Goal: Task Accomplishment & Management: Manage account settings

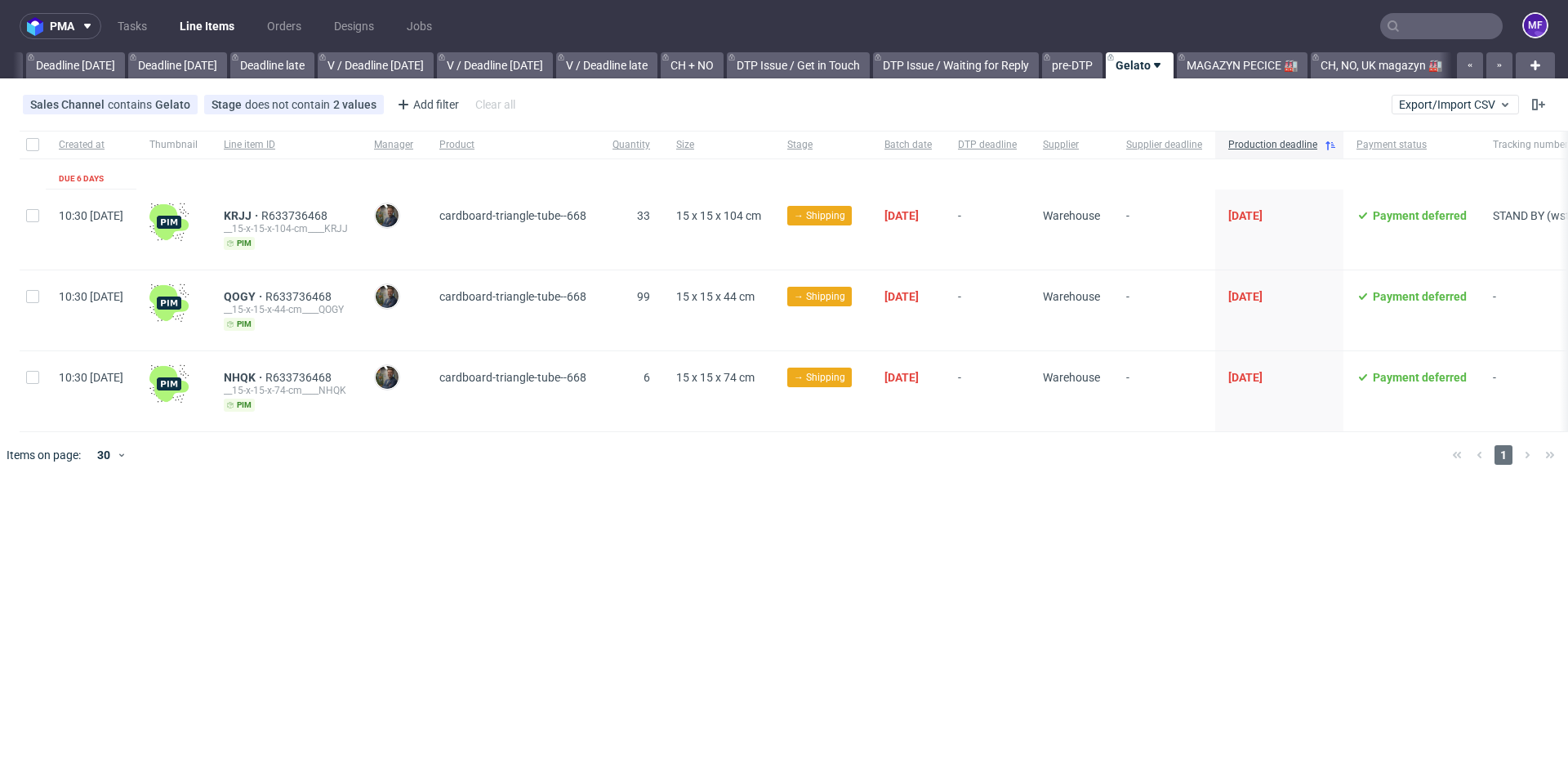
scroll to position [0, 1745]
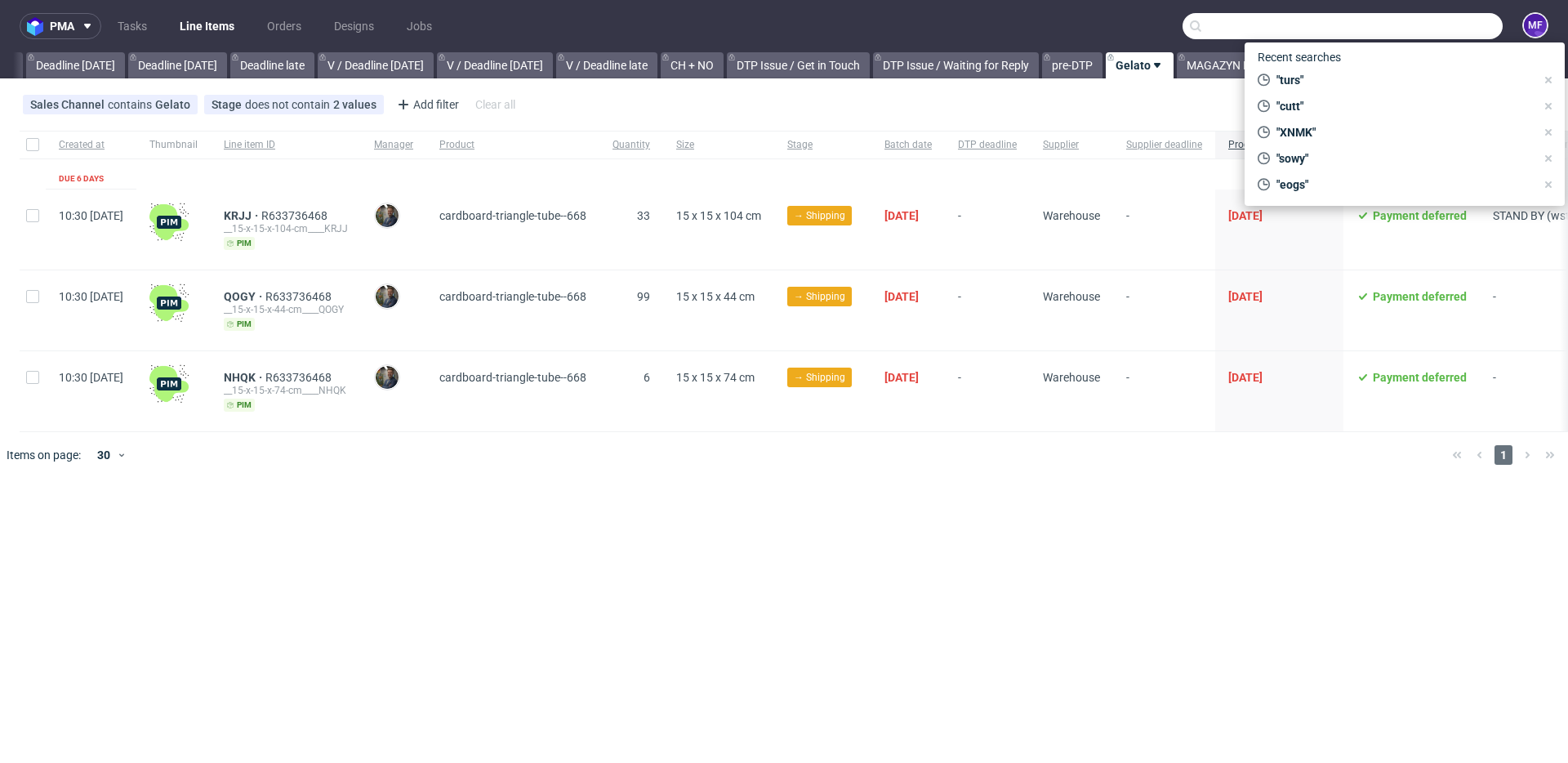
click at [1430, 30] on input "text" at bounding box center [1343, 26] width 320 height 26
paste input "GZXU"
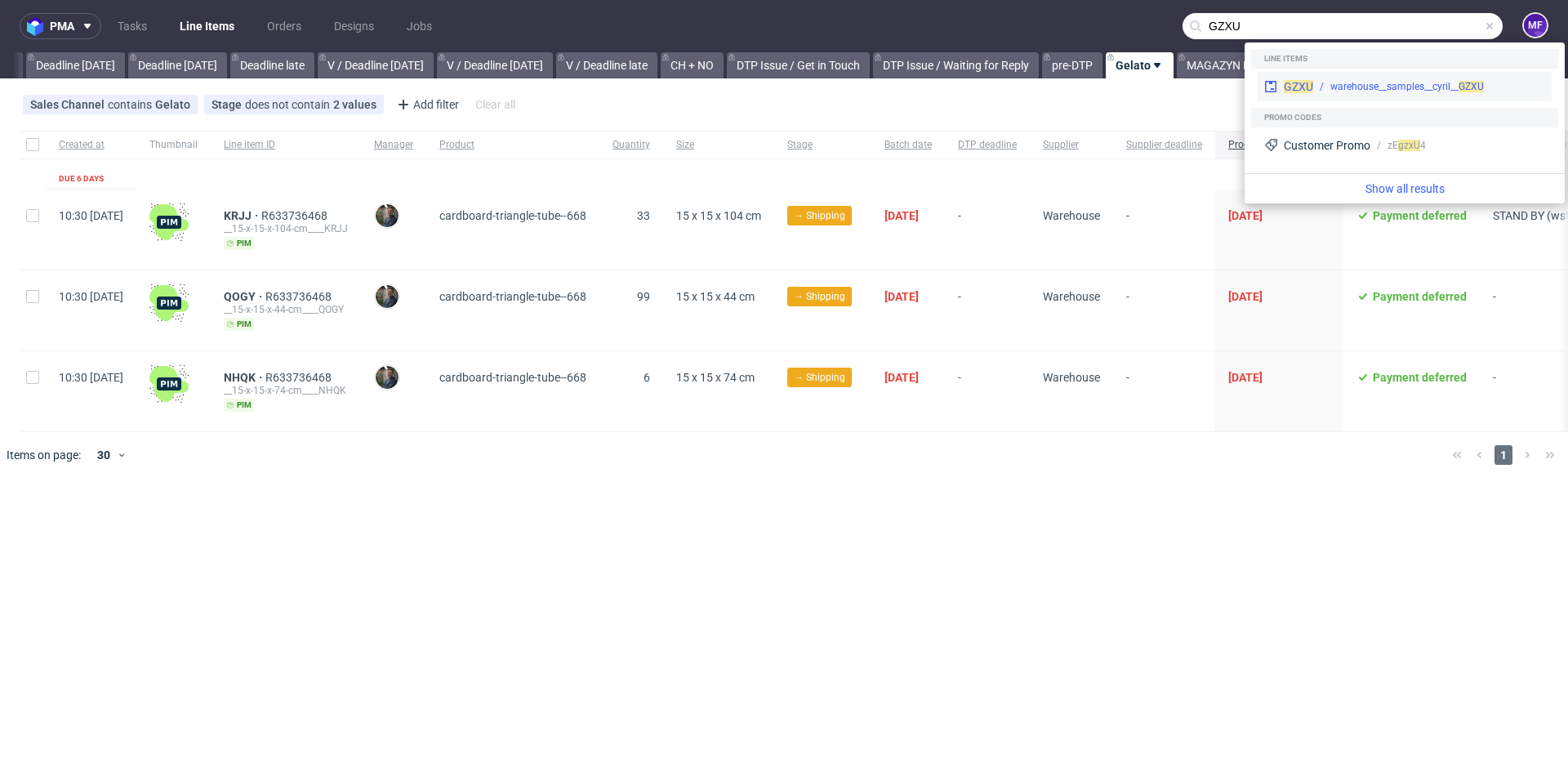
type input "GZXU"
click at [1318, 81] on div "warehouse__samples__cyril__ GZXU" at bounding box center [1429, 86] width 232 height 15
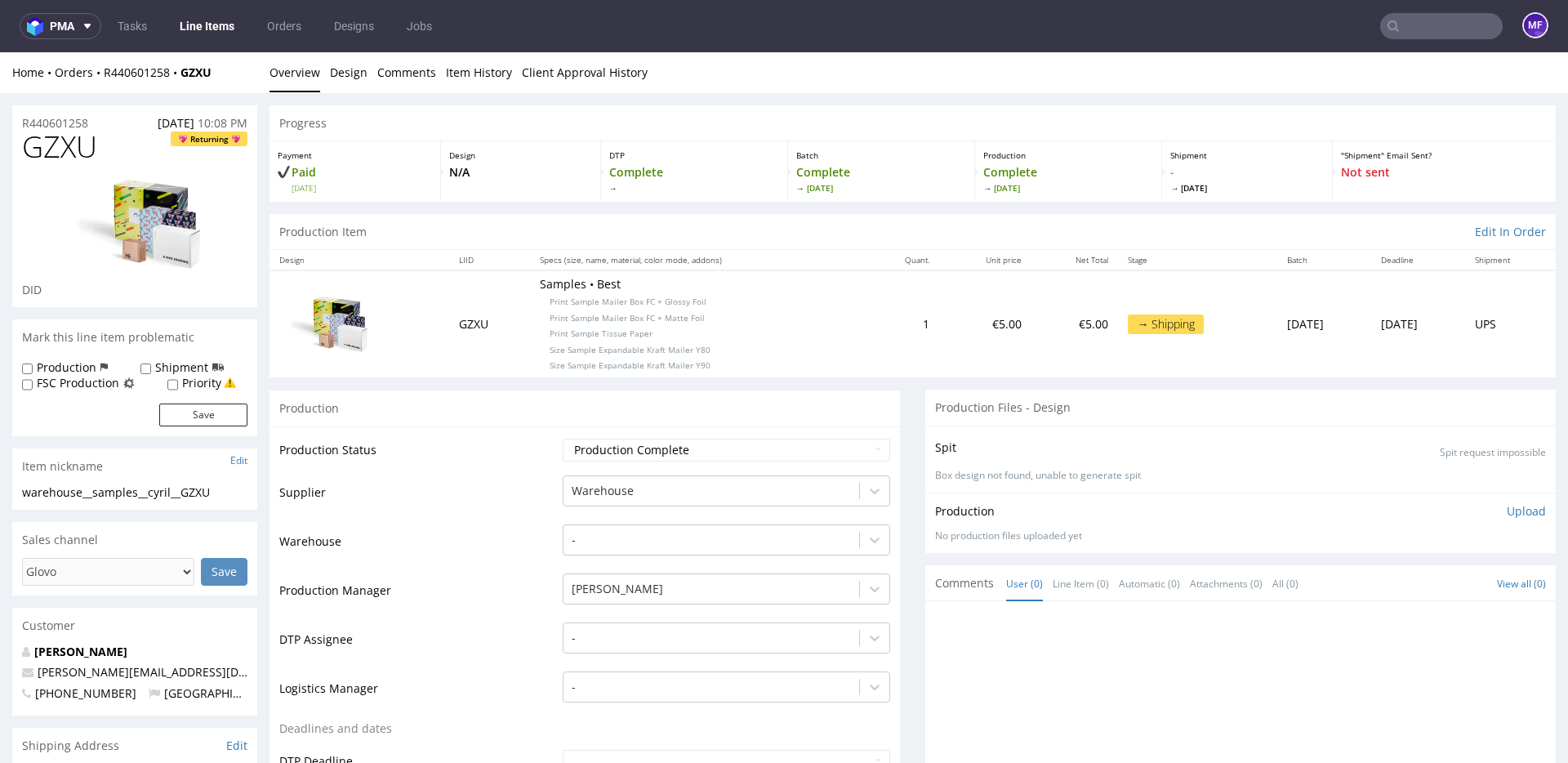
click at [729, 357] on p "Samples • Best Print Sample Mailer Box FC + Glossy Foil Print Sample Mailer Box…" at bounding box center [697, 325] width 316 height 96
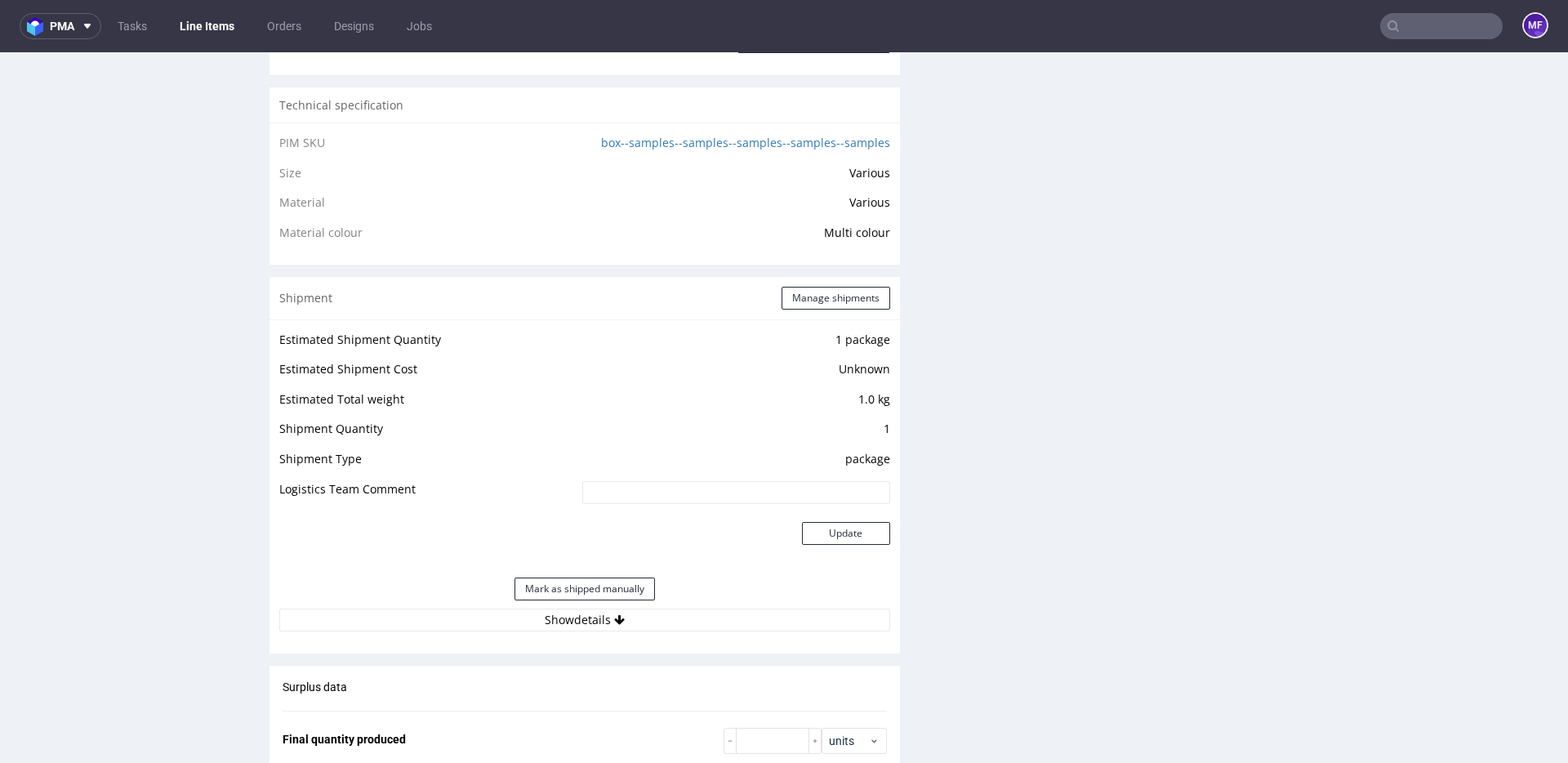
scroll to position [1175, 0]
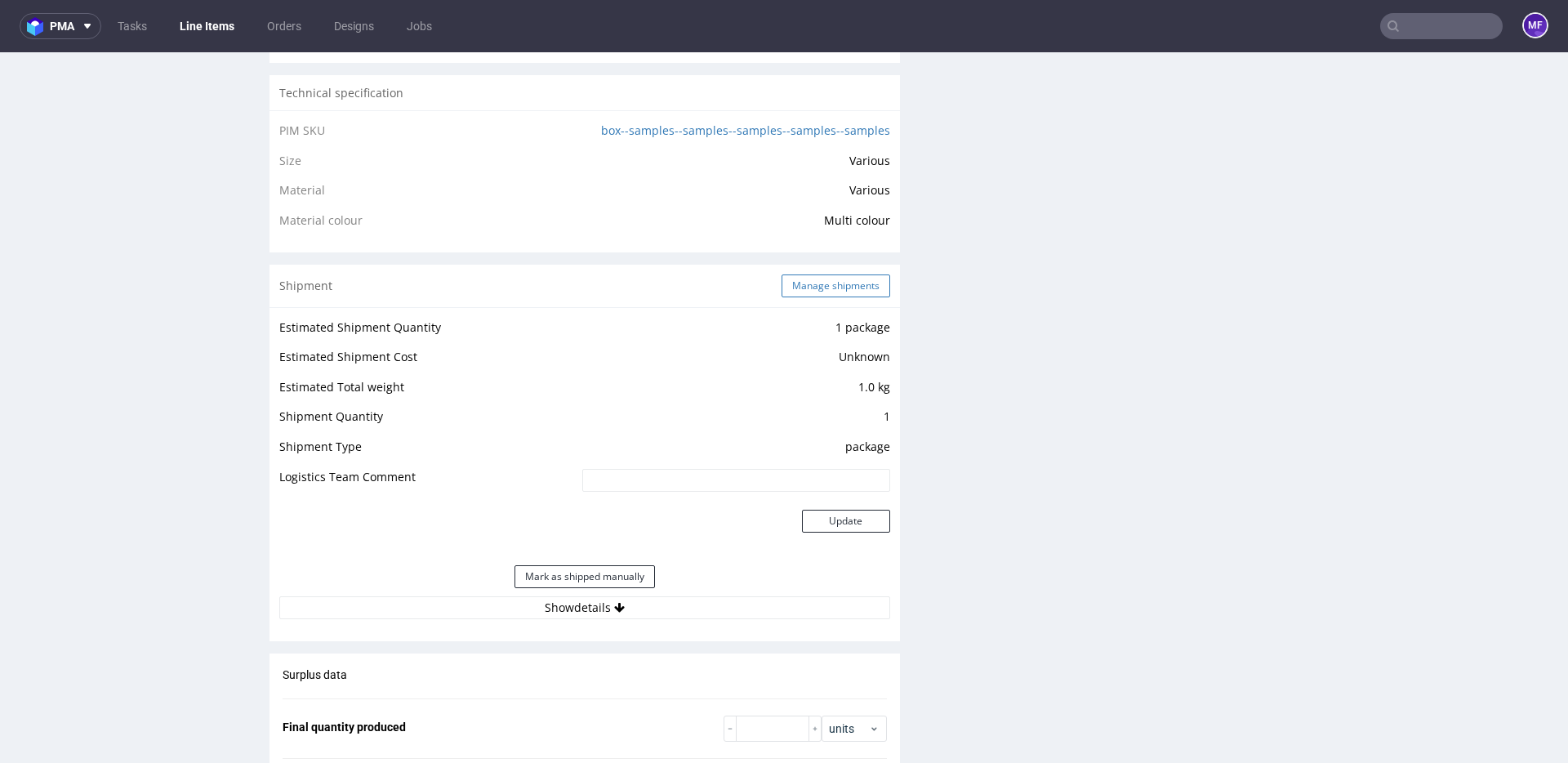
click at [804, 290] on button "Manage shipments" at bounding box center [836, 286] width 108 height 23
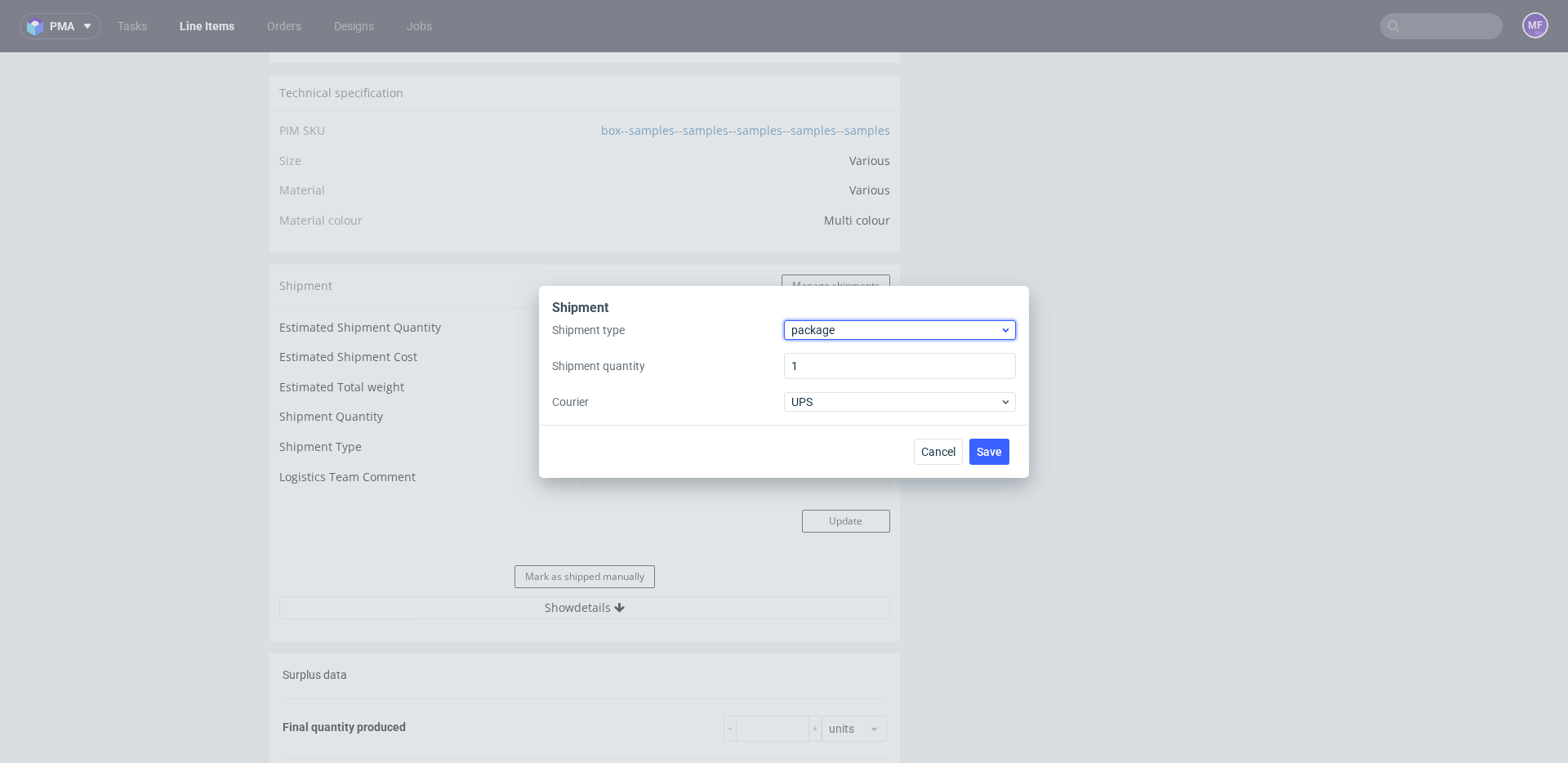
click at [834, 337] on span "package" at bounding box center [896, 330] width 208 height 16
click at [831, 367] on div "pallet" at bounding box center [900, 364] width 219 height 29
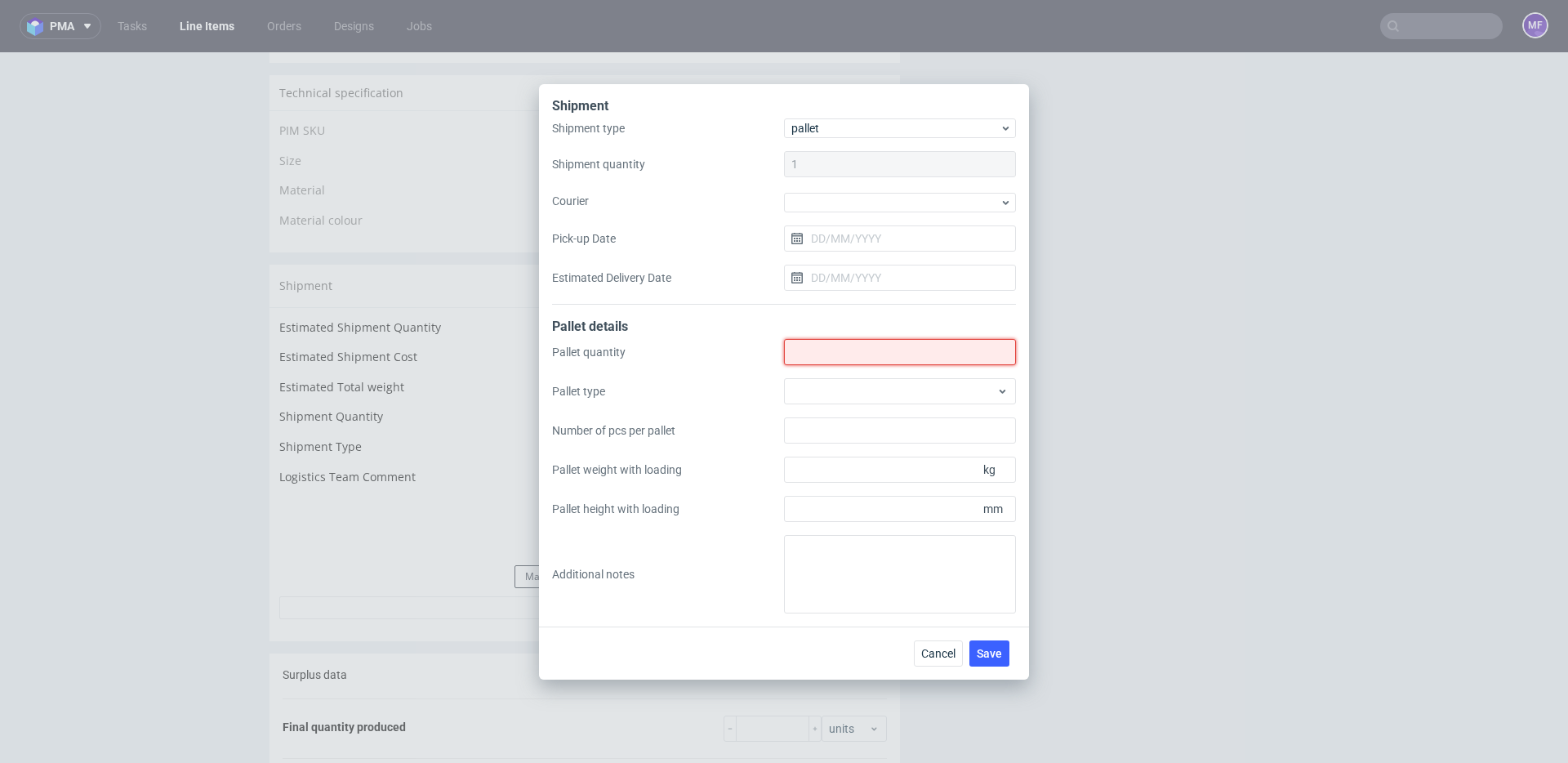
click at [816, 350] on input "Shipment type" at bounding box center [900, 352] width 232 height 26
type input "1"
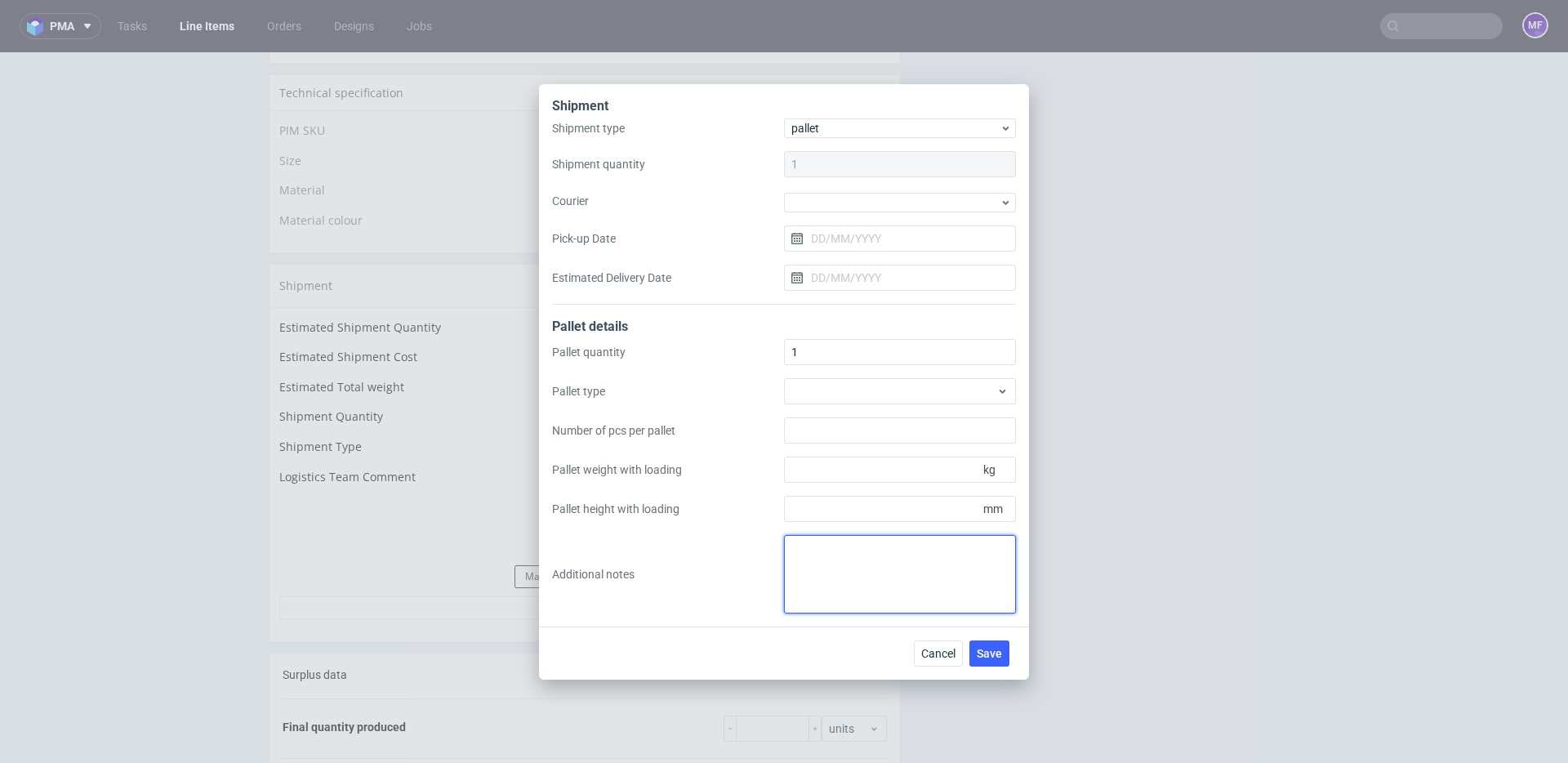
click at [849, 560] on textarea at bounding box center [900, 574] width 232 height 78
paste textarea "50x45x3 1"
click at [788, 546] on textarea "50x45x3 1kg" at bounding box center [900, 574] width 232 height 78
type textarea "1 paczka UPS do CH: 50x45x3 1kg"
click at [1000, 657] on span "Save" at bounding box center [989, 653] width 25 height 11
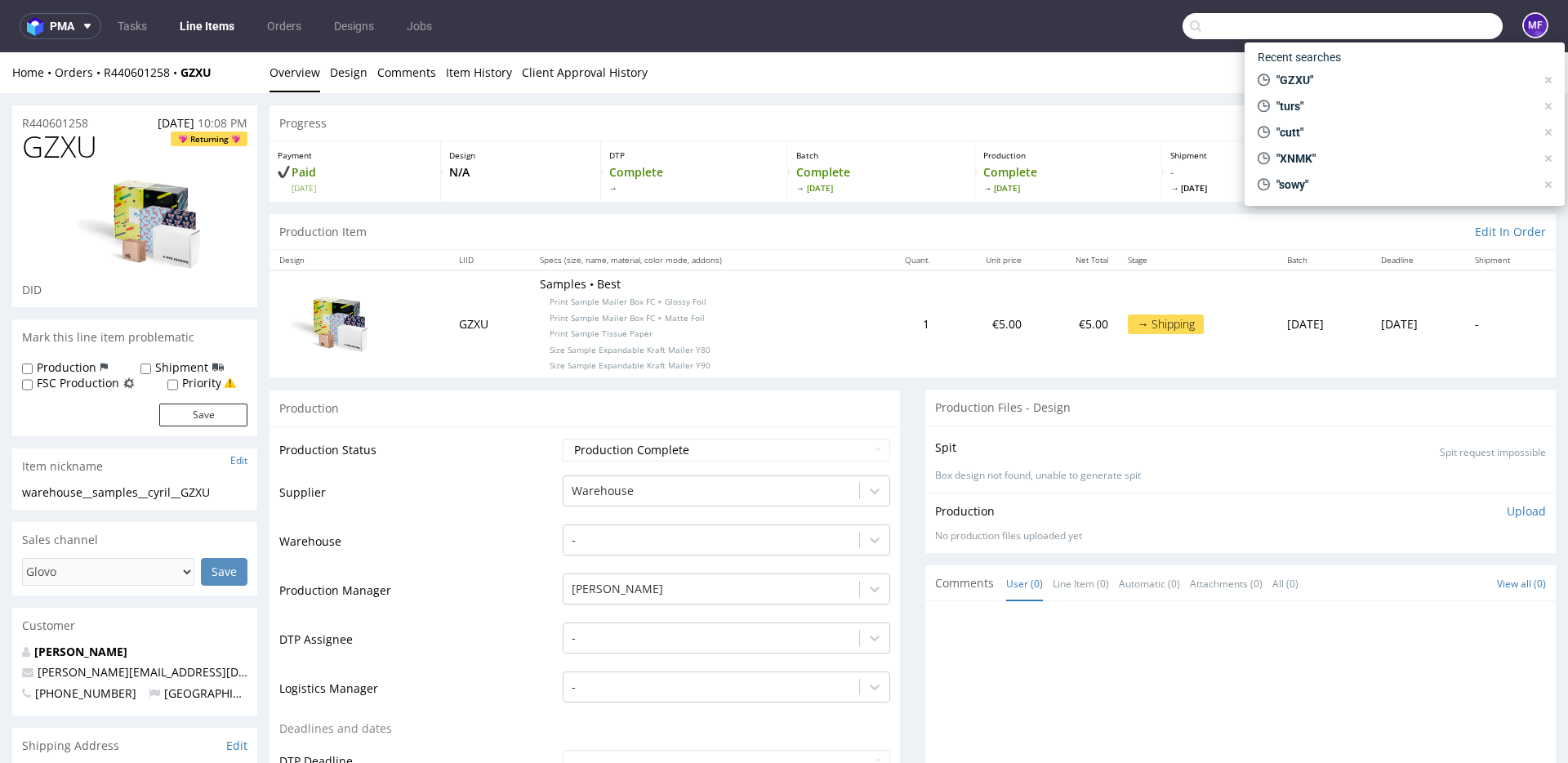
click at [1402, 31] on input "text" at bounding box center [1343, 26] width 320 height 26
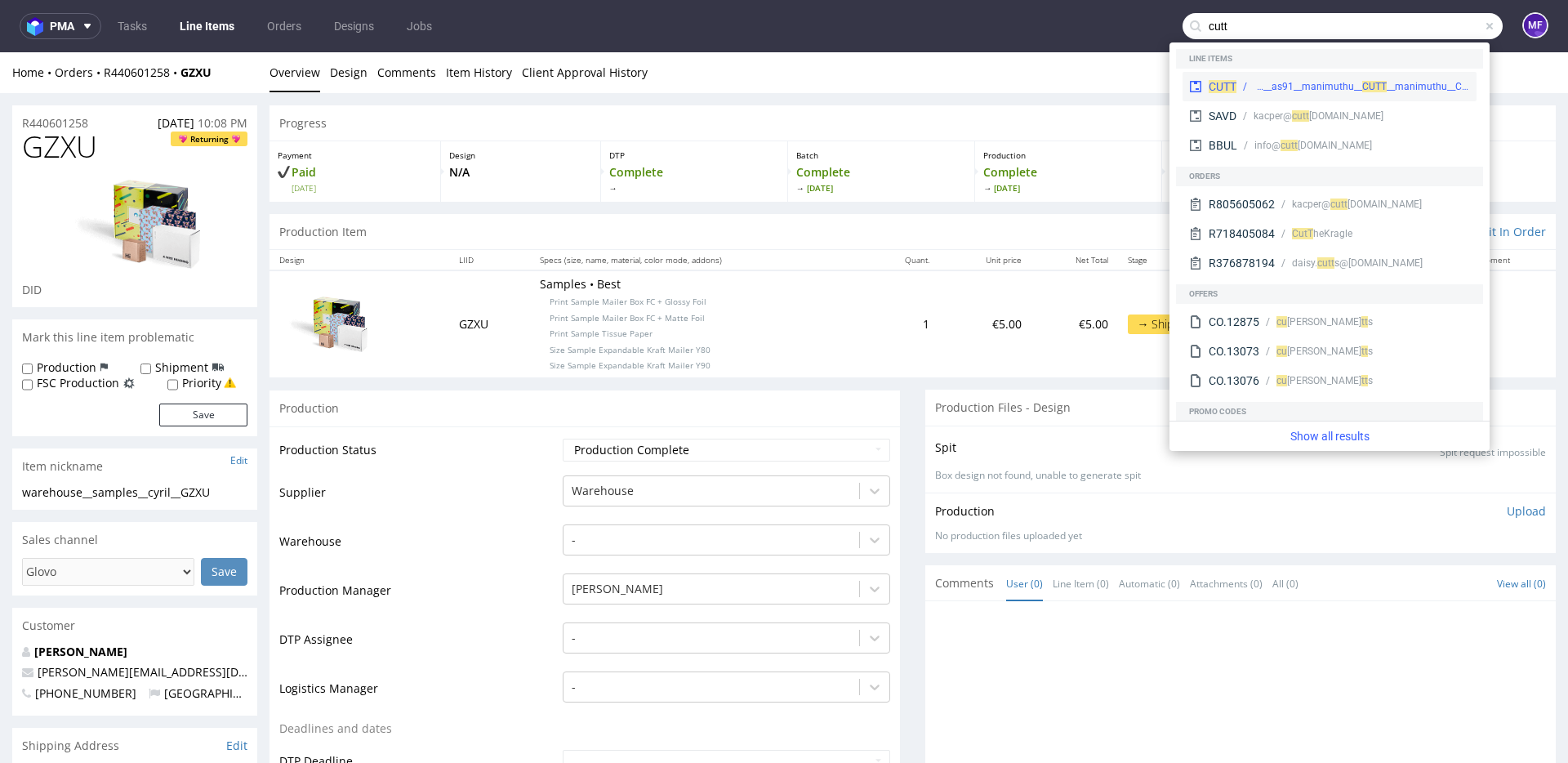
type input "cutt"
click at [1329, 81] on div "phsg__as91__manimuthu__ CU" at bounding box center [1314, 86] width 121 height 15
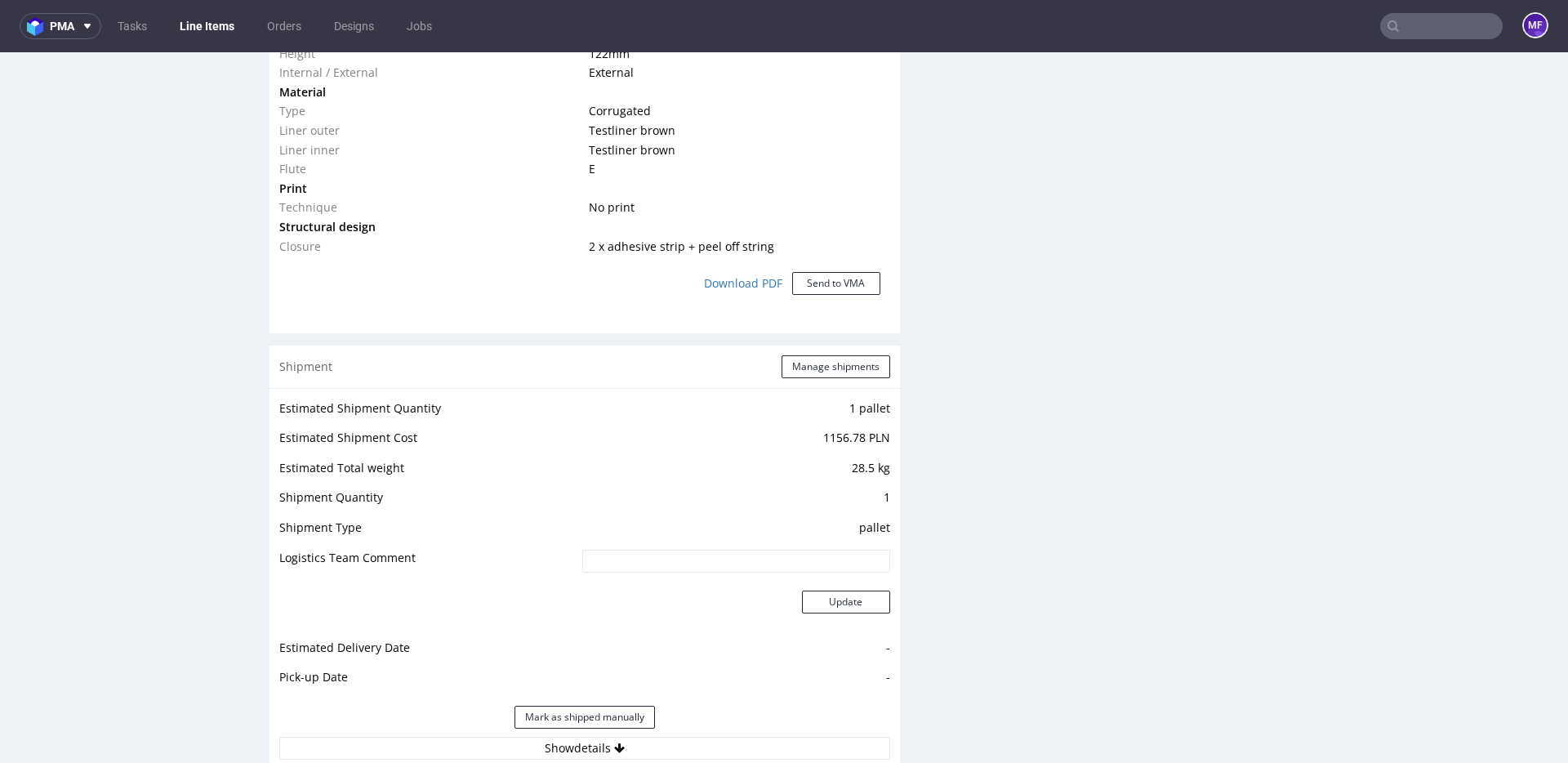
scroll to position [1398, 0]
click at [848, 375] on div "Shipment Manage shipments" at bounding box center [585, 363] width 630 height 42
click at [846, 371] on button "Manage shipments" at bounding box center [836, 364] width 108 height 23
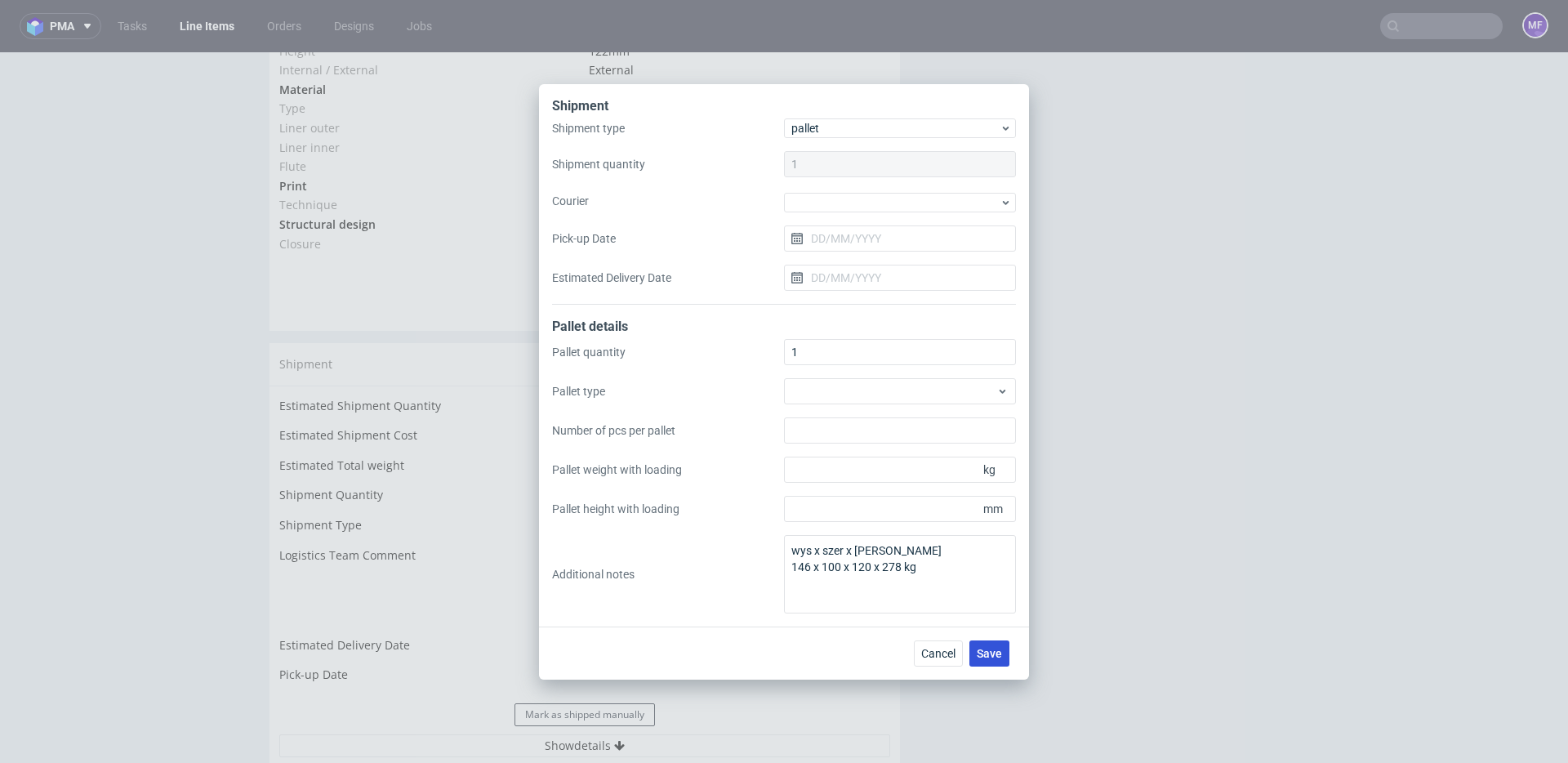
click at [992, 655] on span "Save" at bounding box center [989, 653] width 25 height 11
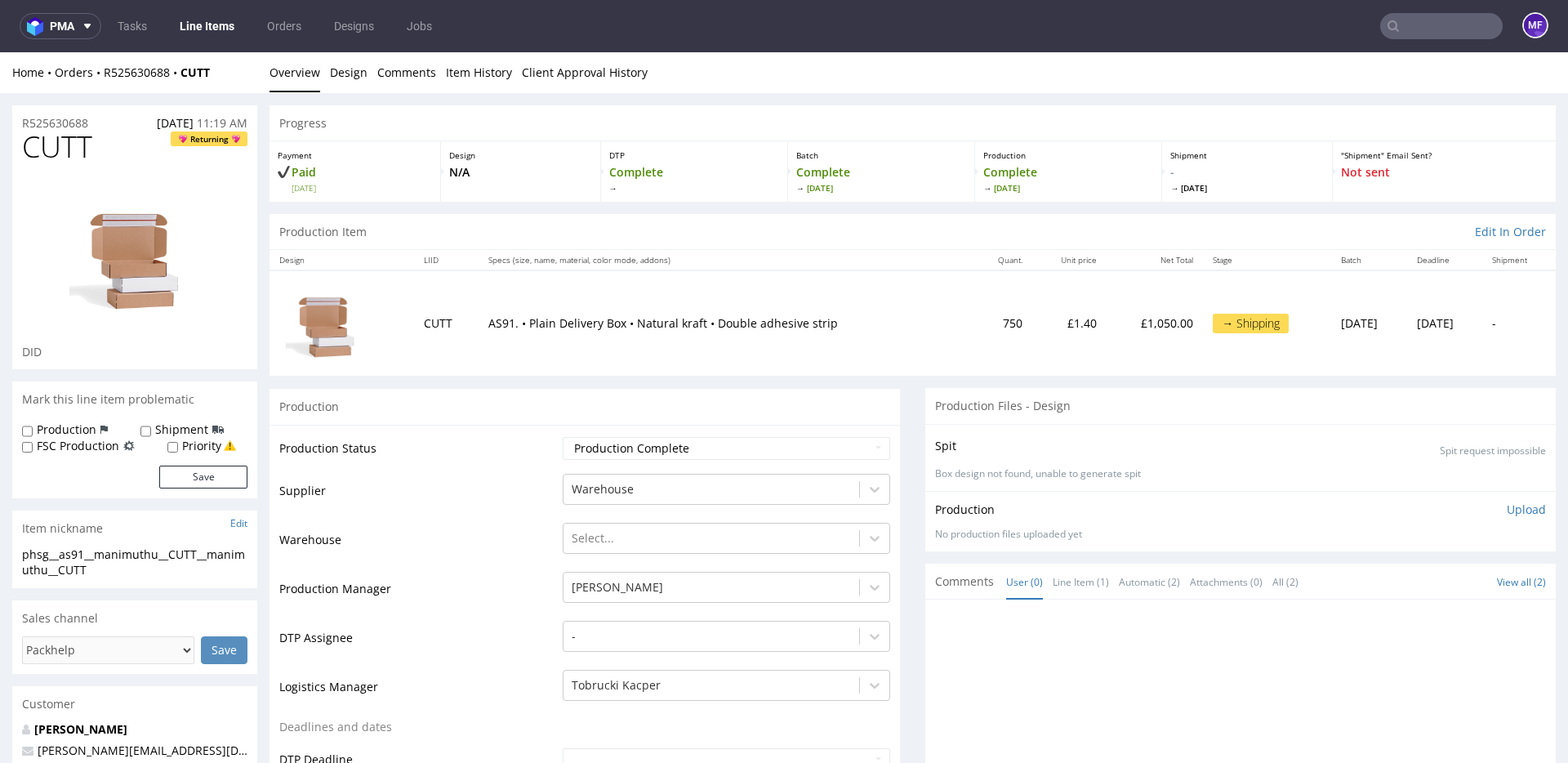
click at [1429, 29] on input "text" at bounding box center [1441, 26] width 122 height 26
paste input "WCPK"
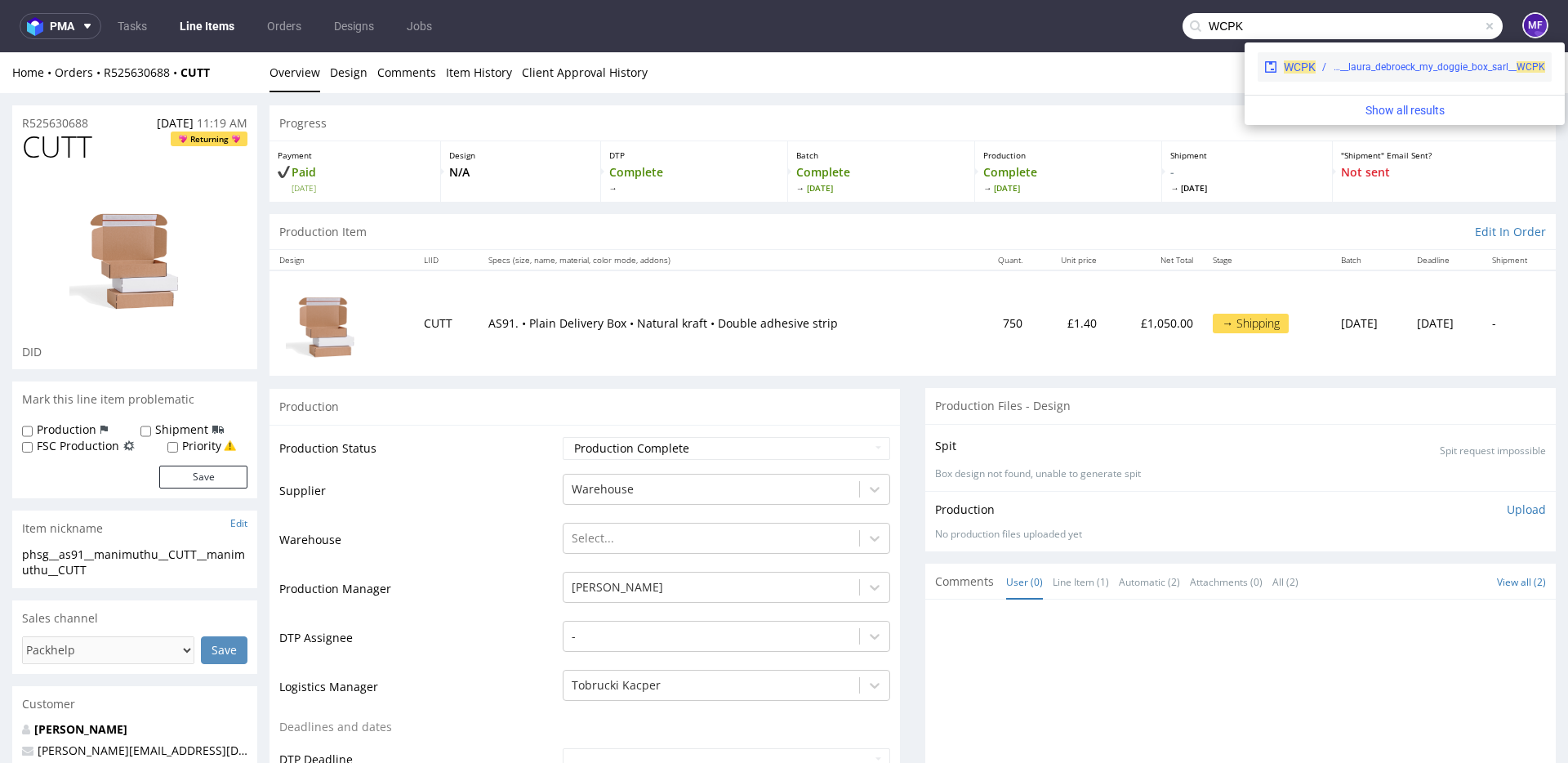
type input "WCPK"
click at [1333, 68] on div "warehouse__5-kg__laura_debroeck_my_doggie_box_sarl__ WCPK" at bounding box center [1439, 66] width 213 height 15
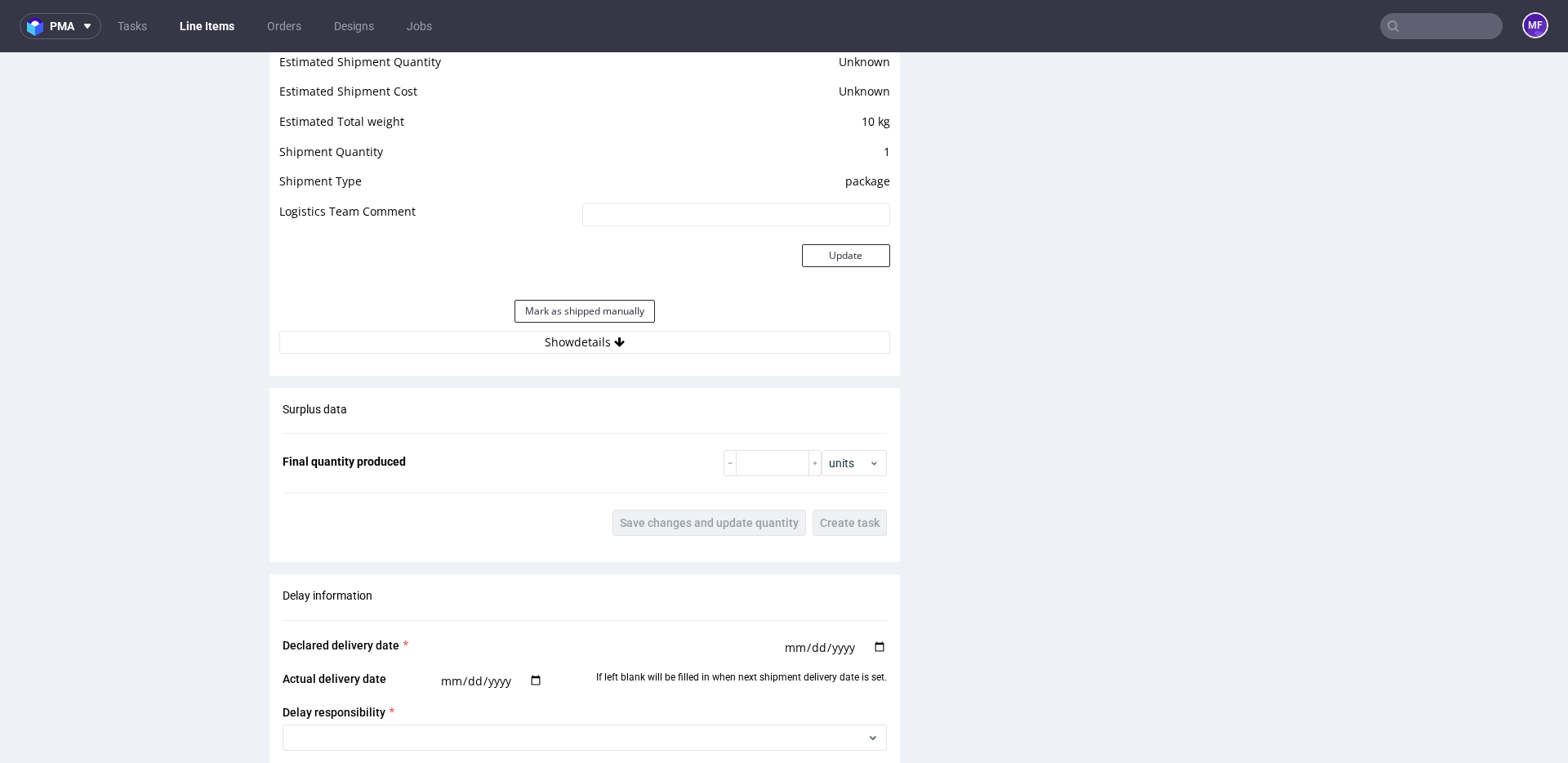
scroll to position [1151, 0]
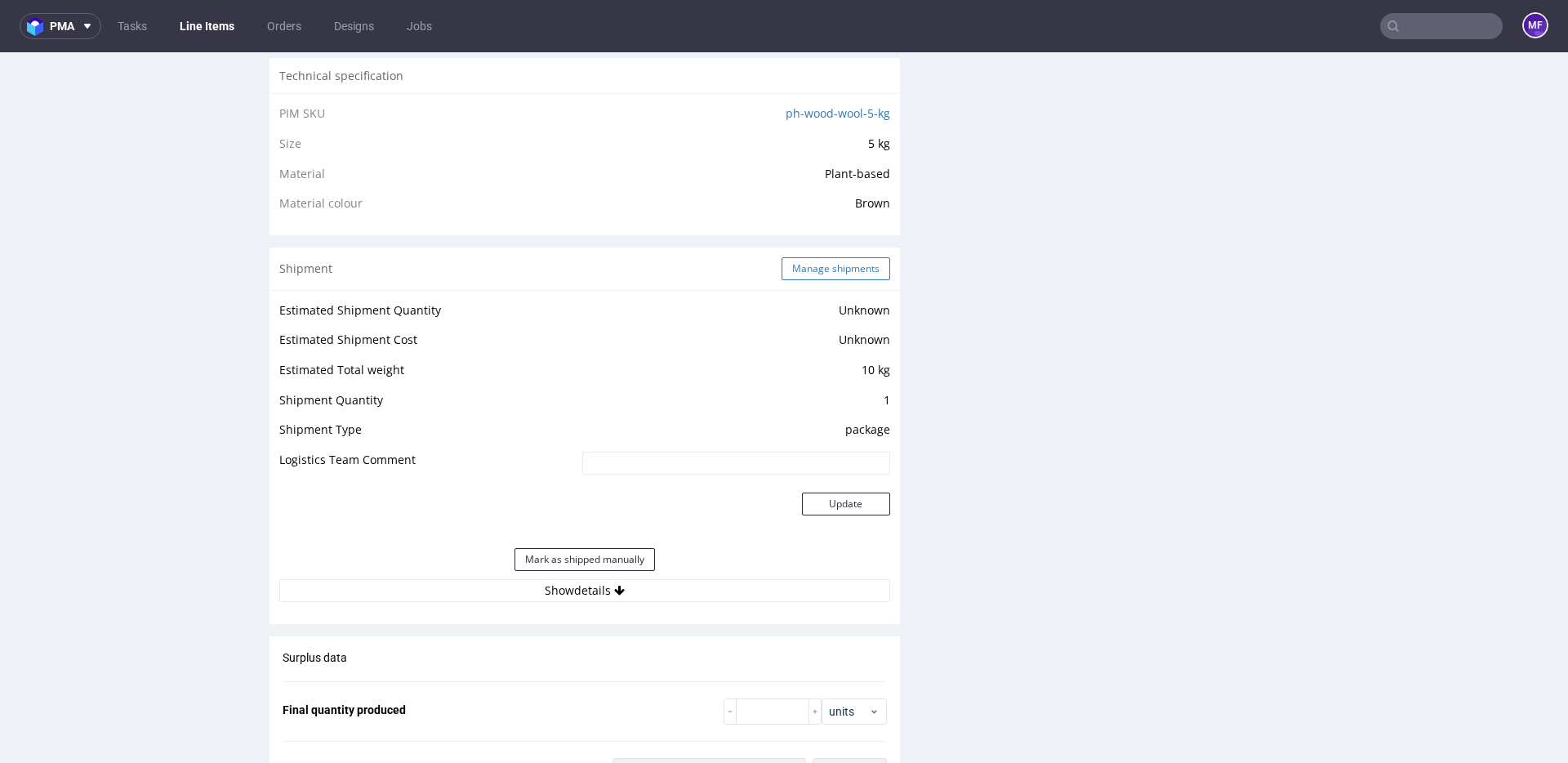
click at [818, 264] on button "Manage shipments" at bounding box center [836, 269] width 108 height 23
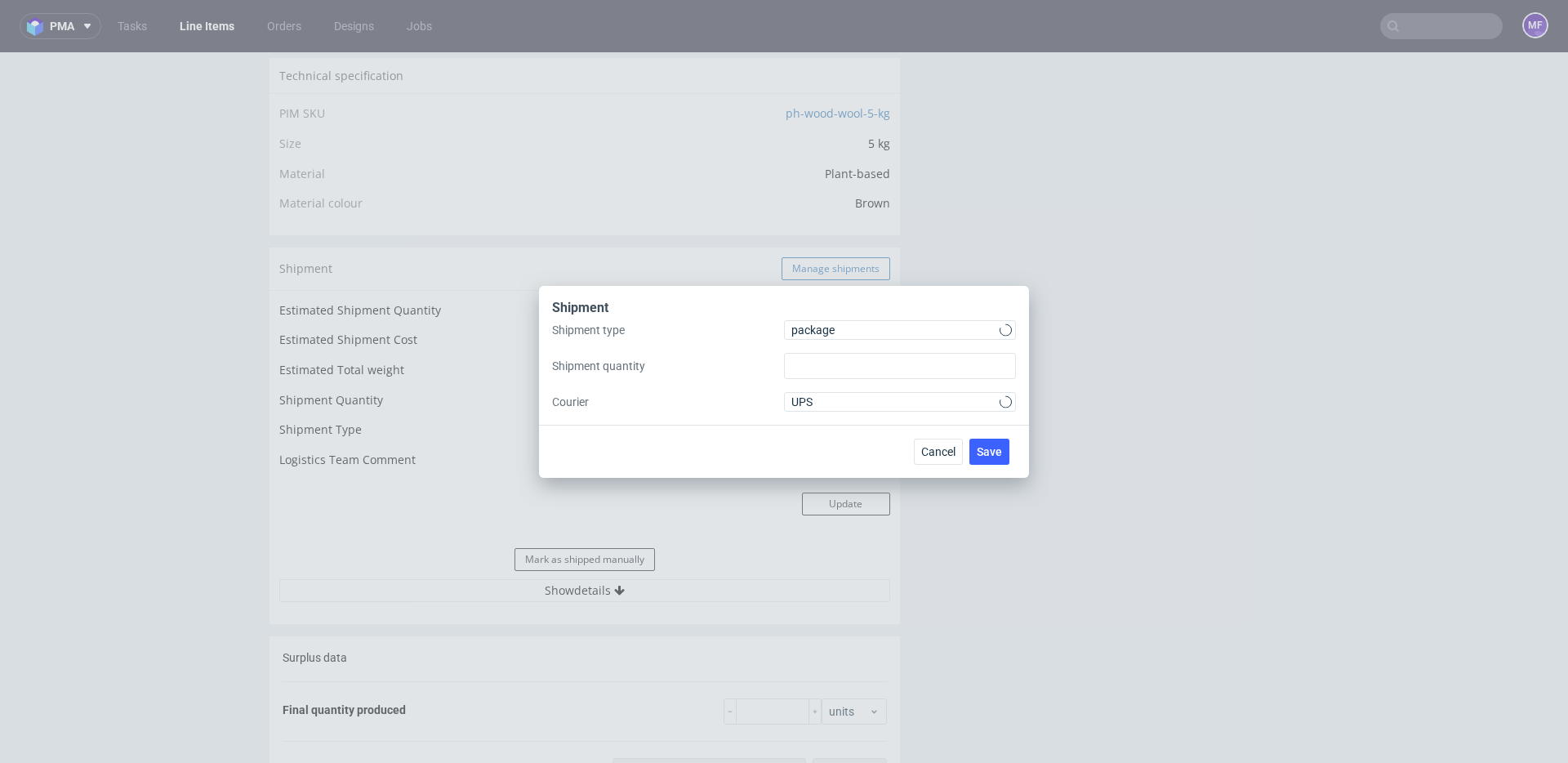
type input "1"
click at [836, 331] on span "package" at bounding box center [896, 330] width 208 height 16
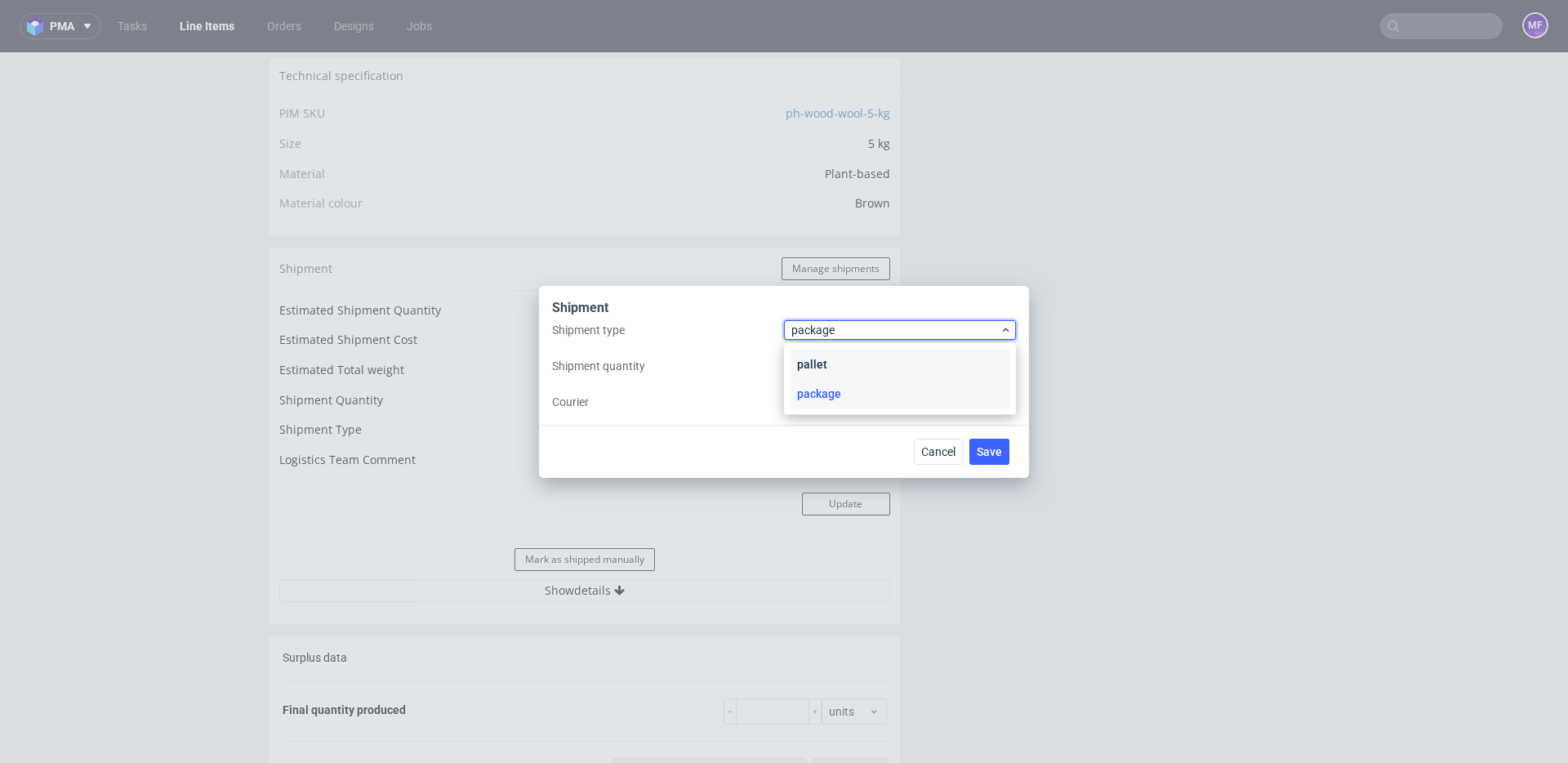
click at [836, 357] on div "pallet" at bounding box center [900, 364] width 219 height 29
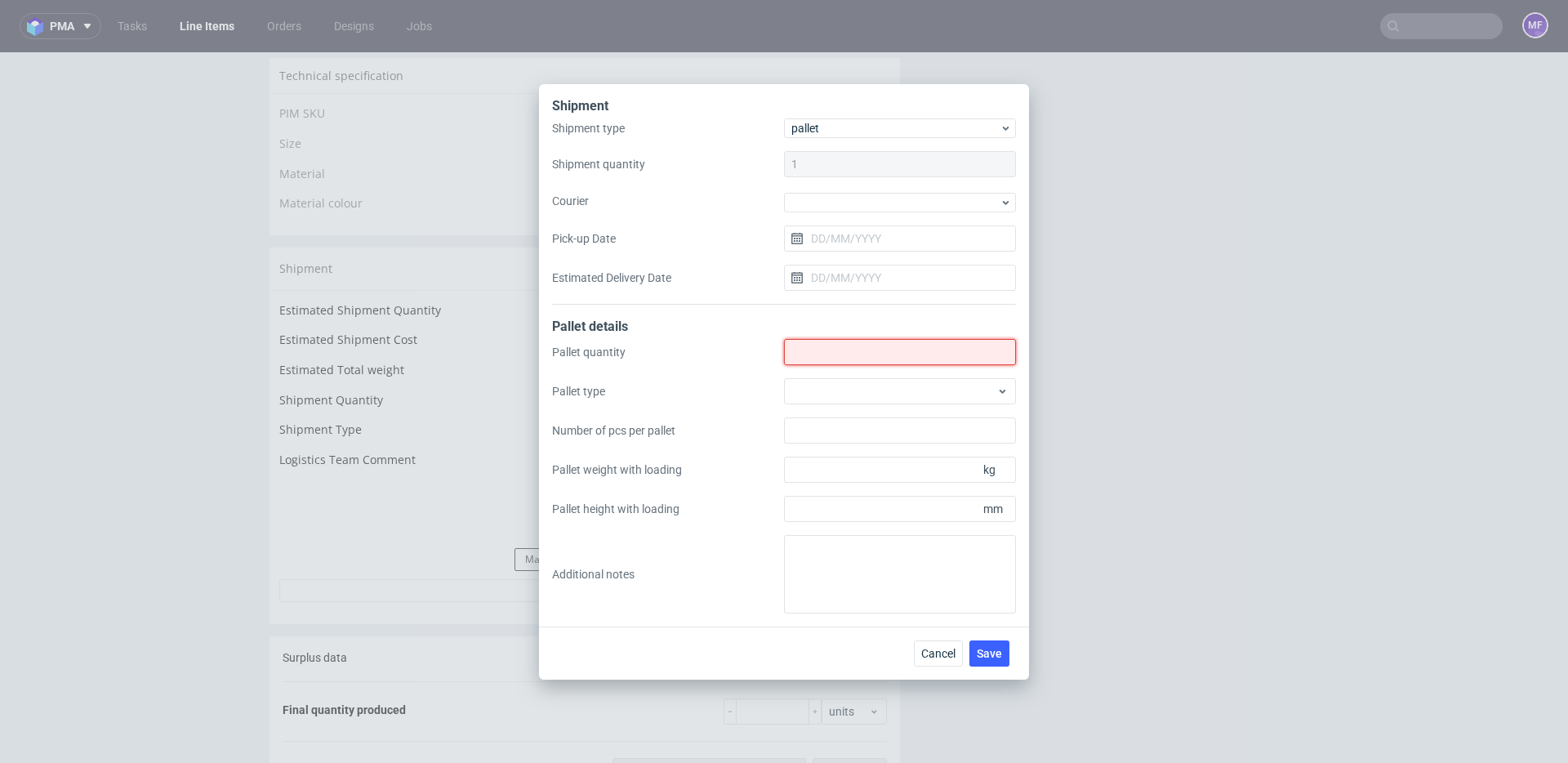
click at [857, 350] on input "Shipment type" at bounding box center [900, 352] width 232 height 26
type input "1"
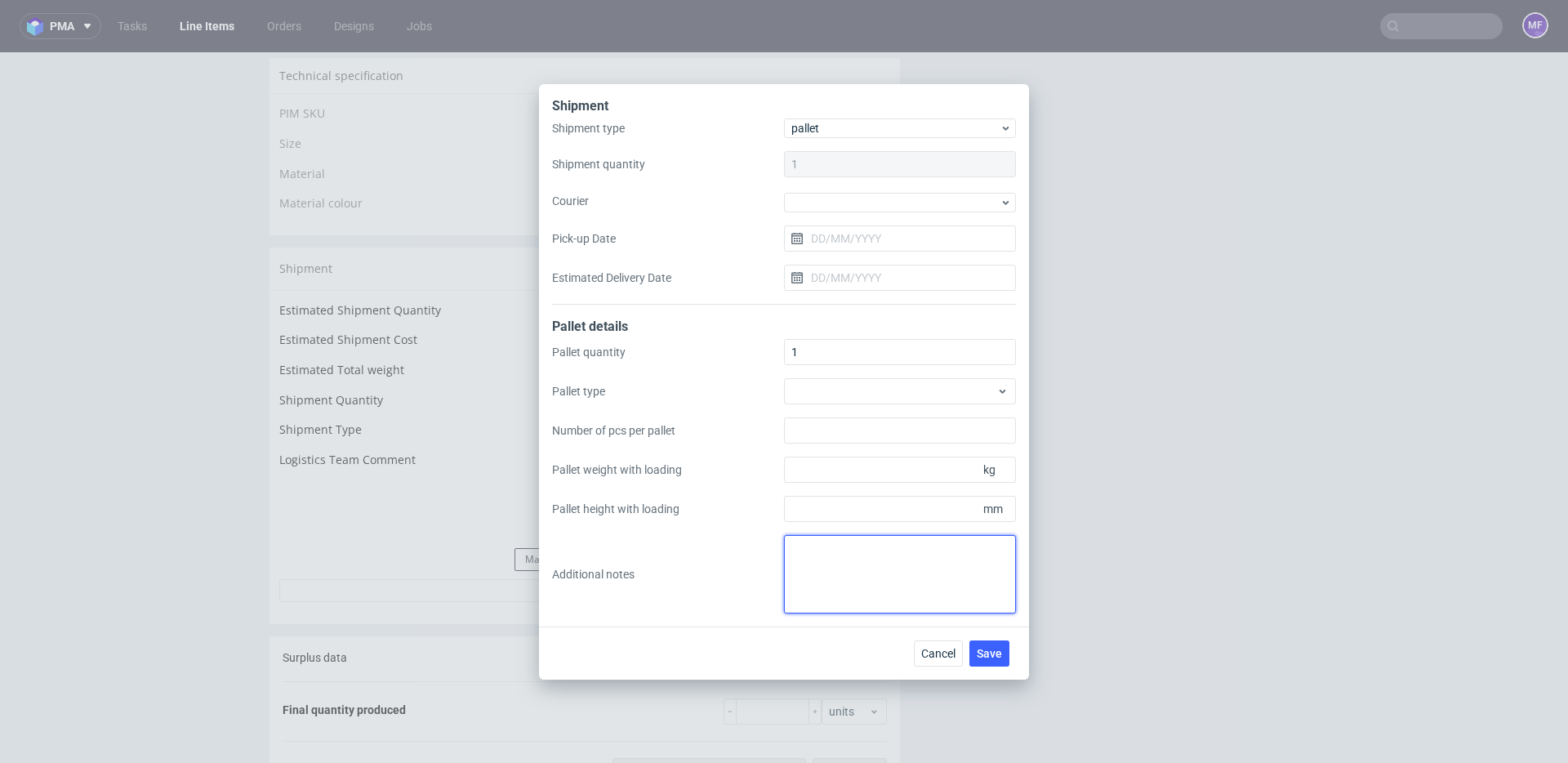
click at [851, 568] on textarea at bounding box center [900, 574] width 232 height 78
paste textarea "80x50x50 7"
click at [909, 582] on textarea "2 paczki UPS do CH: 2x 80x50x50 7kg" at bounding box center [900, 574] width 232 height 78
click at [879, 591] on textarea "2 paczki UPS do CH: 2x 80x50x50 7kg" at bounding box center [900, 574] width 232 height 78
click at [908, 569] on textarea "2 paczki UPS do CH: 2x 80x50x50 7kg" at bounding box center [900, 574] width 232 height 78
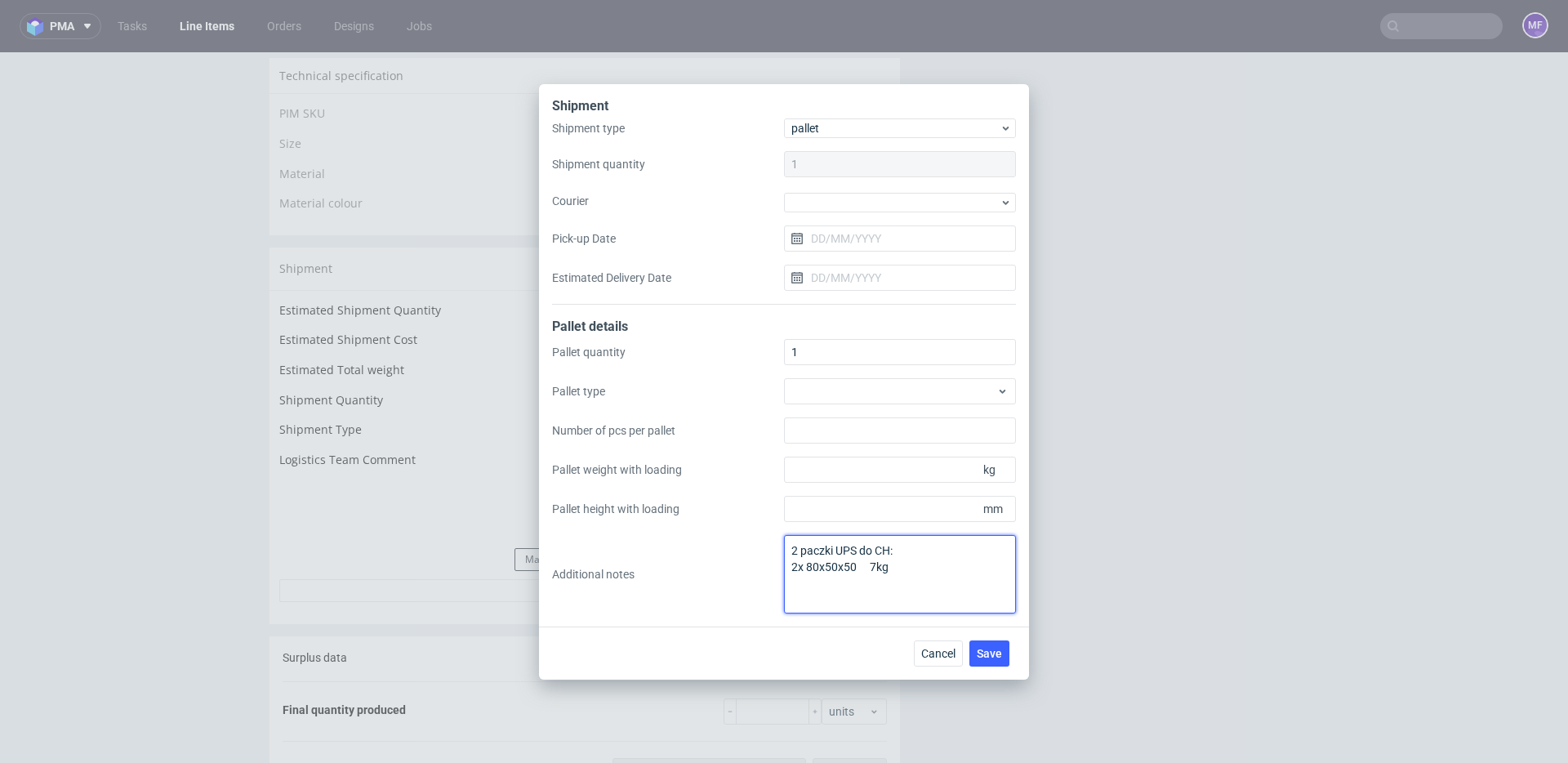
click at [904, 547] on textarea "2 paczki UPS do CH: 2x 80x50x50 7kg" at bounding box center [900, 574] width 232 height 78
click at [920, 588] on textarea "2 paczki UPS do CH: 2x 80x50x50 7kg" at bounding box center [900, 574] width 232 height 78
type textarea "2 paczki UPS do CH: 2x 80x50x50 7kg"
click at [1001, 657] on span "Save" at bounding box center [989, 653] width 25 height 11
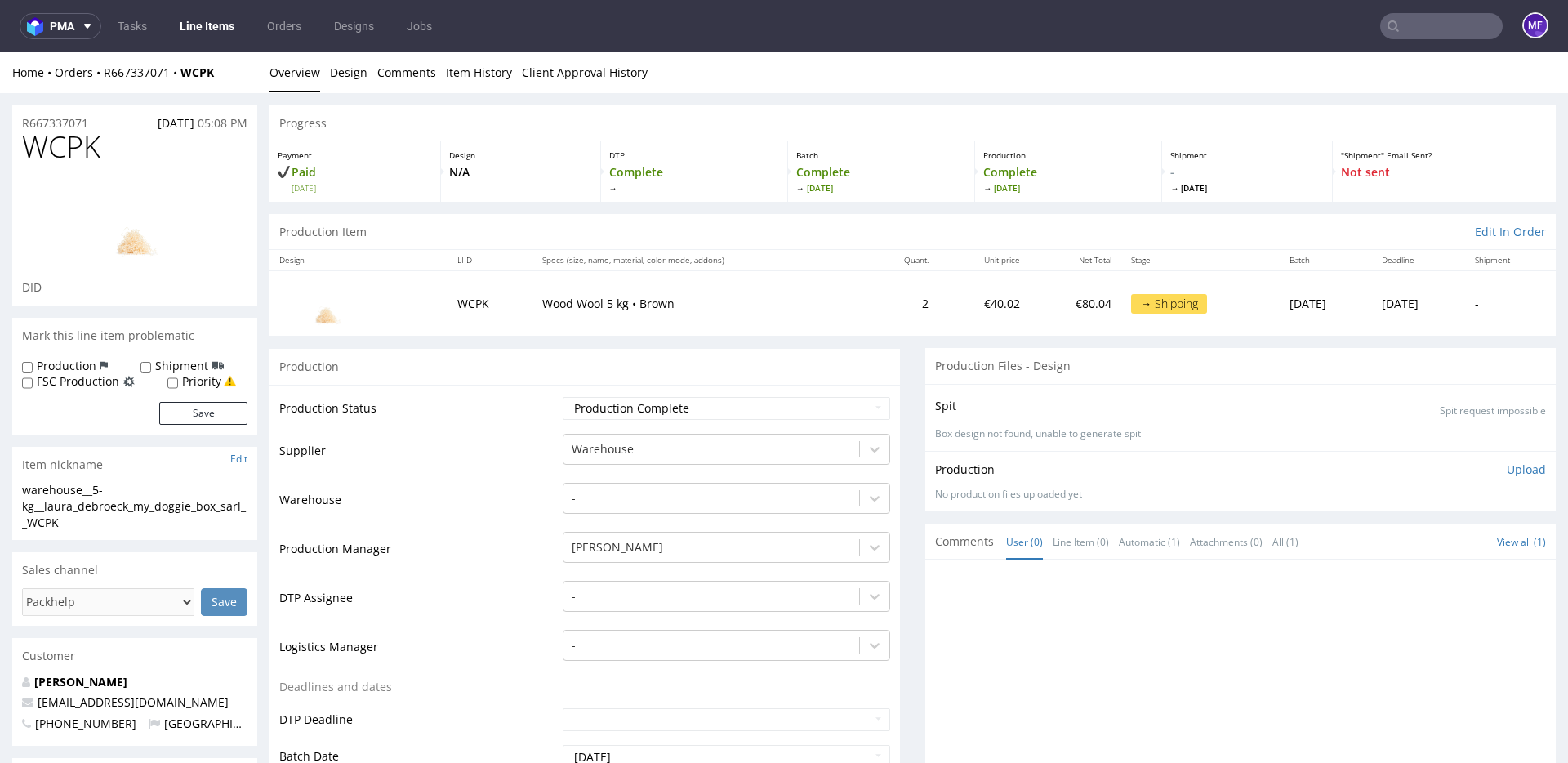
click at [1442, 32] on input "text" at bounding box center [1441, 26] width 122 height 26
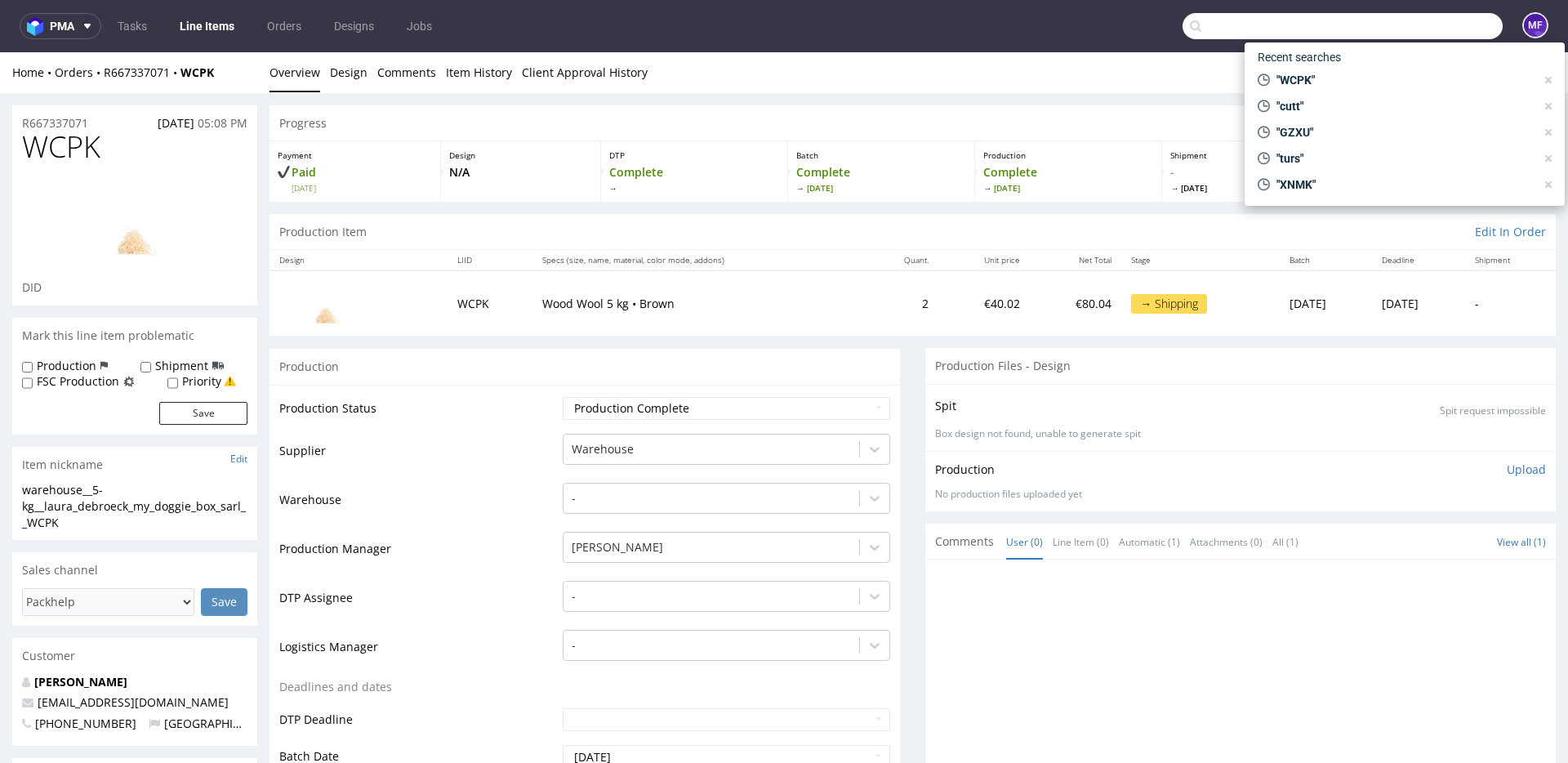
paste input "IBGZ"
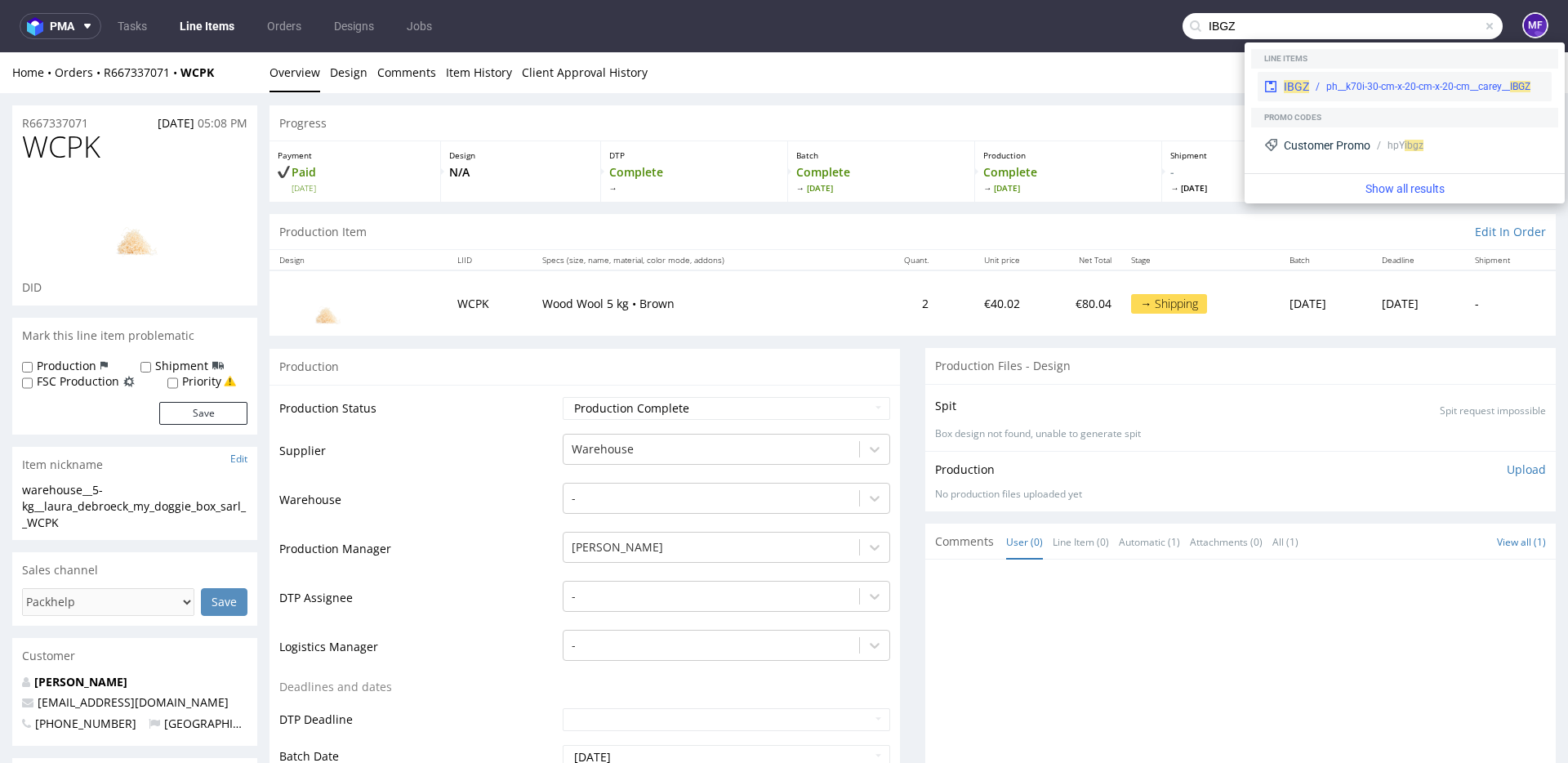
type input "IBGZ"
click at [1360, 80] on div "ph__k70i-30-cm-x-20-cm-x-20-cm__carey__ IBGZ" at bounding box center [1429, 86] width 204 height 15
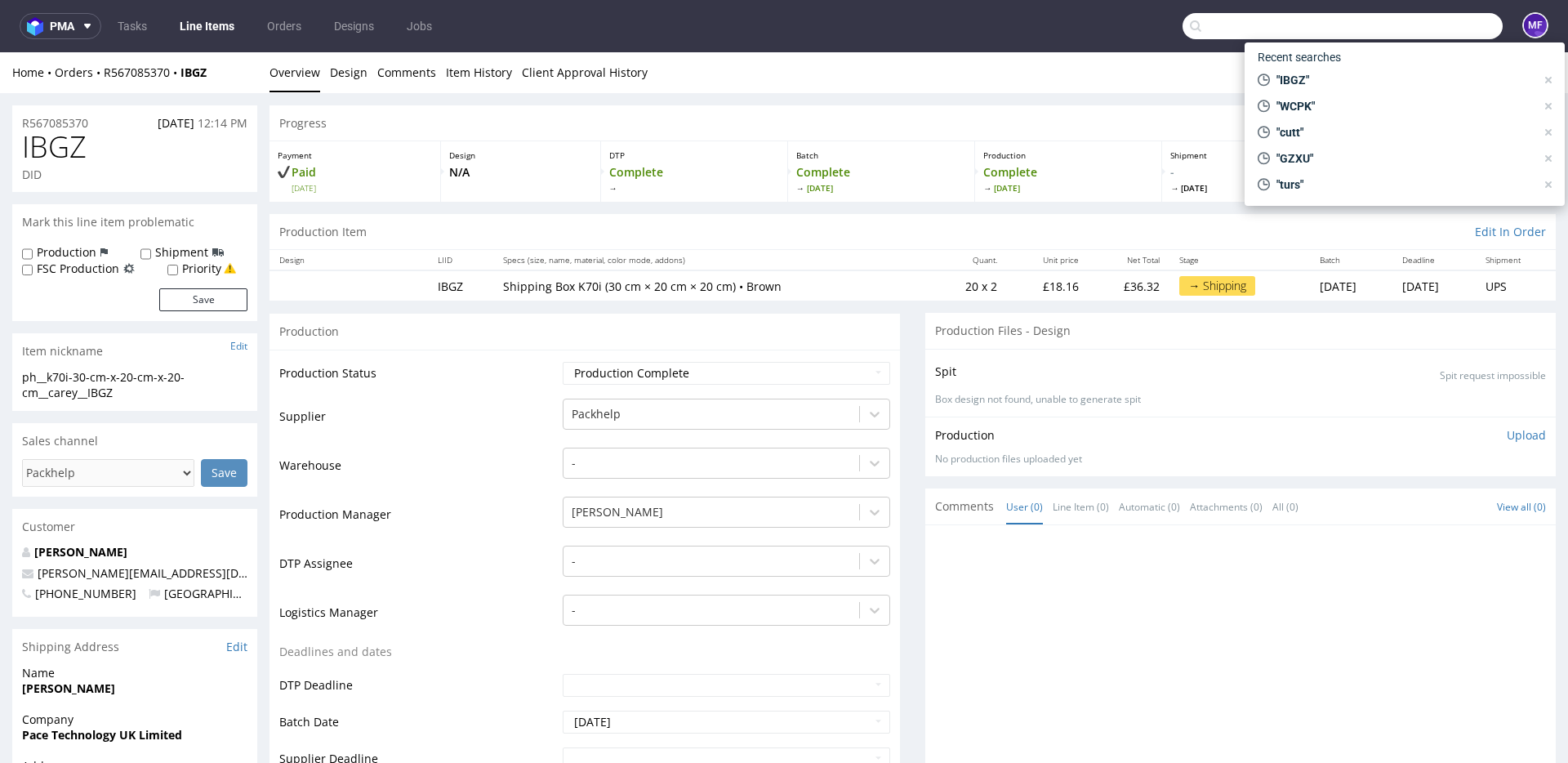
click at [1429, 32] on input "text" at bounding box center [1343, 26] width 320 height 26
click at [728, 338] on div "Production" at bounding box center [585, 331] width 630 height 37
click at [883, 260] on th "Specs (size, name, material, color mode, addons)" at bounding box center [712, 260] width 437 height 21
click at [1364, 33] on input "text" at bounding box center [1343, 26] width 320 height 26
paste input "JQGU Odebrane"
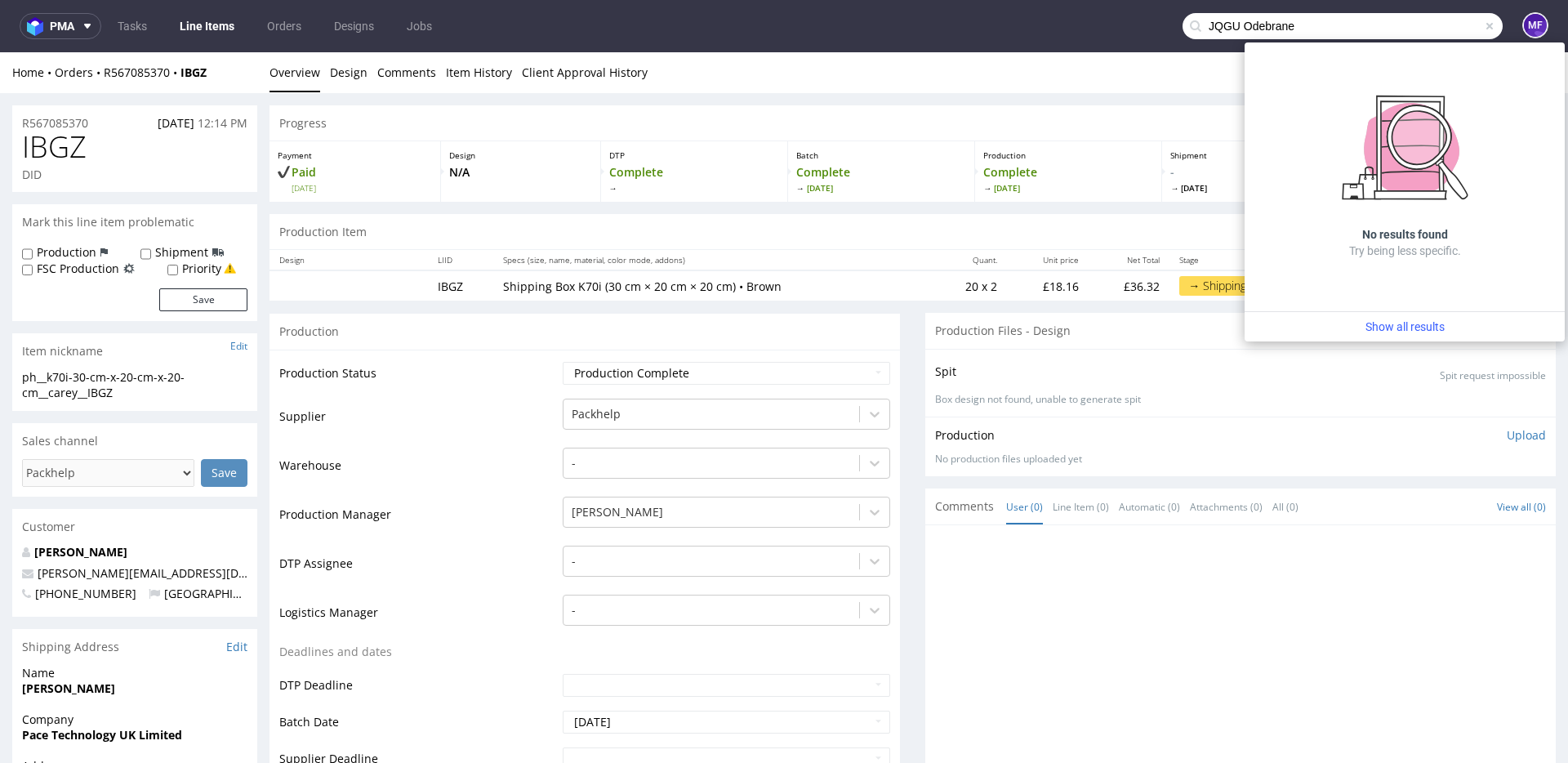
drag, startPoint x: 1314, startPoint y: 33, endPoint x: 1231, endPoint y: 28, distance: 83.2
click at [1231, 28] on input "JQGU Odebrane" at bounding box center [1343, 26] width 320 height 26
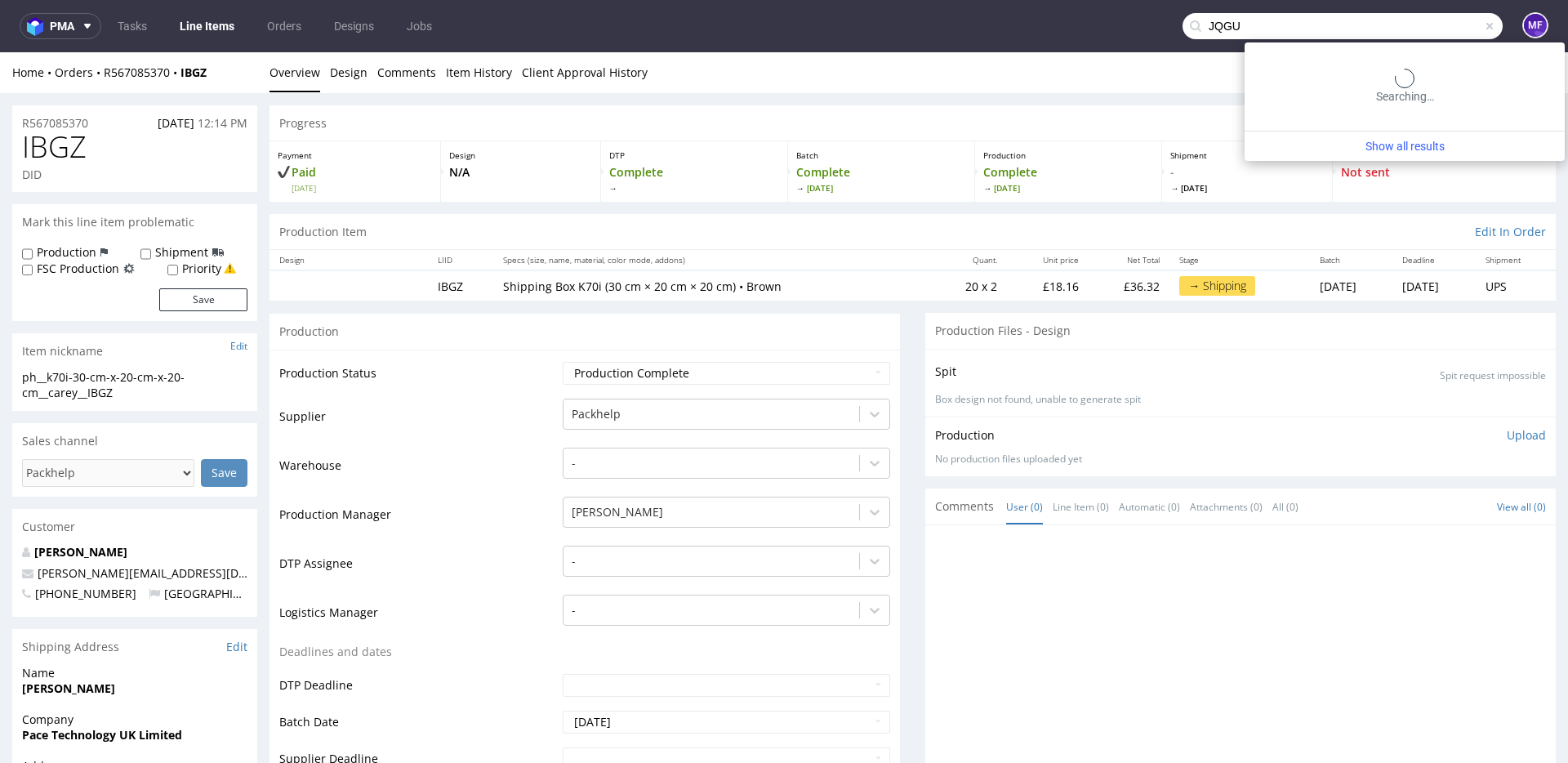
type input "JQGU"
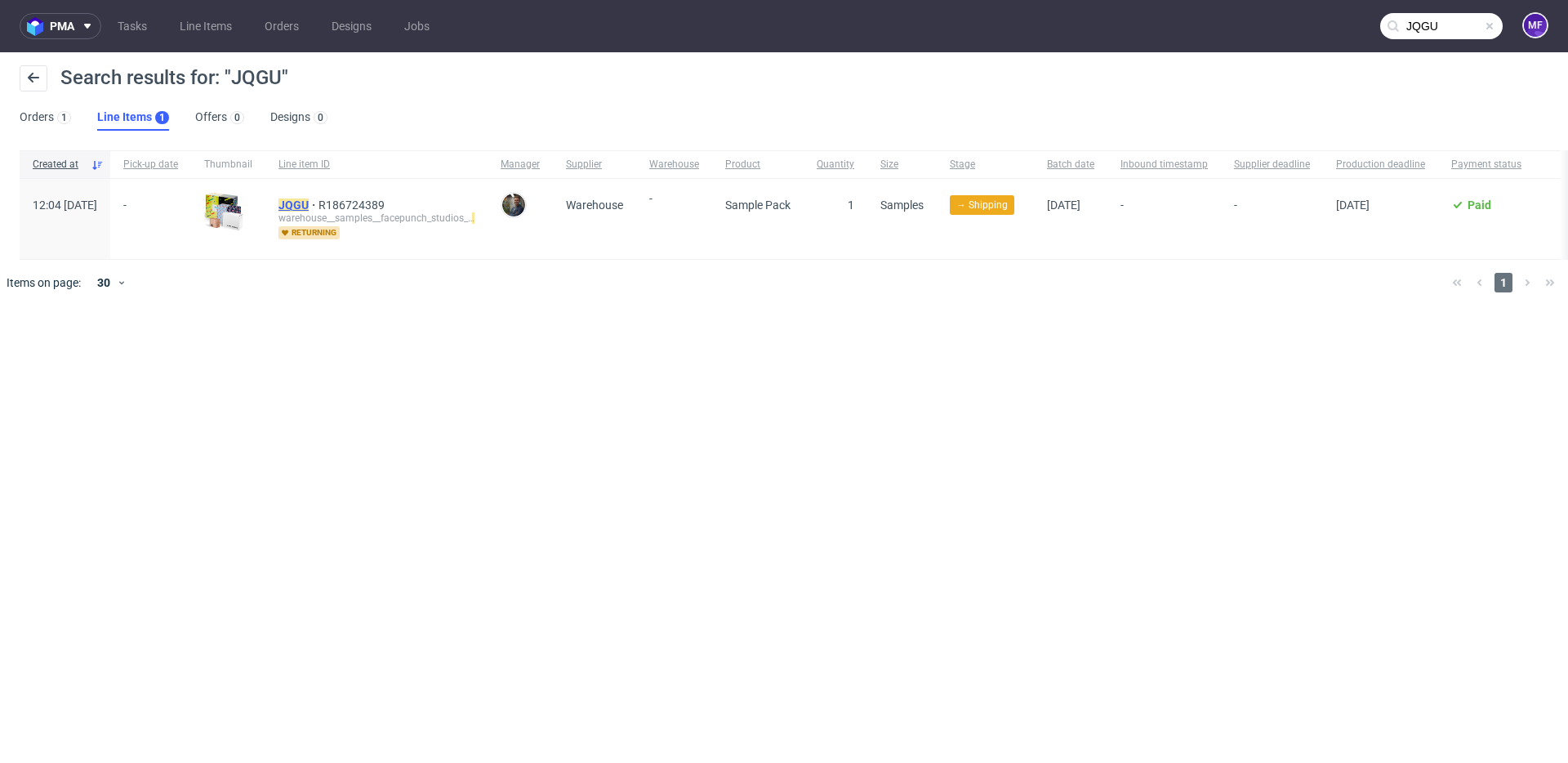
click at [309, 202] on mark "JQGU" at bounding box center [293, 205] width 30 height 13
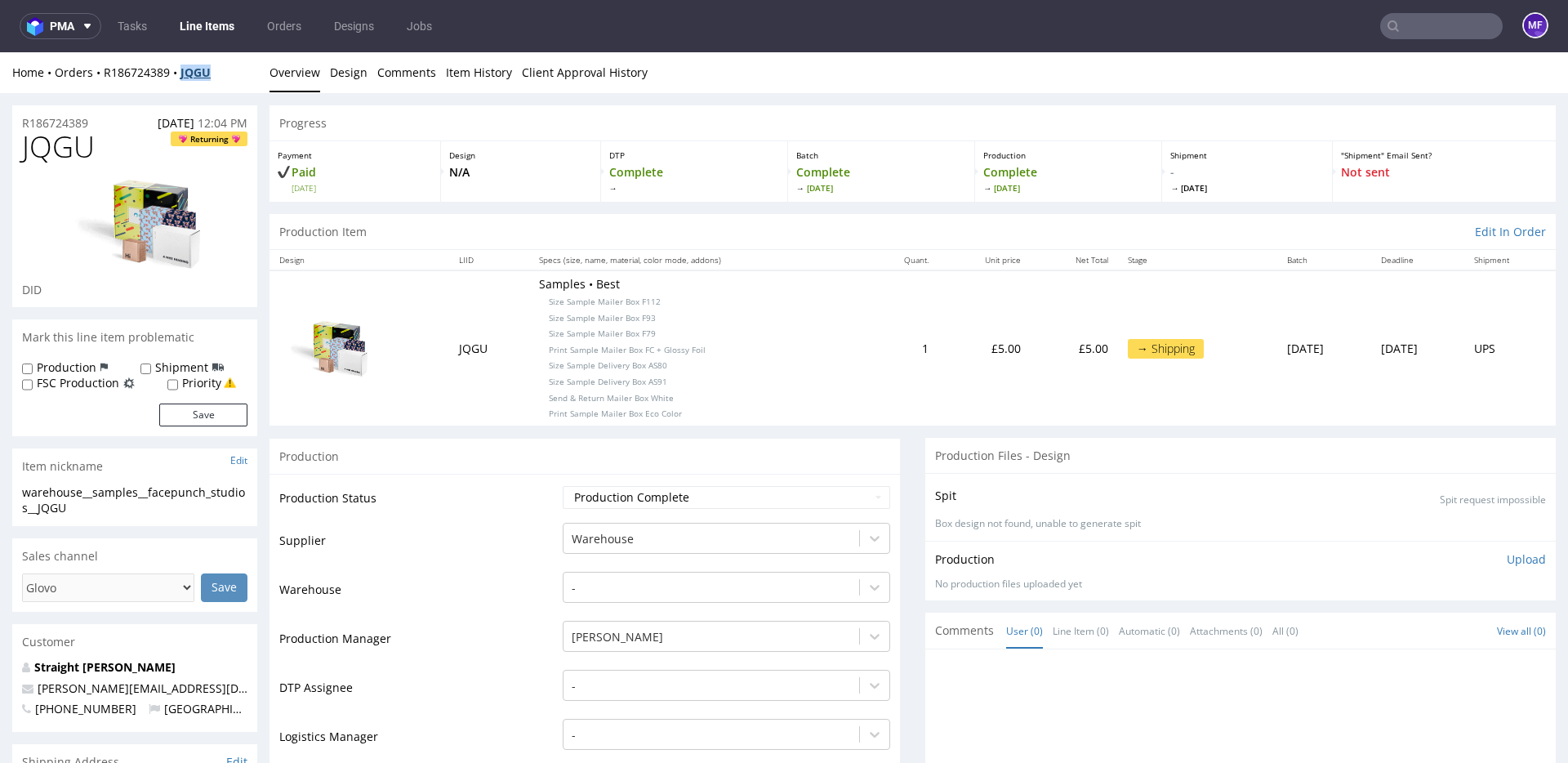
drag, startPoint x: 219, startPoint y: 78, endPoint x: 185, endPoint y: 78, distance: 34.0
click at [185, 78] on div "Home Orders R186724389 JQGU" at bounding box center [134, 72] width 245 height 16
copy strong "JQGU"
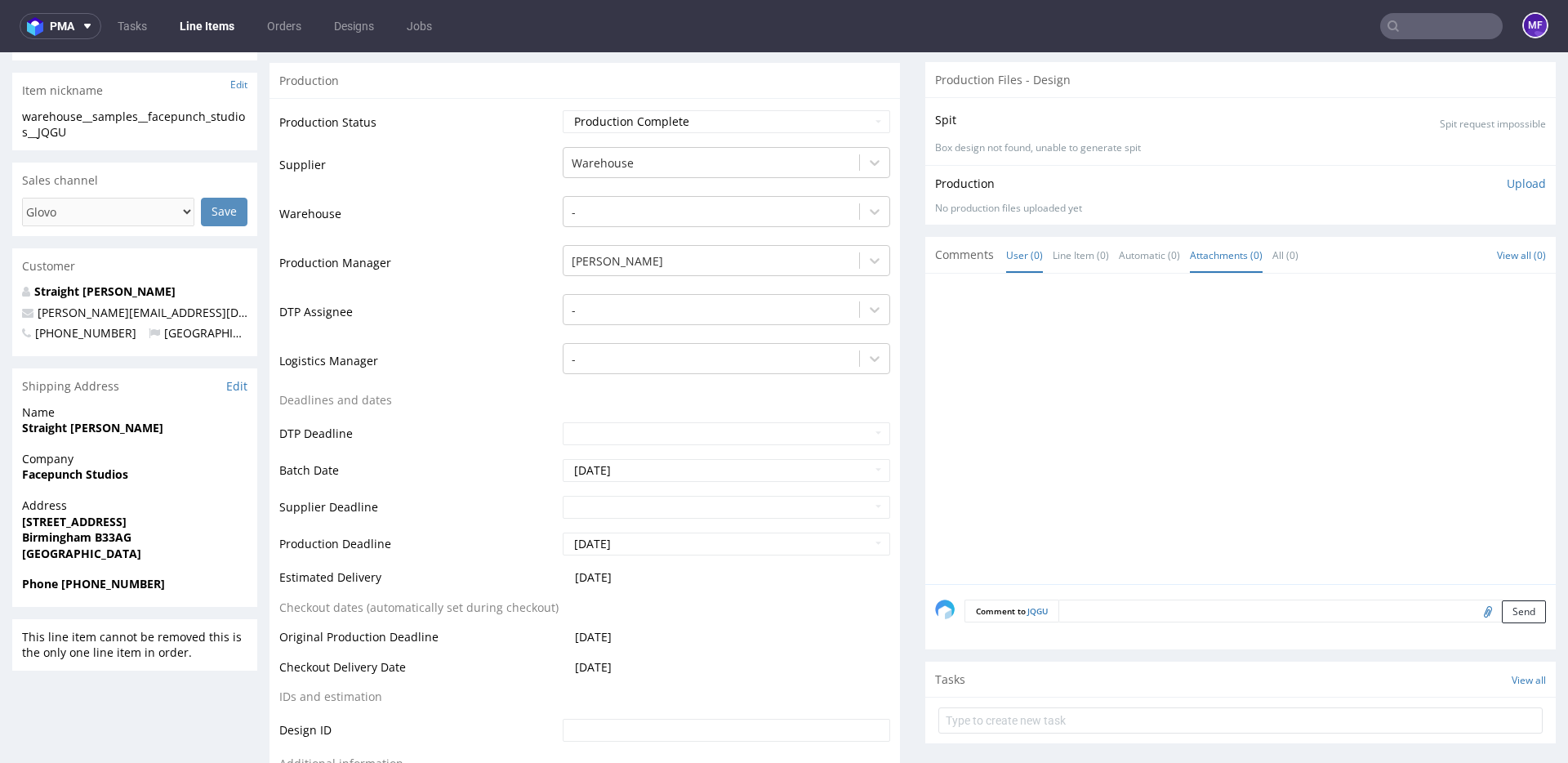
scroll to position [1, 0]
click at [1080, 612] on textarea at bounding box center [1302, 611] width 487 height 23
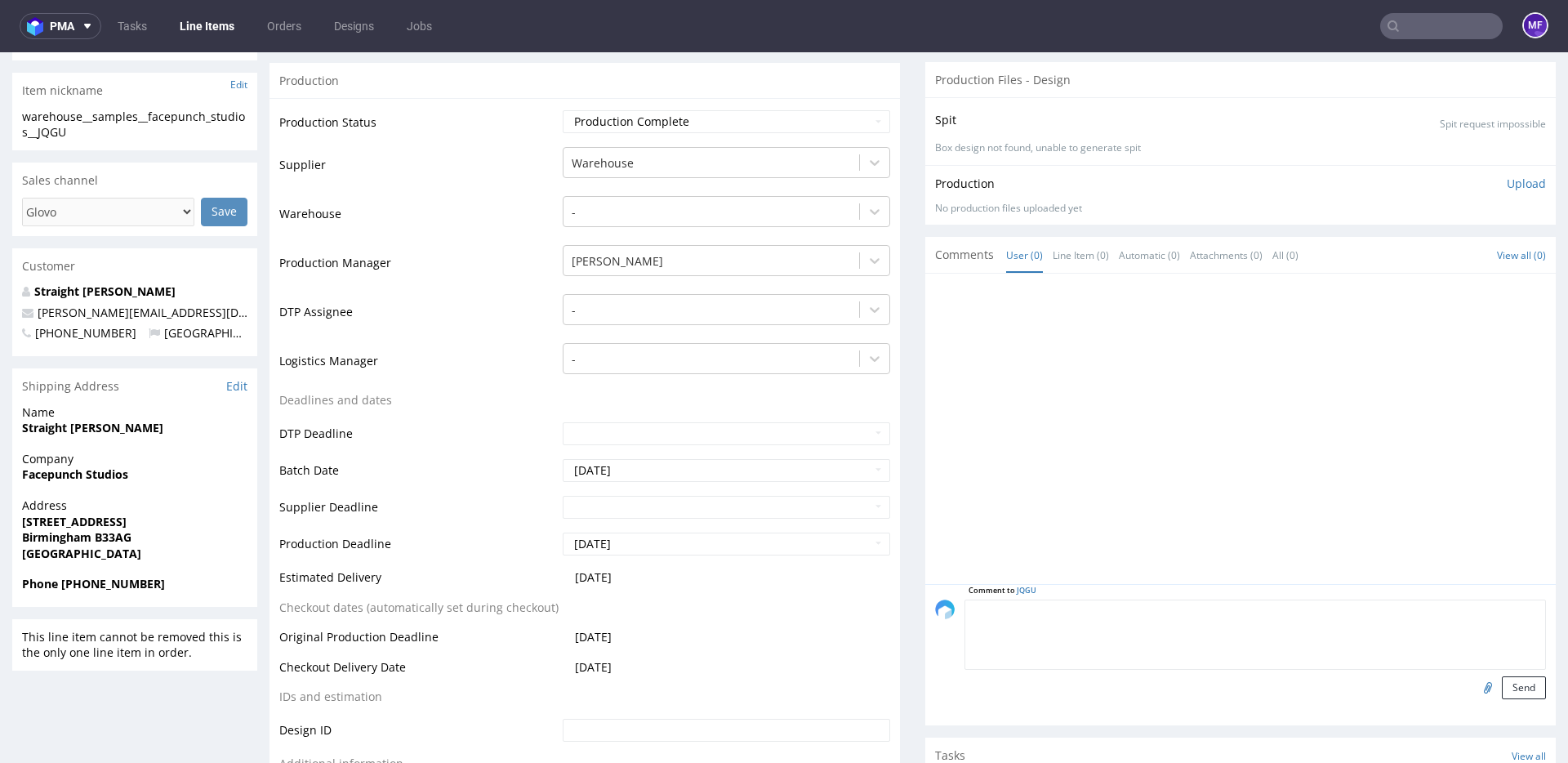
click at [1150, 528] on div at bounding box center [1245, 433] width 621 height 301
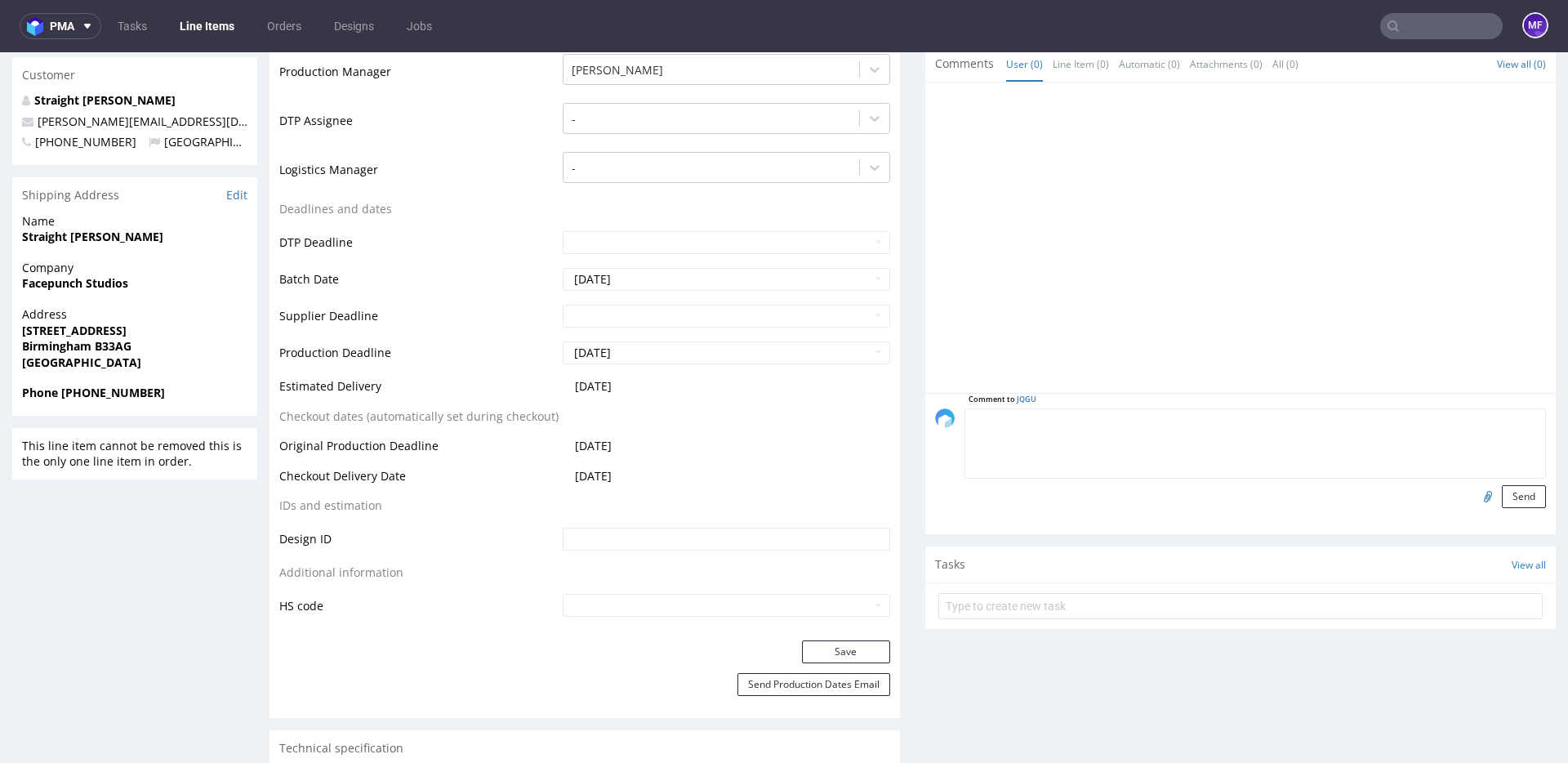
scroll to position [568, 0]
click at [1474, 498] on input "file" at bounding box center [1485, 495] width 23 height 22
type input "C:\fakepath\proforma-invoice-fp2025-09-98.pdf"
click at [1502, 493] on button "Send" at bounding box center [1523, 496] width 44 height 23
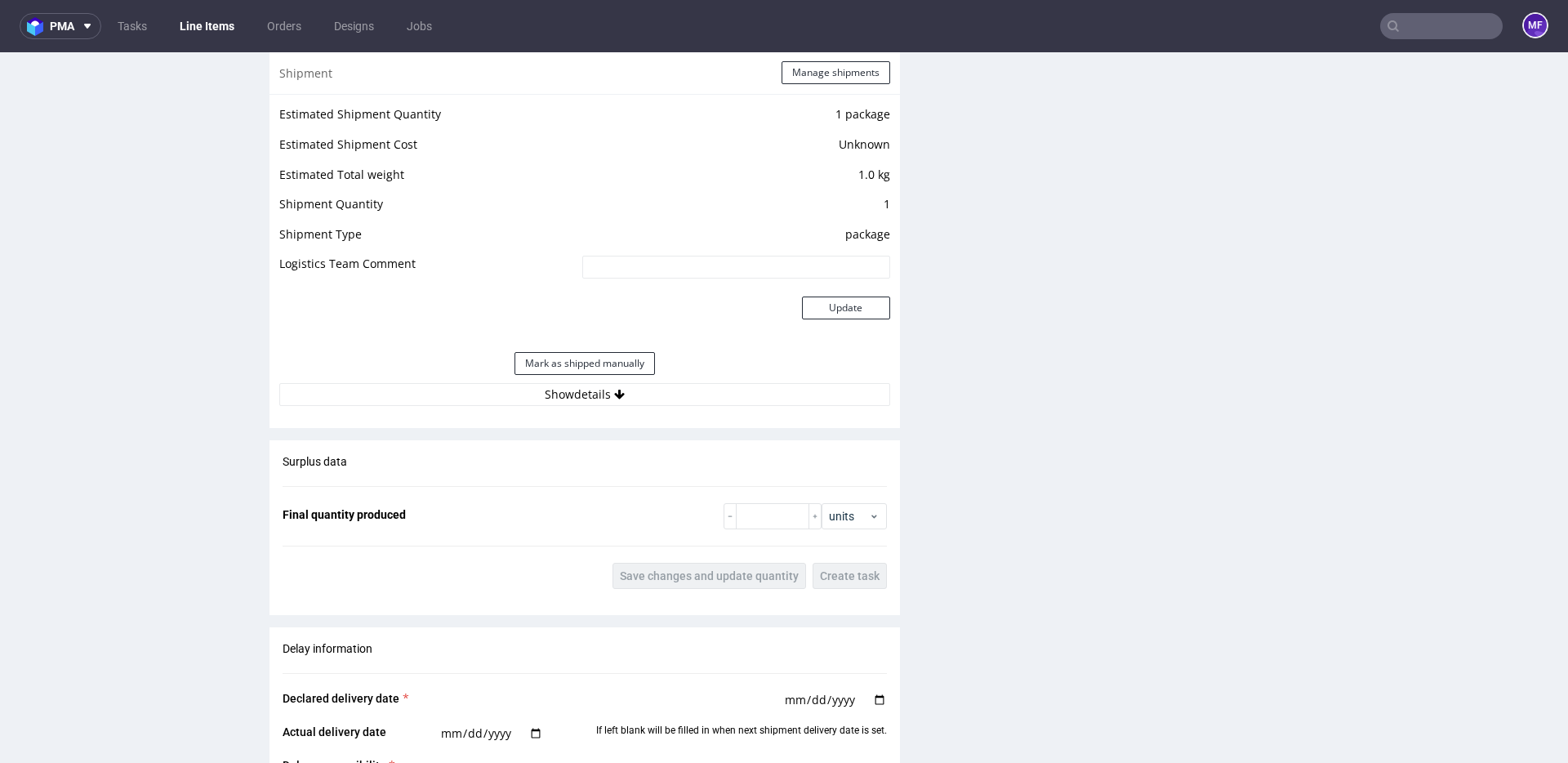
scroll to position [1426, 0]
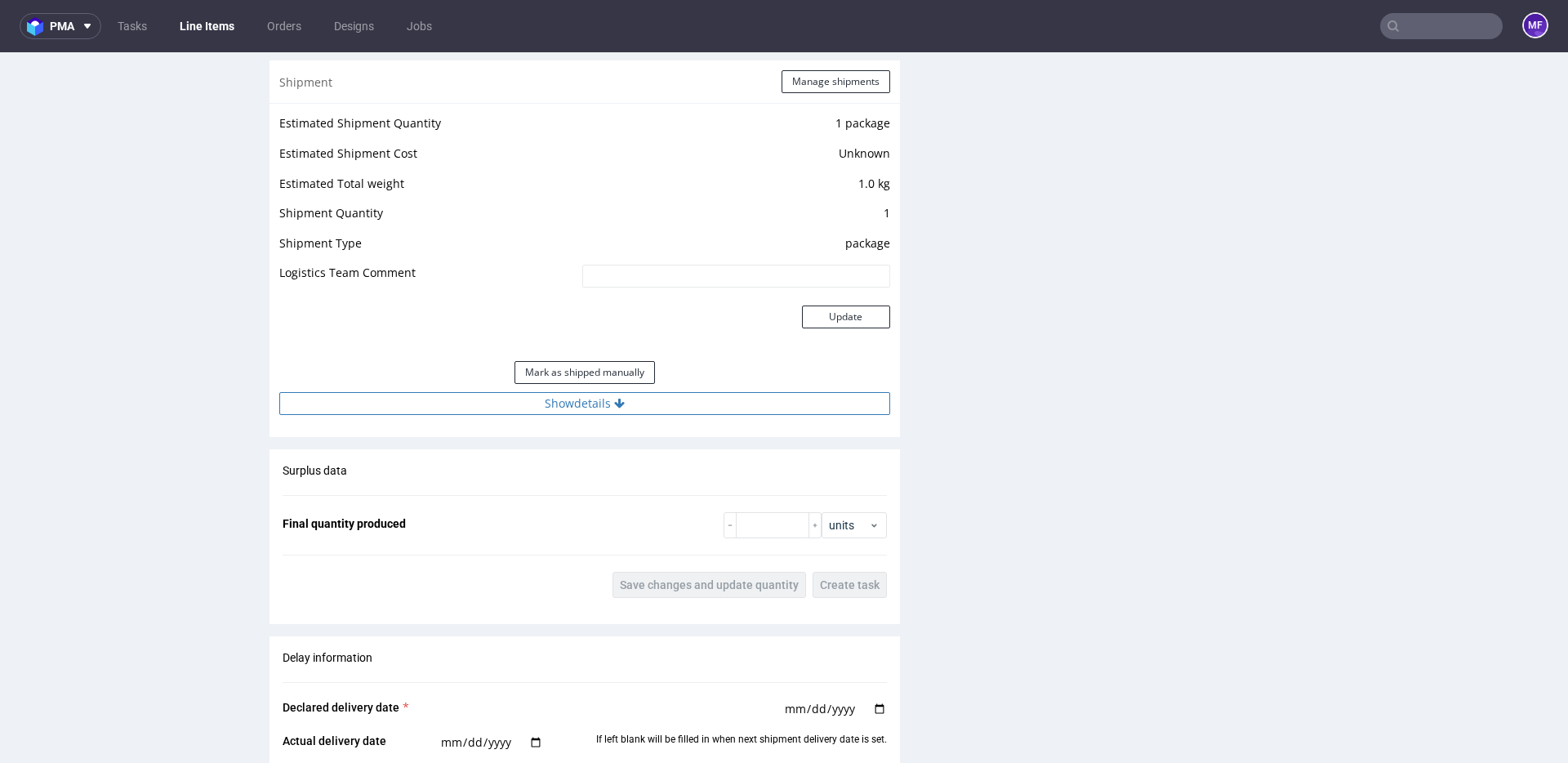
click at [583, 401] on button "Show details" at bounding box center [585, 403] width 611 height 23
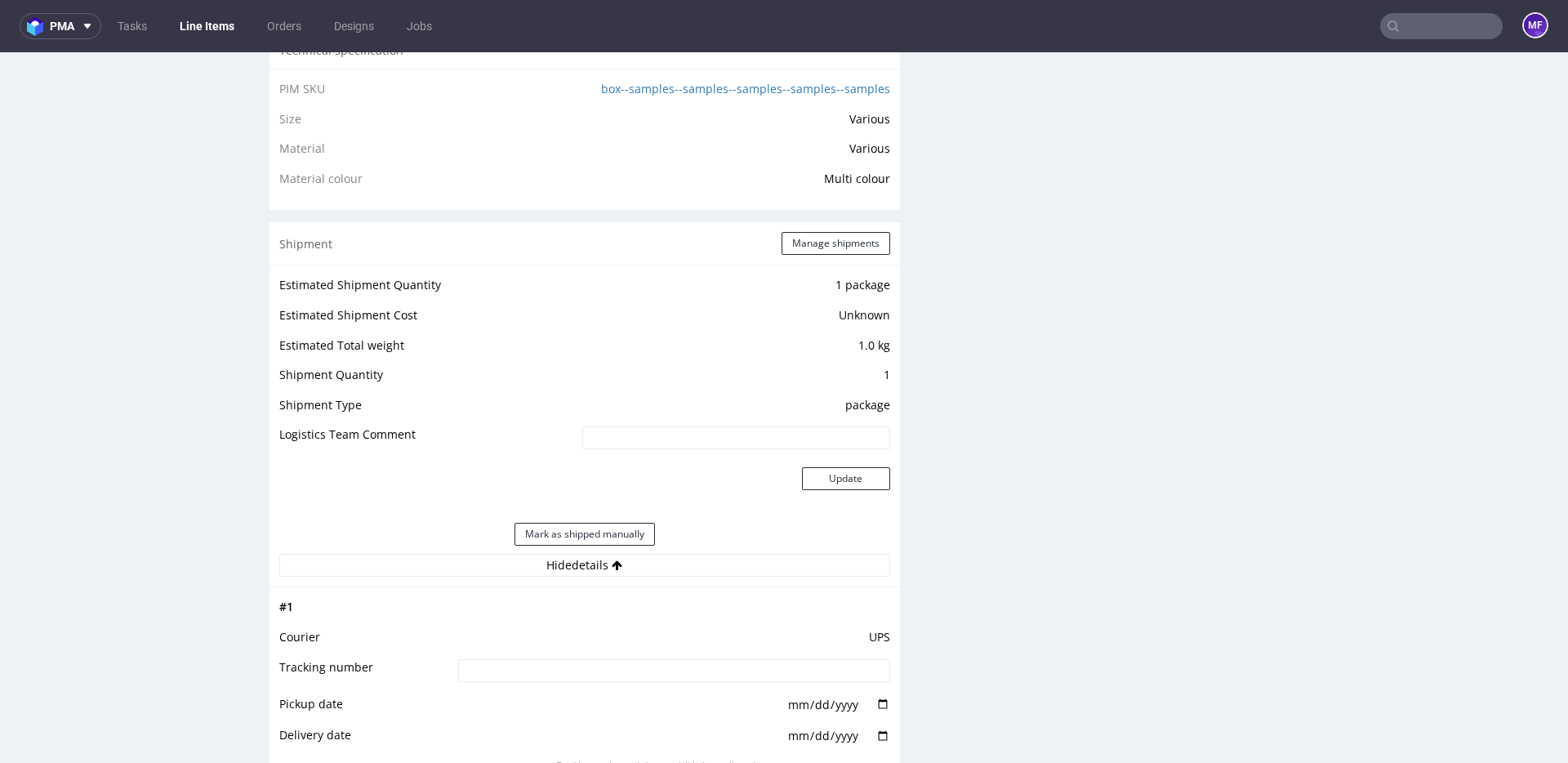
scroll to position [1238, 0]
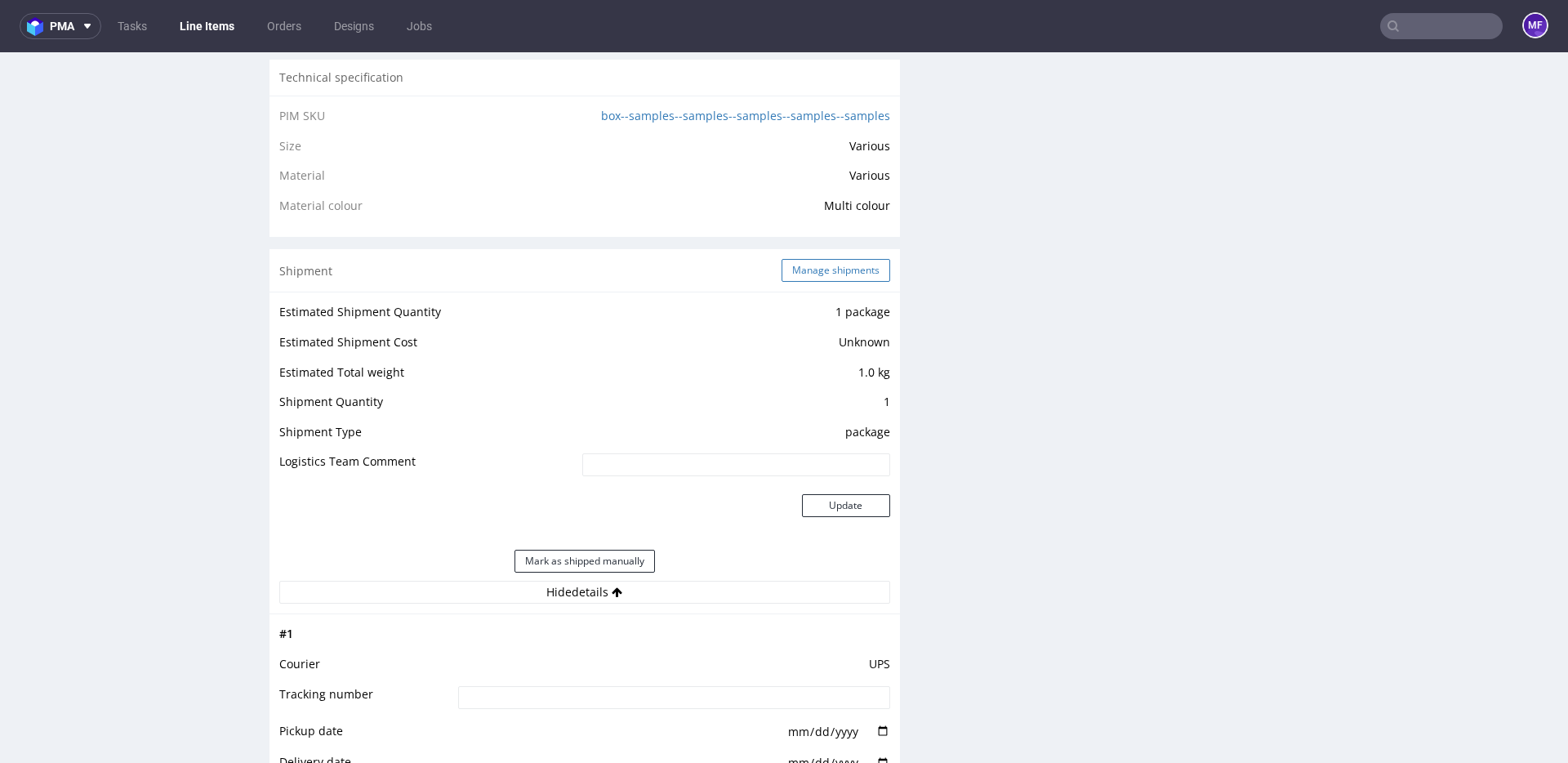
click at [796, 275] on button "Manage shipments" at bounding box center [836, 270] width 108 height 23
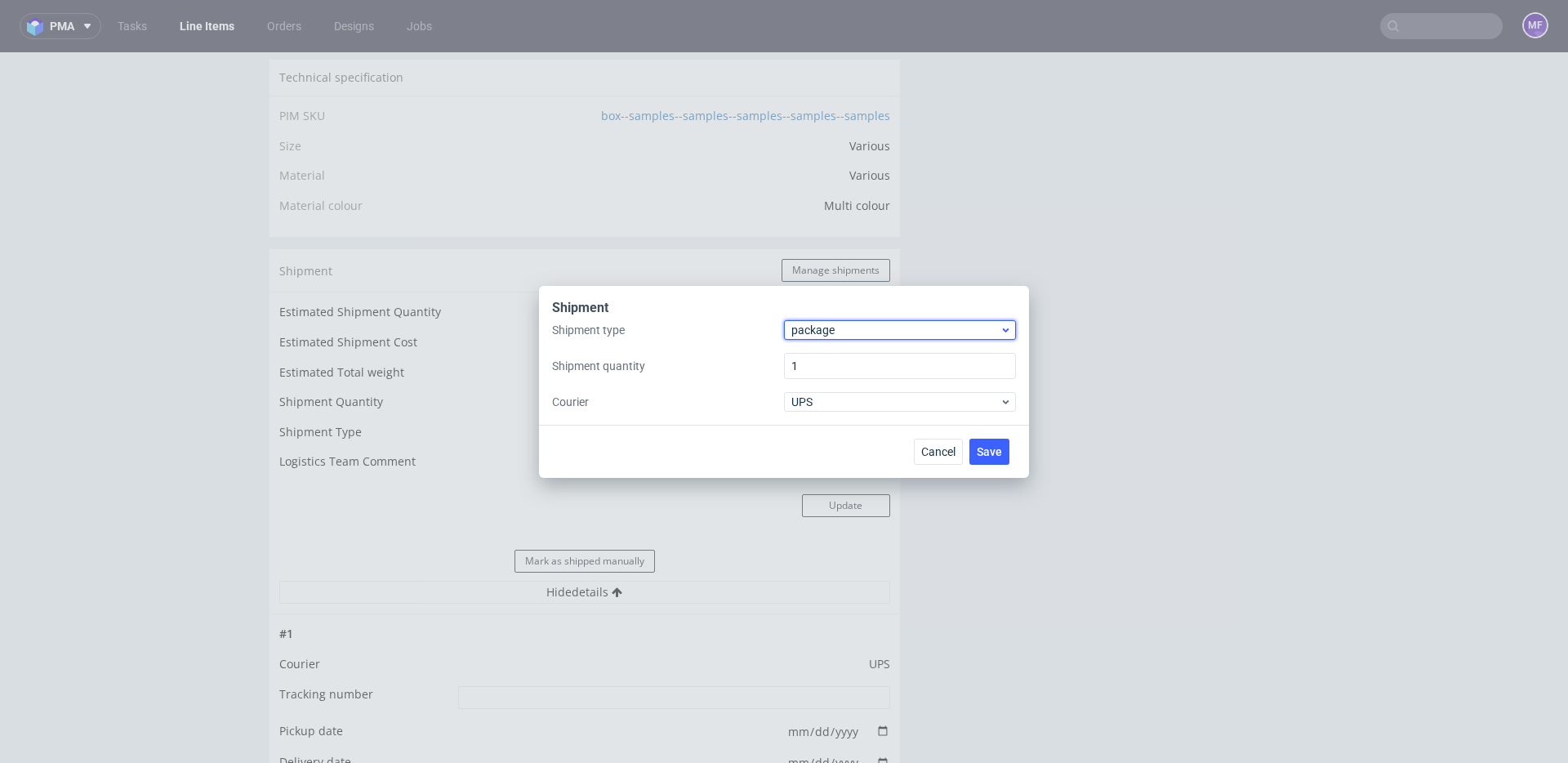
click at [827, 327] on span "package" at bounding box center [896, 330] width 208 height 16
click at [823, 365] on div "pallet" at bounding box center [900, 364] width 219 height 29
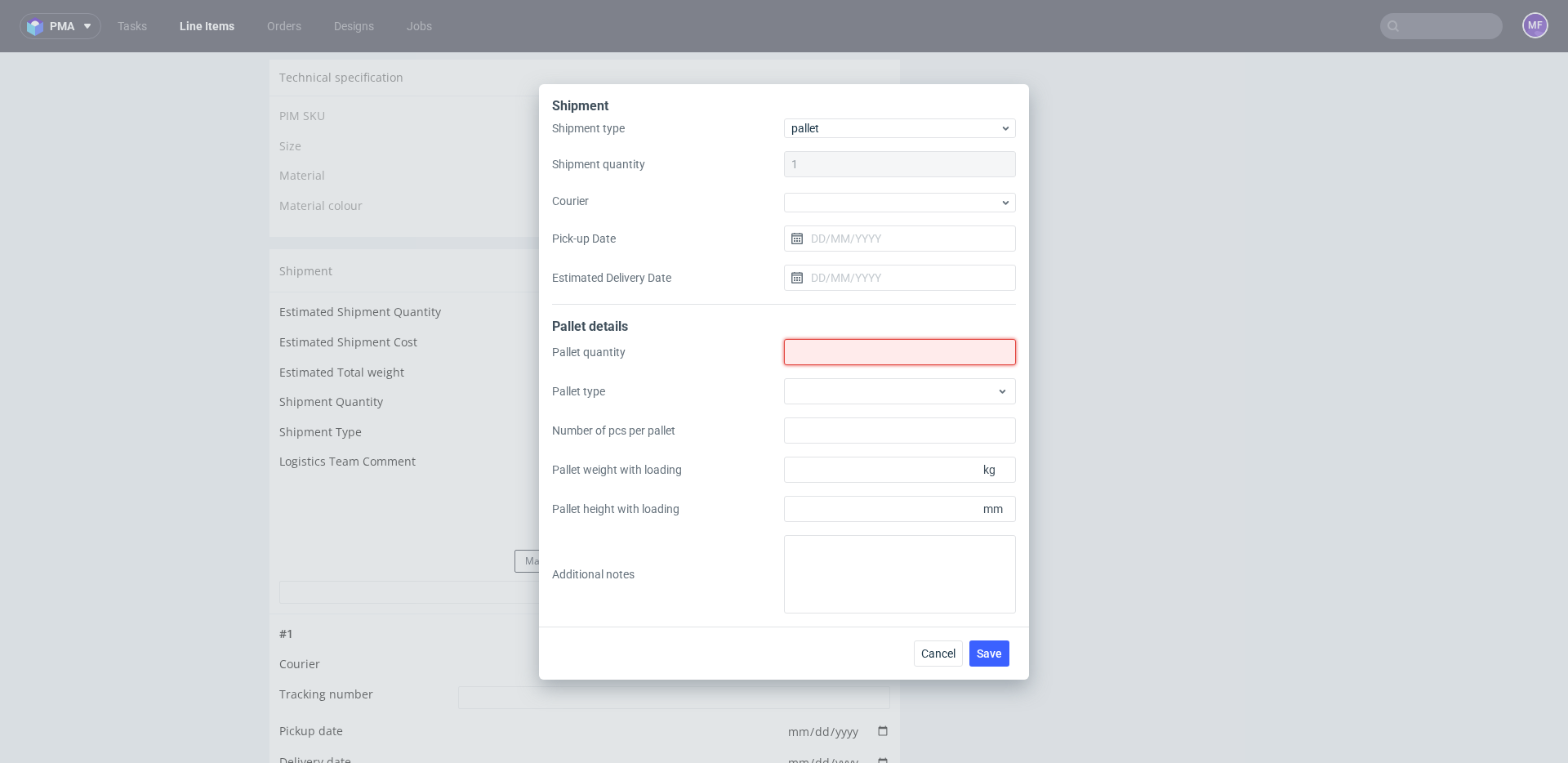
click at [821, 360] on input "Shipment type" at bounding box center [900, 352] width 232 height 26
type input "1"
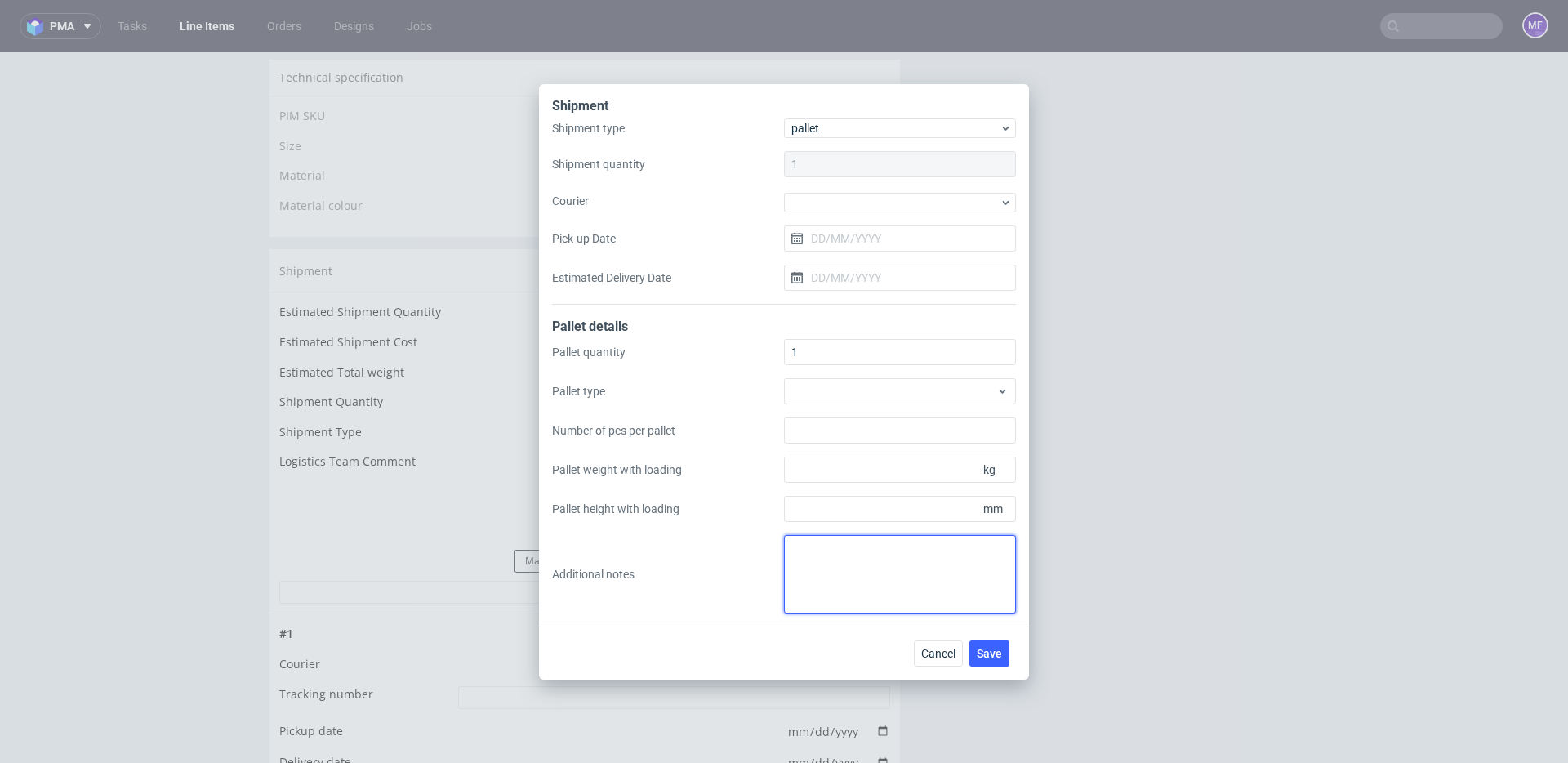
click at [833, 558] on textarea at bounding box center [900, 574] width 232 height 78
paste textarea "45x50x3 0,5"
click at [907, 577] on textarea "1 paczka UPS do OK: 45x50x3 0,5kg" at bounding box center [900, 574] width 232 height 78
type textarea "1 paczka UPS do OK: 45x50x3 0,5kg"
click at [990, 644] on button "Save" at bounding box center [989, 654] width 40 height 26
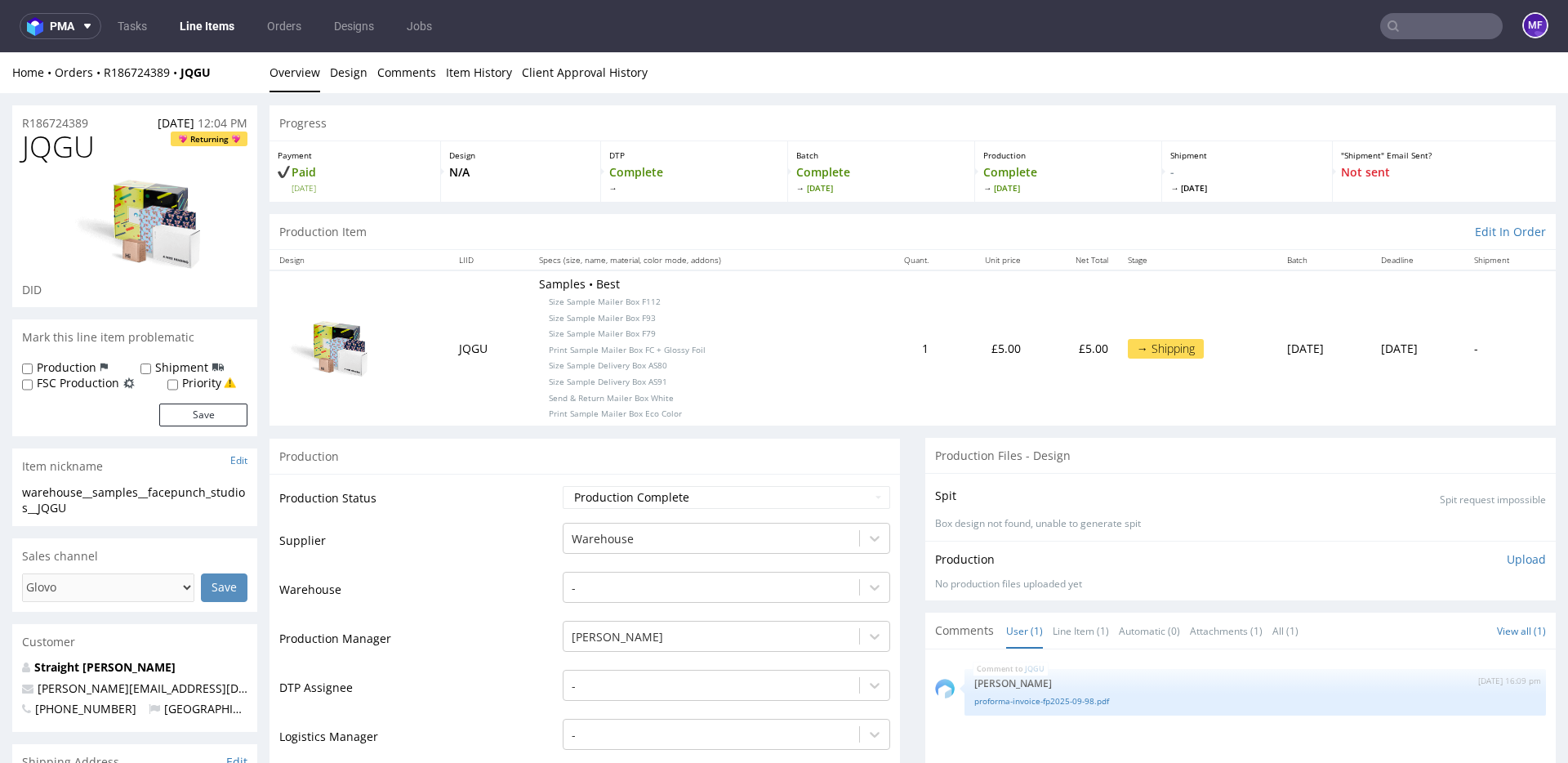
click at [1422, 42] on nav "pma Tasks Line Items Orders Designs Jobs MF" at bounding box center [784, 26] width 1568 height 53
click at [1417, 37] on input "text" at bounding box center [1441, 26] width 122 height 26
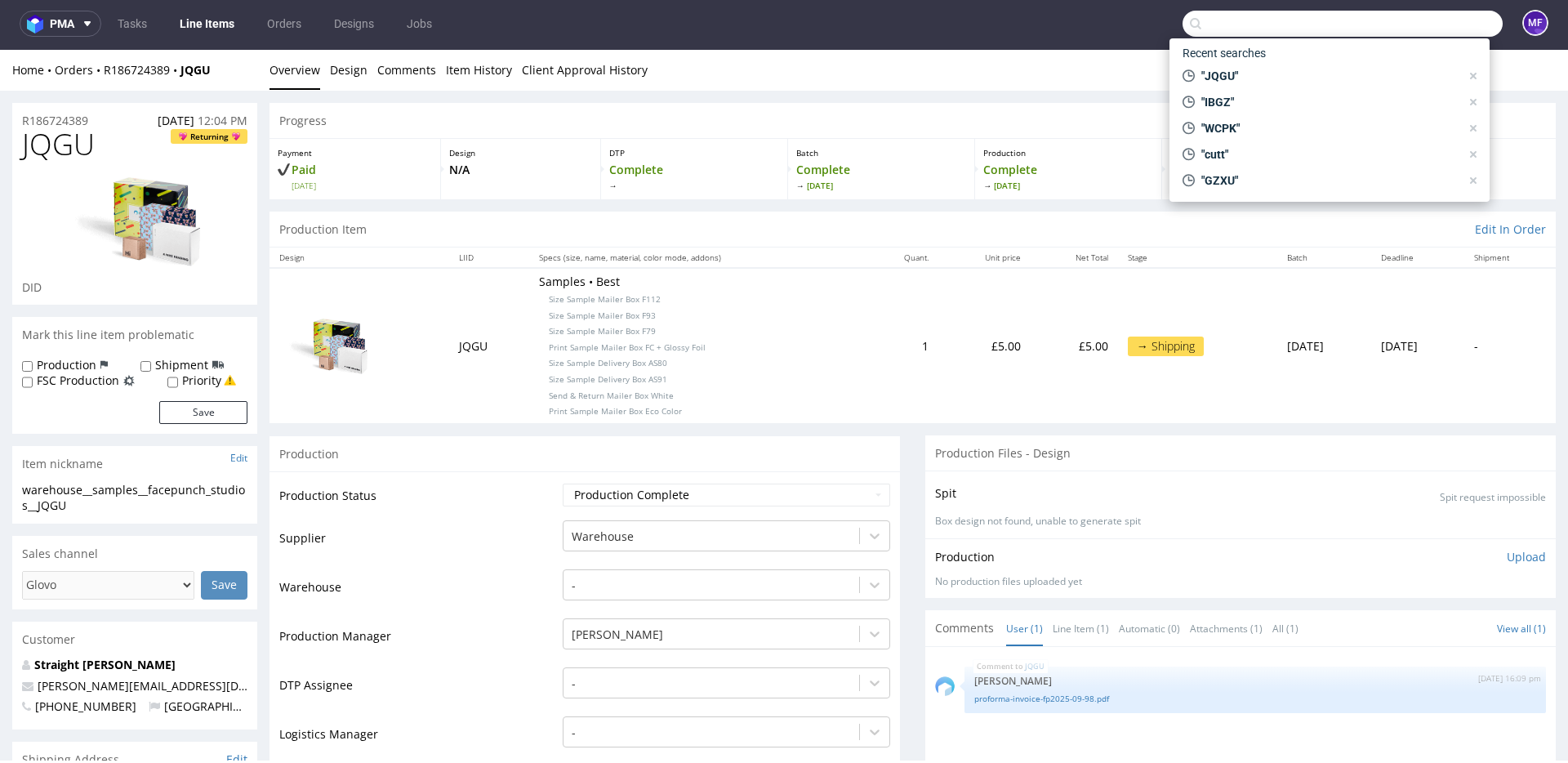
paste input "LHNE"
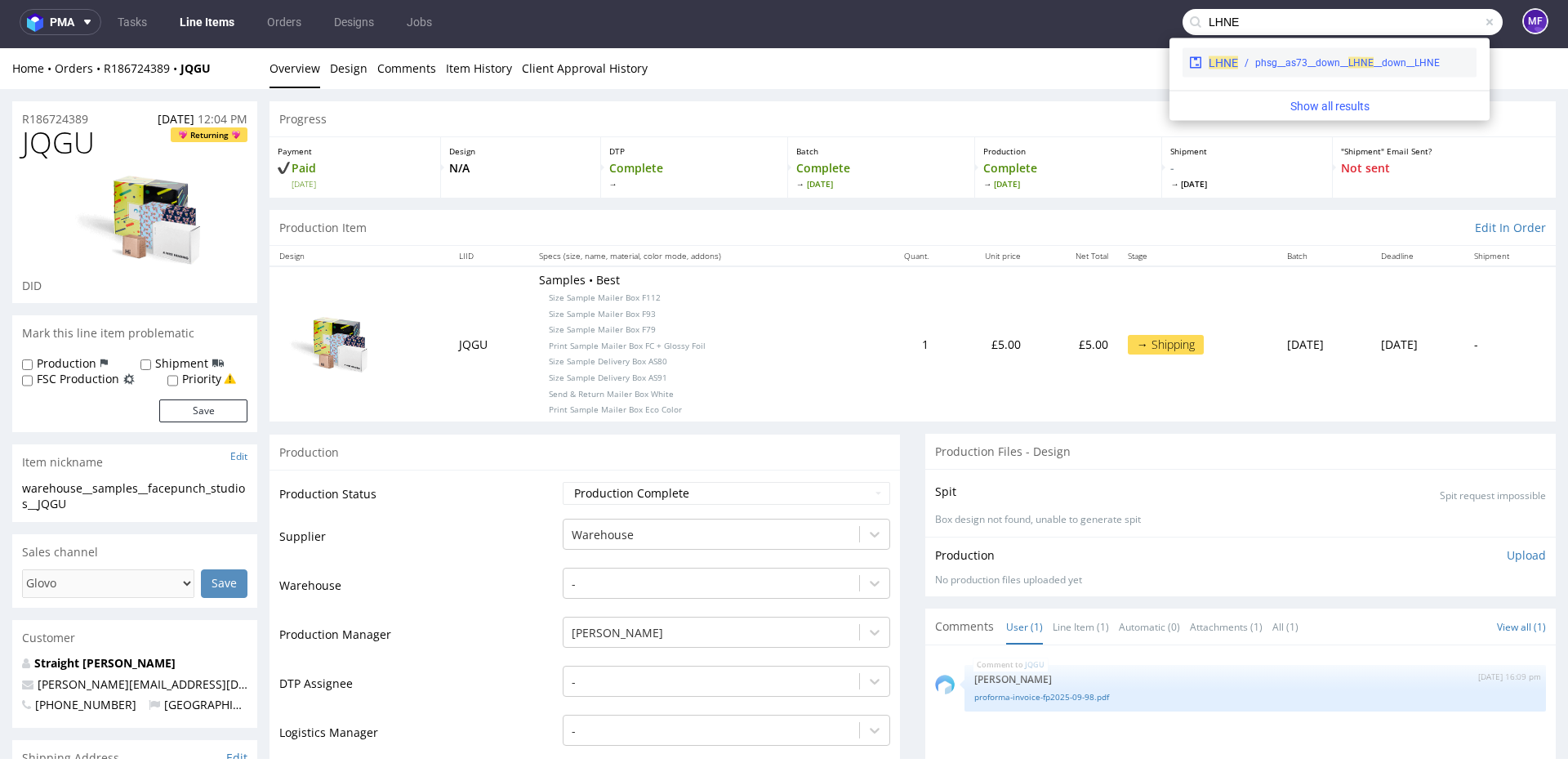
type input "LHNE"
click at [1332, 65] on div "phsg__as73__down__ LH" at bounding box center [1308, 63] width 105 height 15
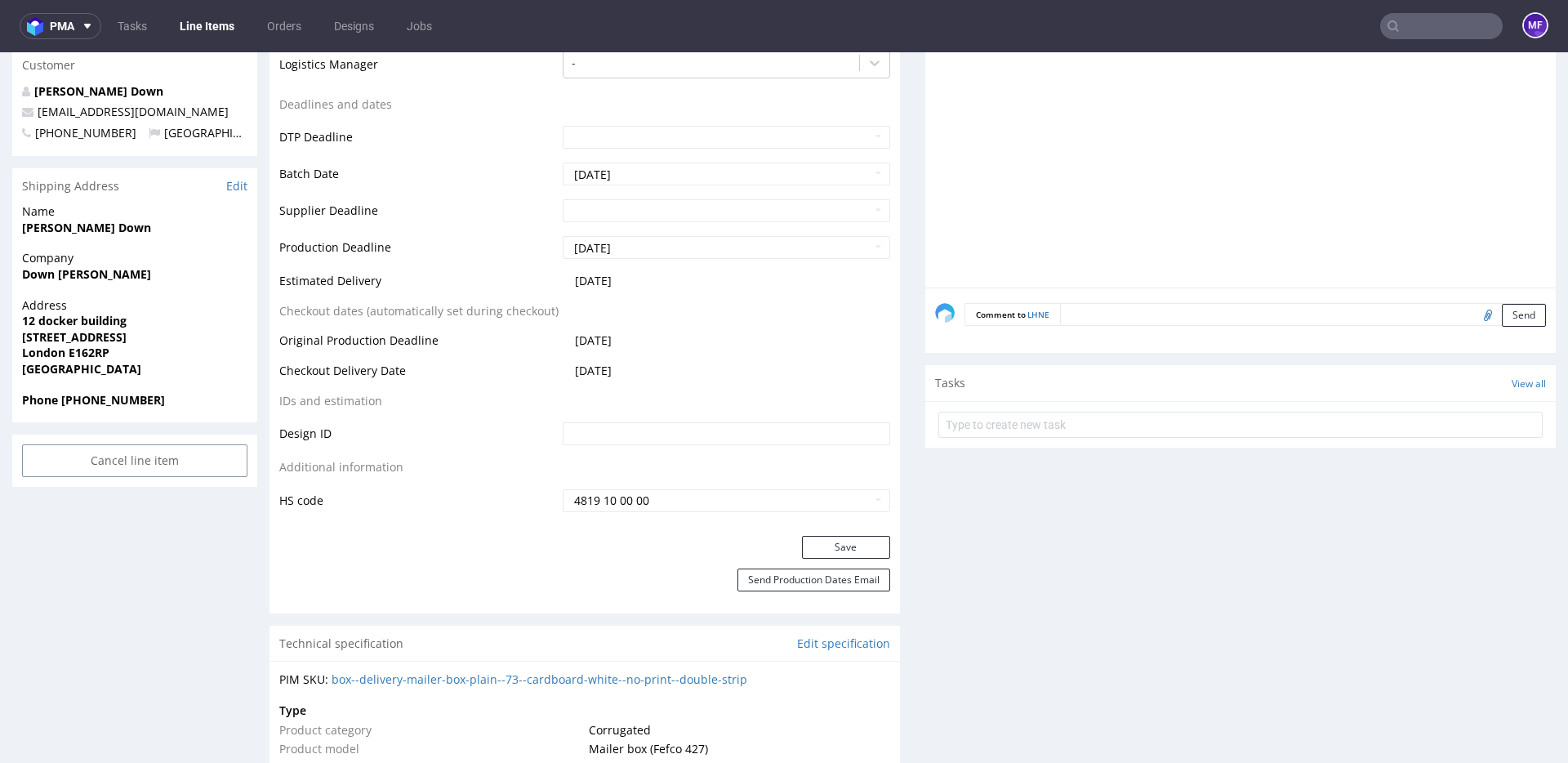
scroll to position [623, 0]
click at [1474, 317] on input "file" at bounding box center [1485, 313] width 23 height 22
type input "C:\fakepath\proforma-invoice-fp2025-09-97.pdf"
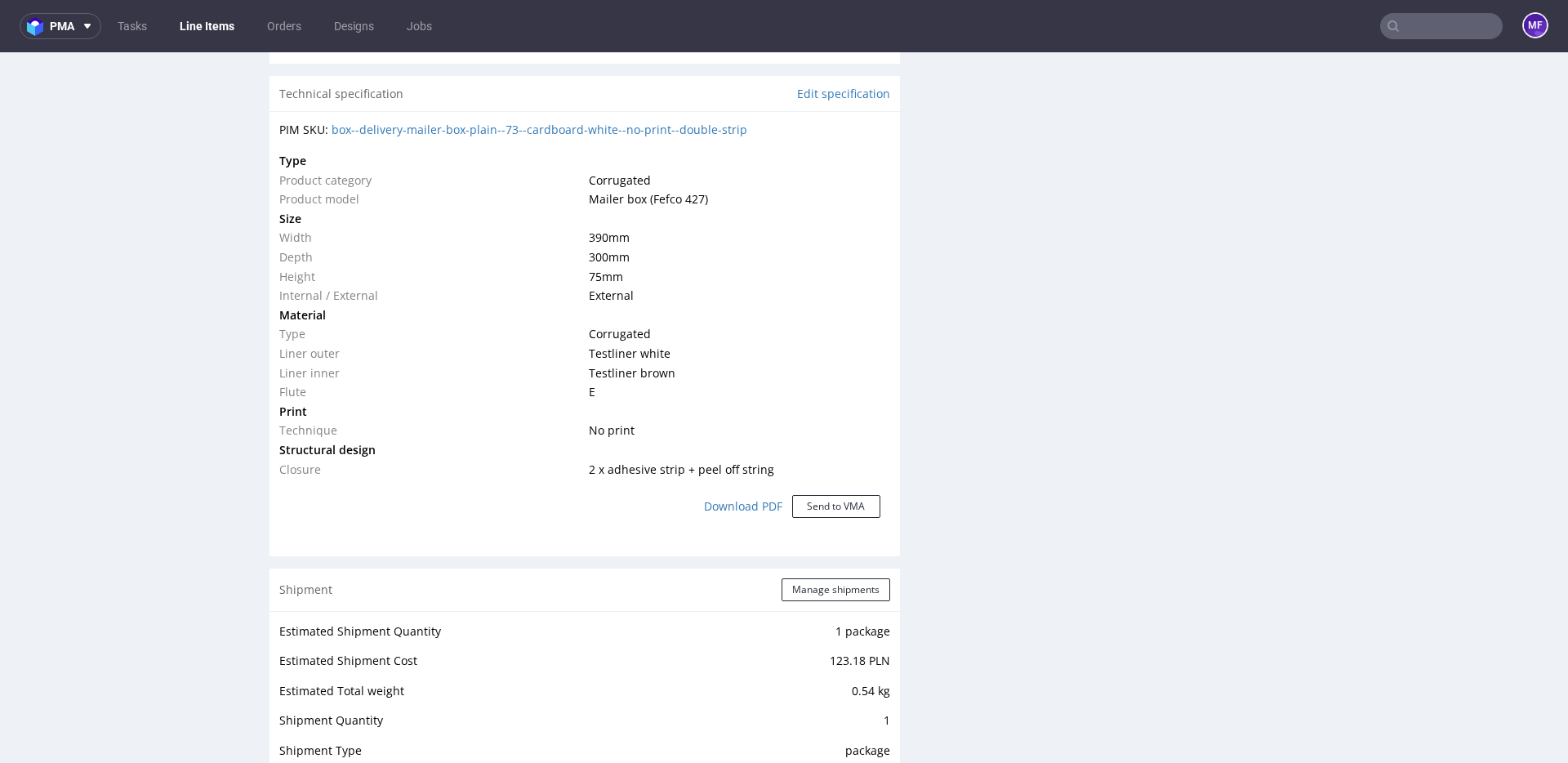
scroll to position [1244, 0]
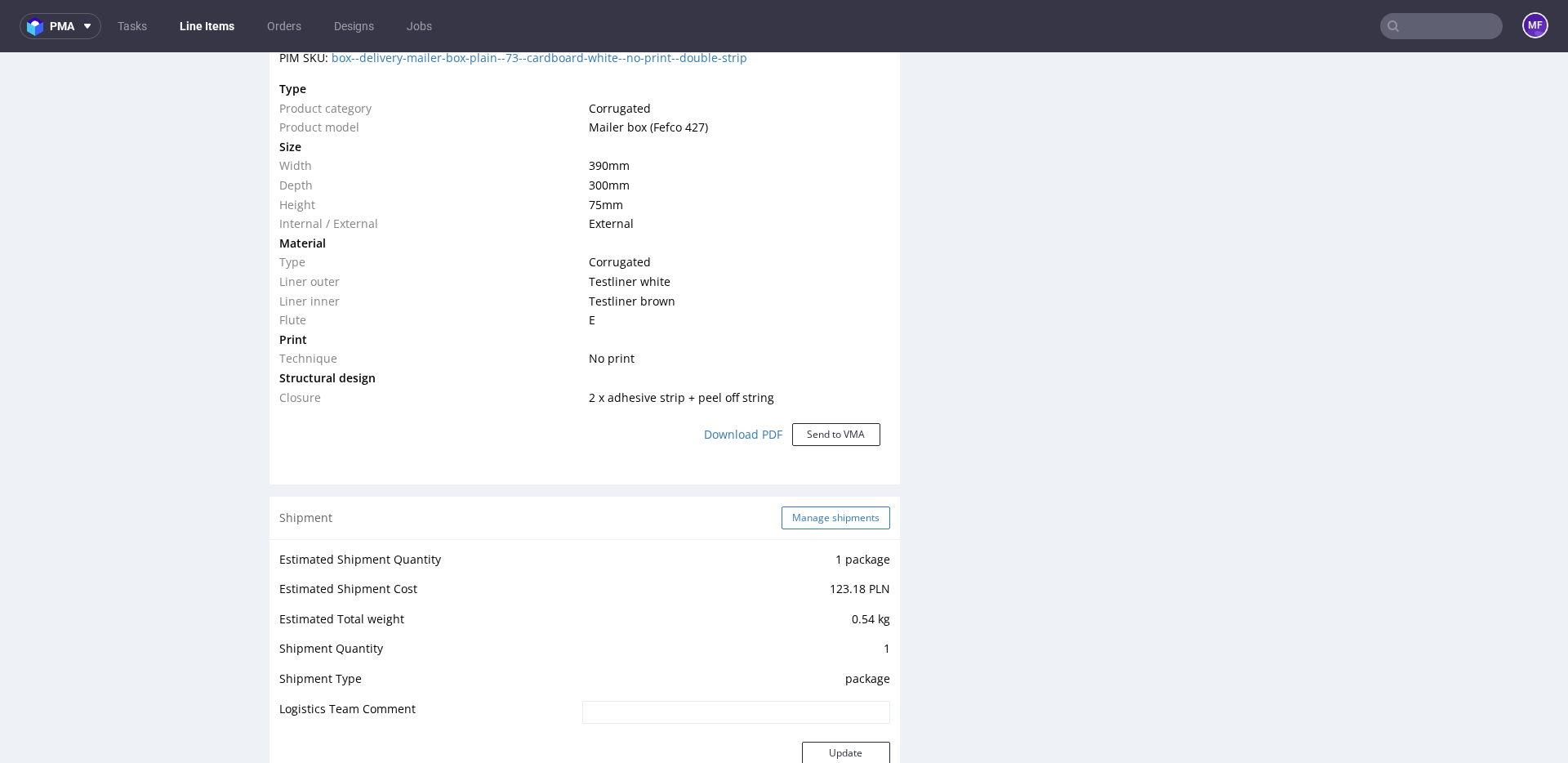
click at [803, 518] on button "Manage shipments" at bounding box center [836, 518] width 108 height 23
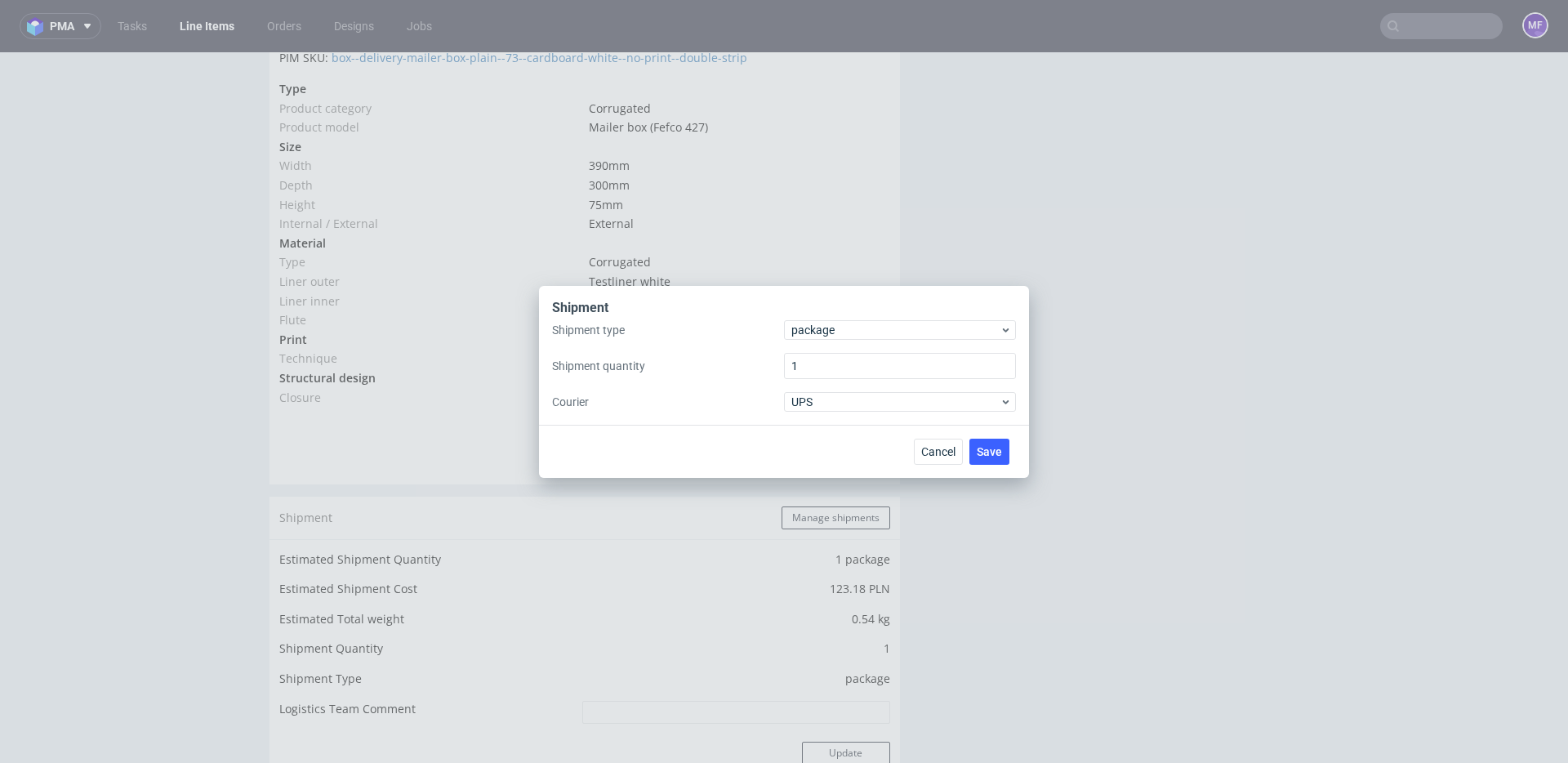
click at [843, 347] on div "Shipment type package Shipment quantity 1 Courier UPS" at bounding box center [784, 366] width 464 height 91
click at [841, 338] on div "package" at bounding box center [900, 330] width 232 height 20
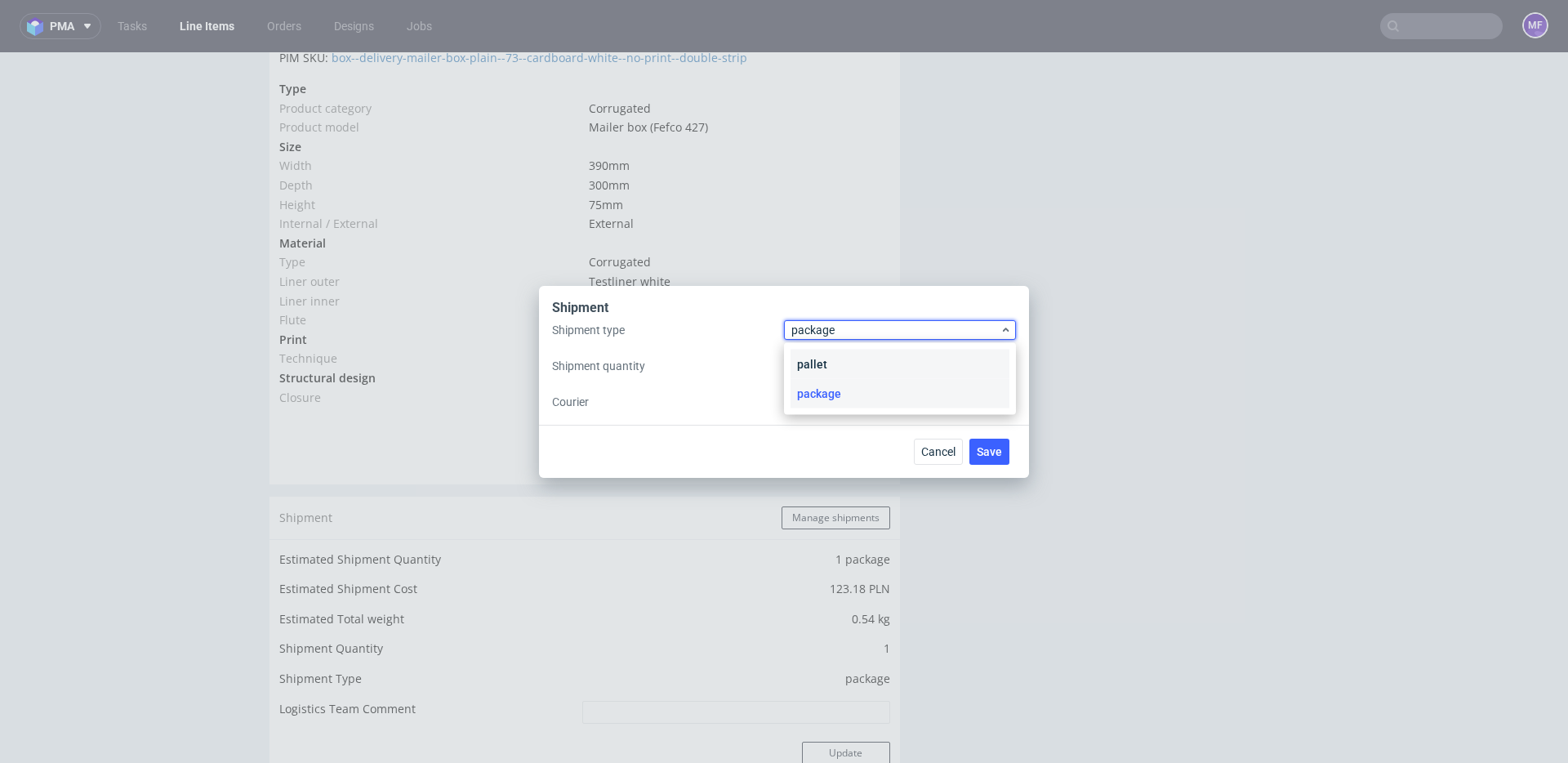
click at [832, 373] on div "pallet" at bounding box center [900, 364] width 219 height 29
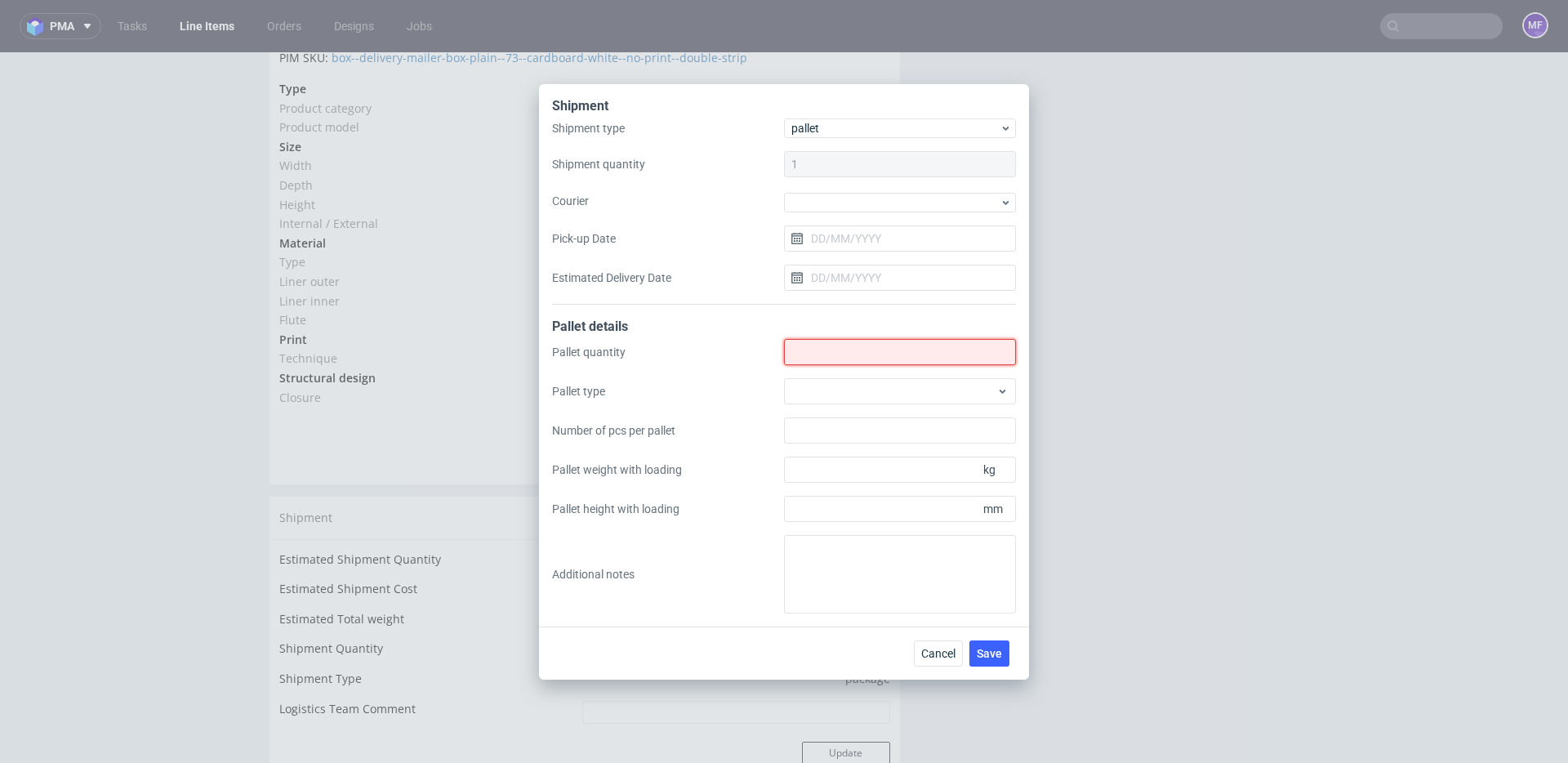
click at [825, 352] on input "Shipment type" at bounding box center [900, 352] width 232 height 26
type input "1"
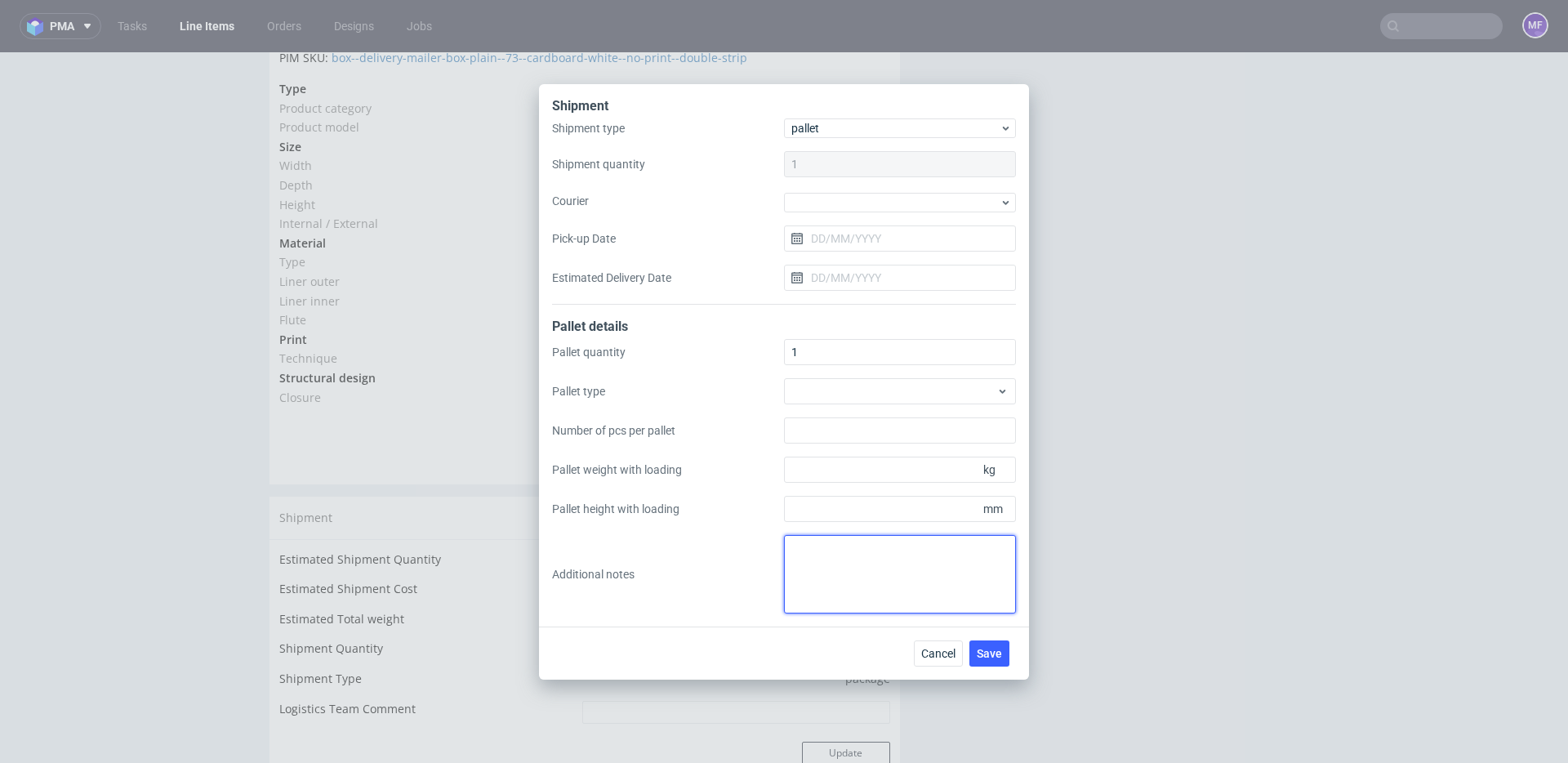
click at [817, 563] on textarea at bounding box center [900, 574] width 232 height 78
type textarea "1 paczka UPS do UK: 83x69x7 7kg proforma w kom"
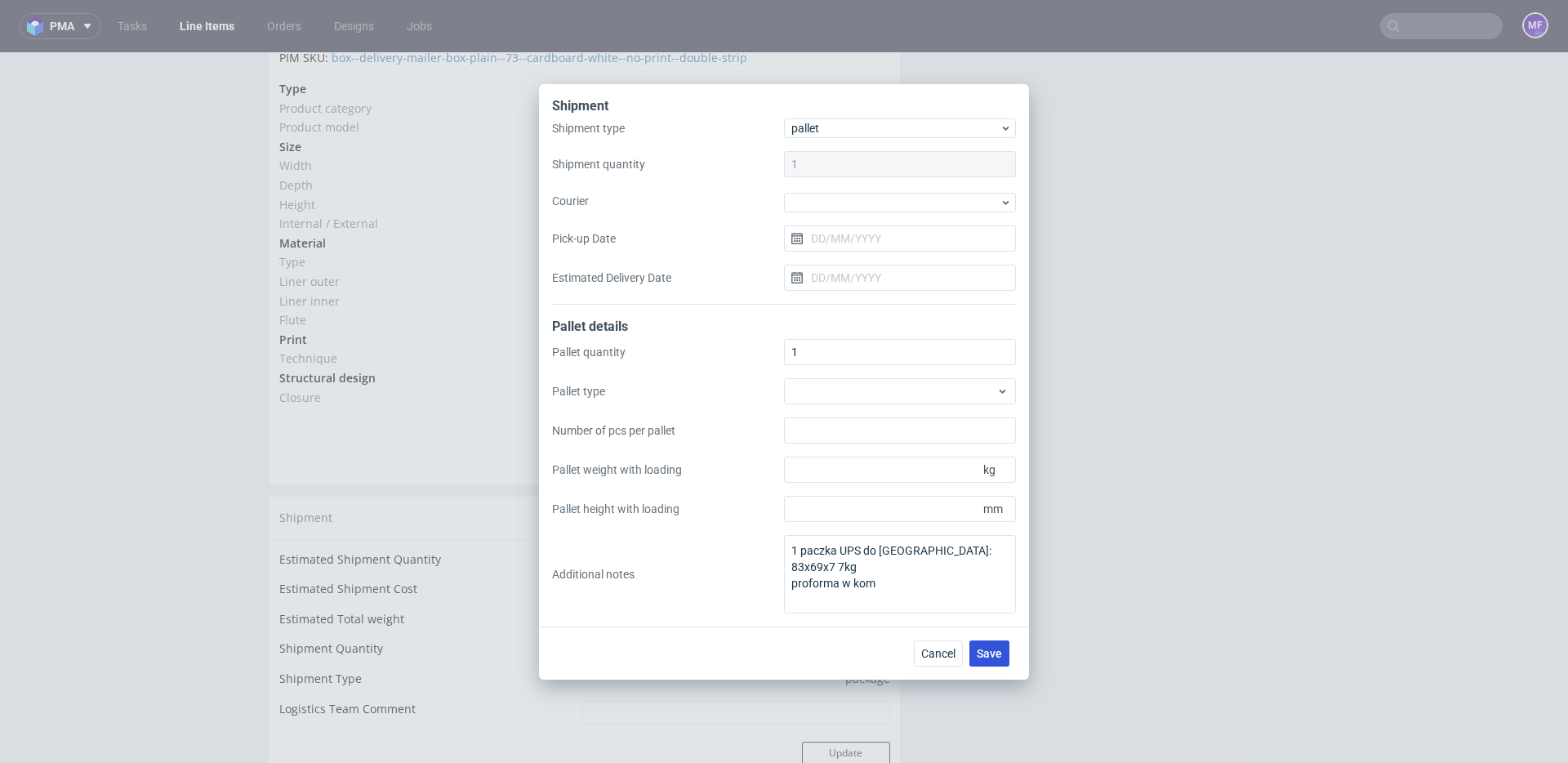
click at [991, 648] on span "Save" at bounding box center [989, 653] width 25 height 11
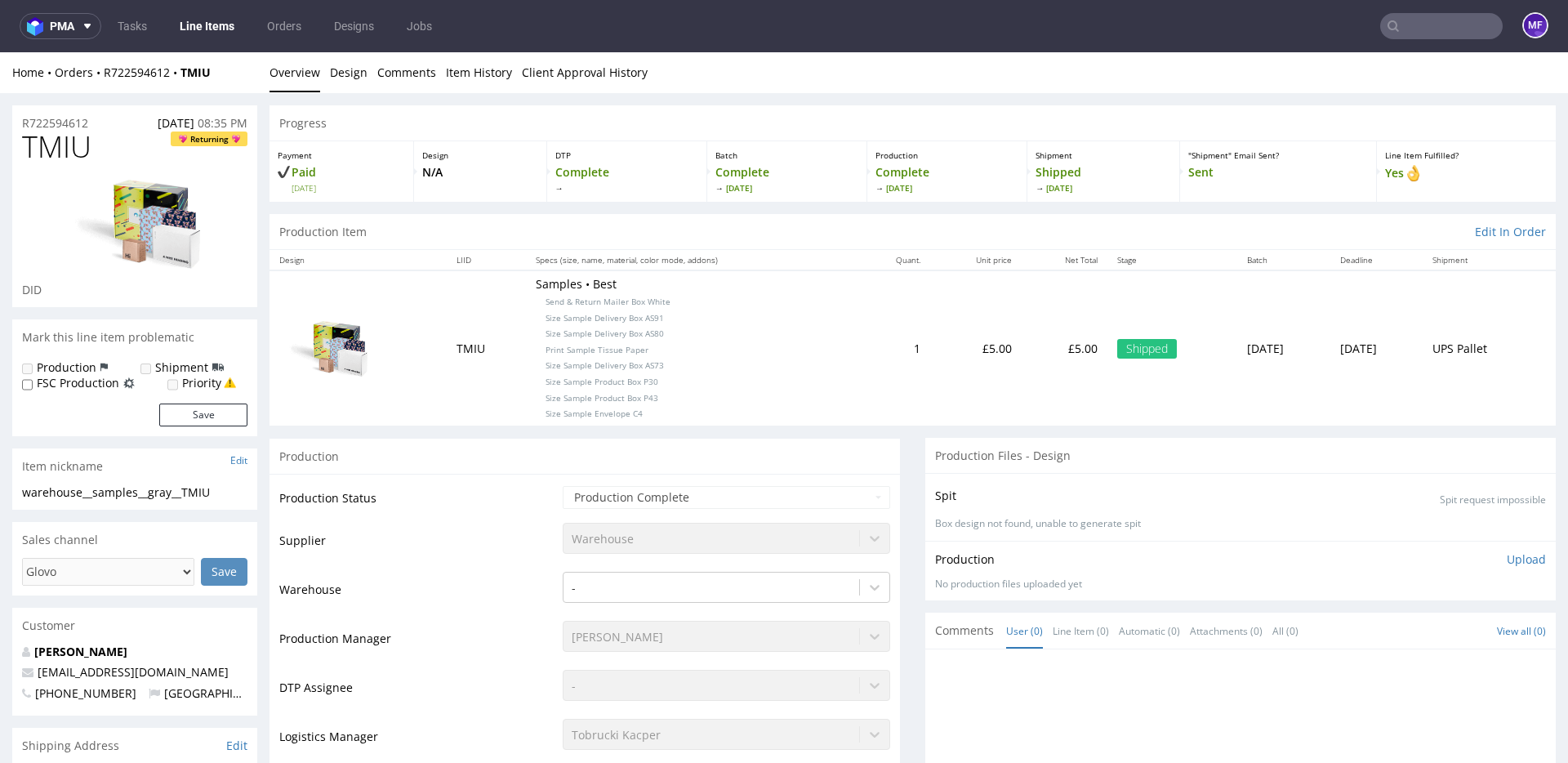
click at [1415, 18] on input "text" at bounding box center [1441, 26] width 122 height 26
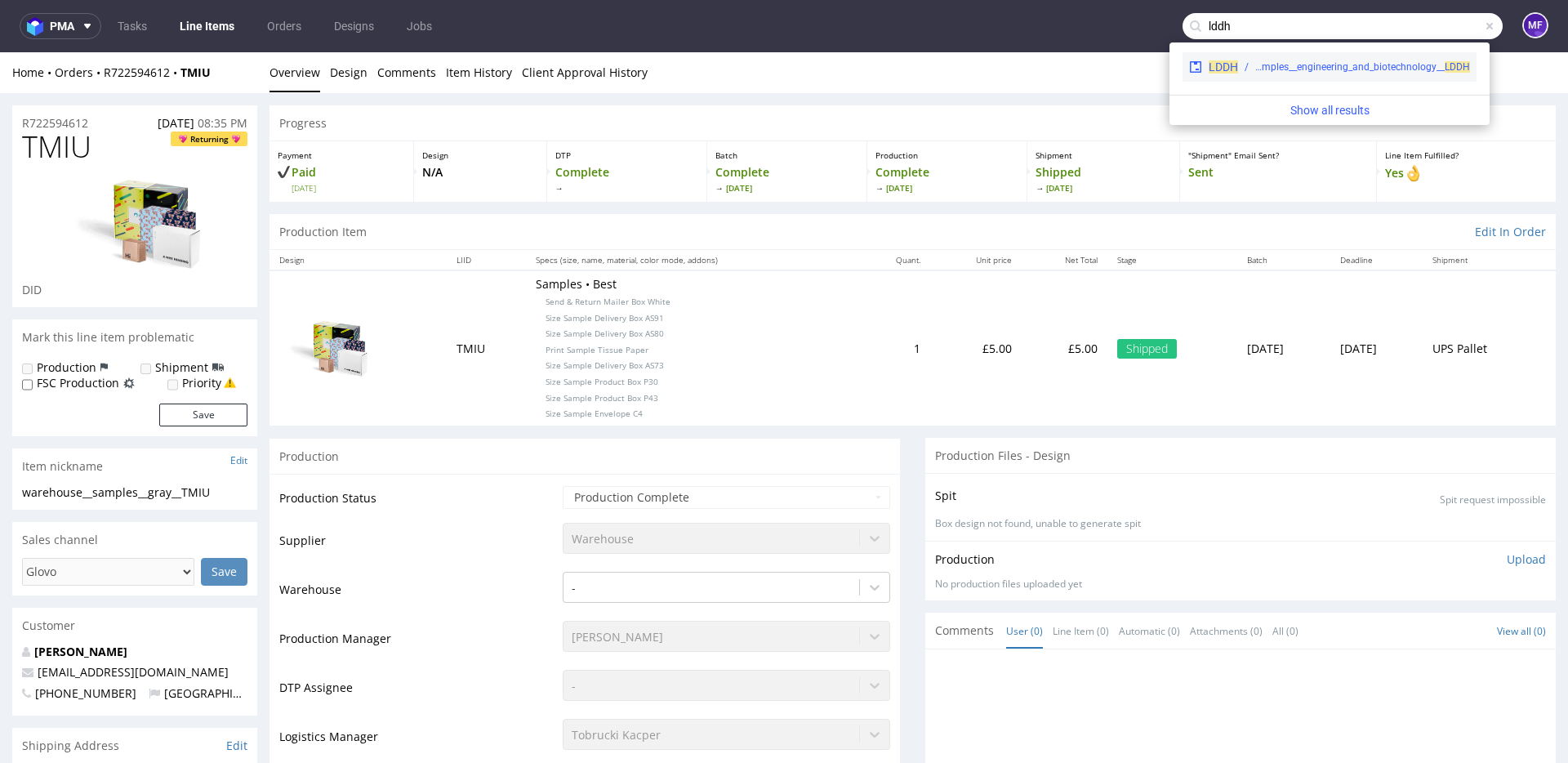
type input "lddh"
click at [1351, 62] on div "warehouse__samples__engineering_and_biotechnology__ LDDH" at bounding box center [1362, 66] width 214 height 15
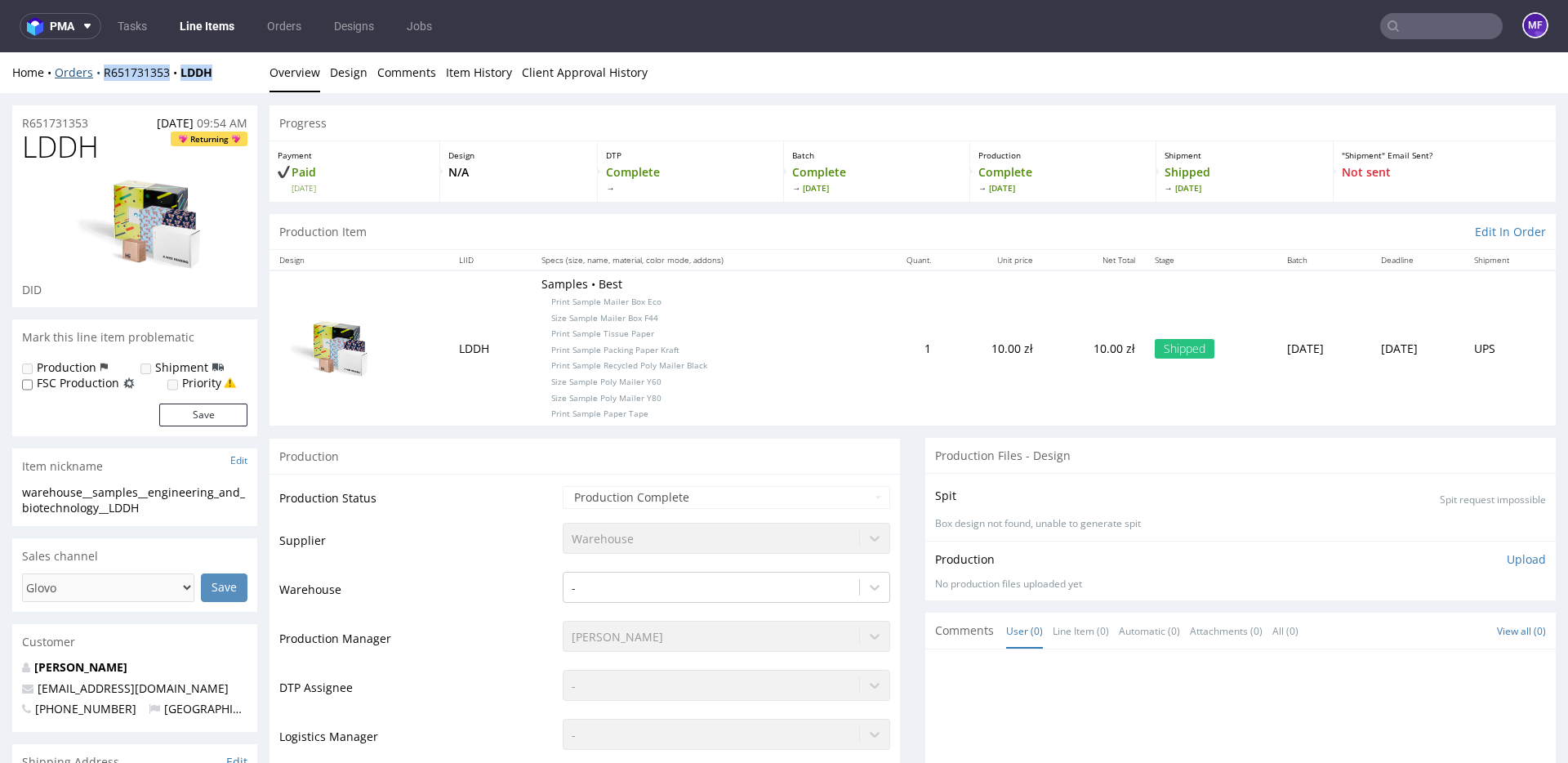
drag, startPoint x: 223, startPoint y: 71, endPoint x: 102, endPoint y: 75, distance: 121.1
click at [102, 75] on div "Home Orders R651731353 LDDH" at bounding box center [134, 72] width 245 height 16
copy div "R651731353 LDDH"
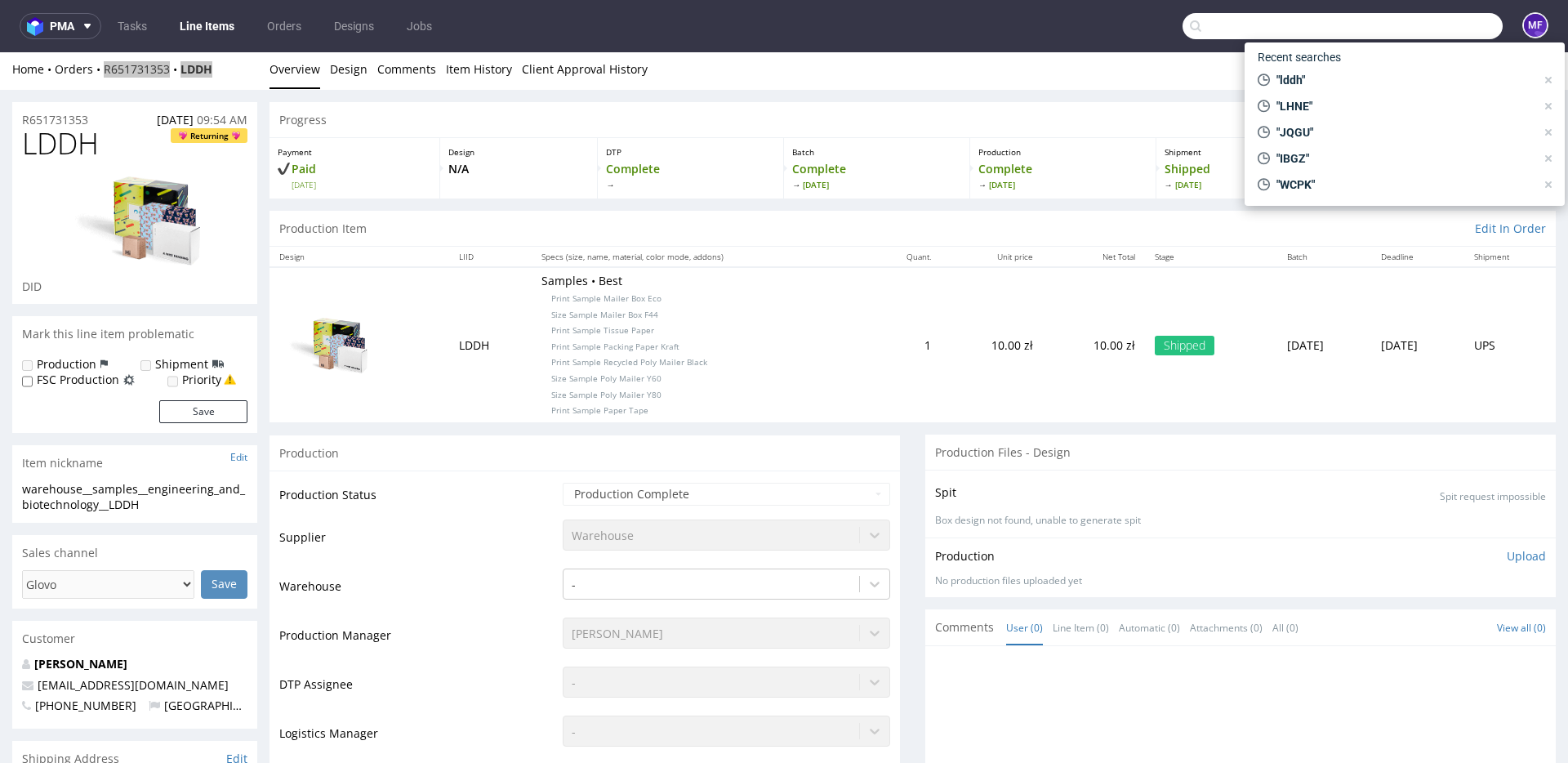
click at [1409, 16] on input "text" at bounding box center [1343, 26] width 320 height 26
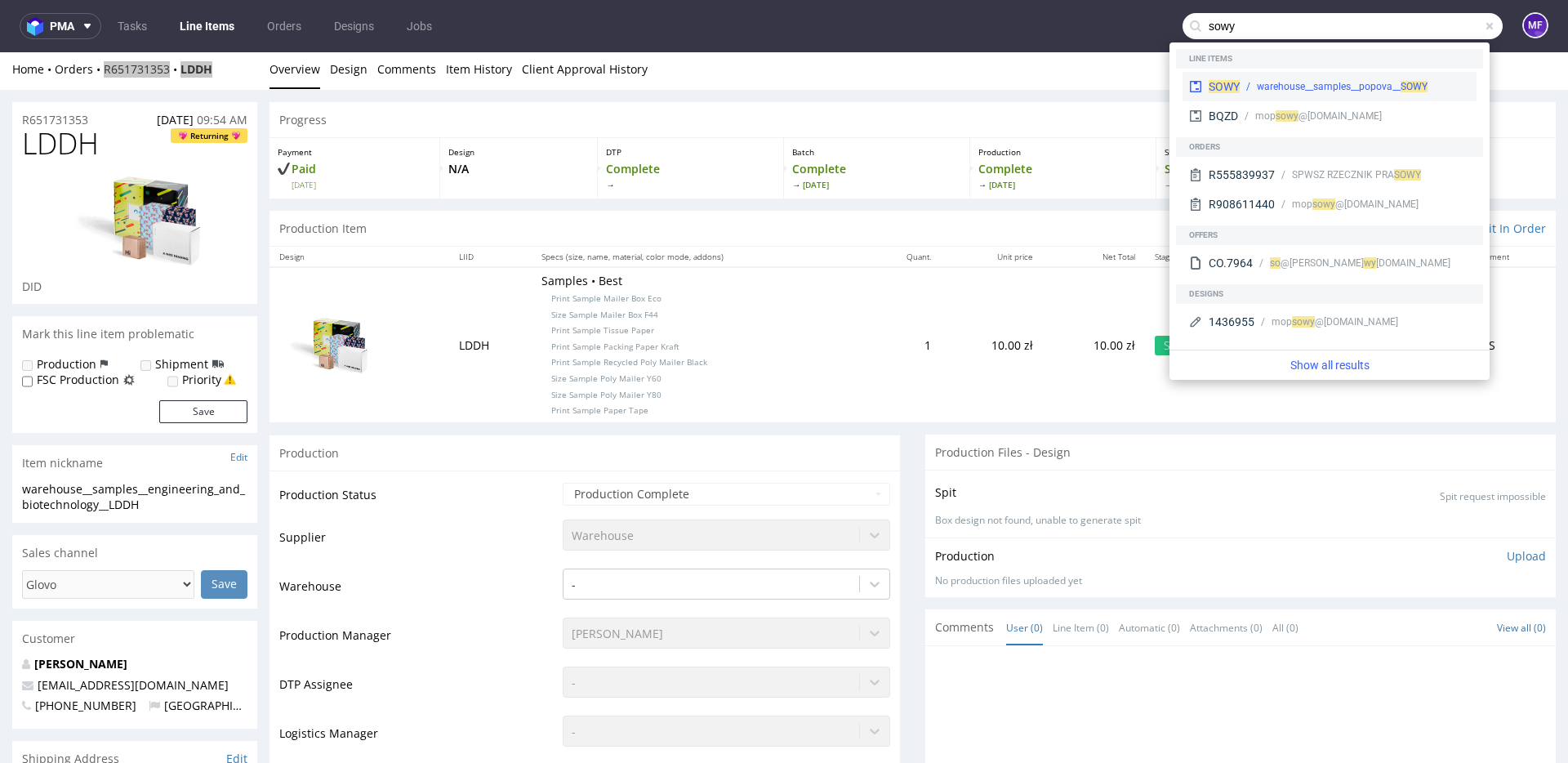
type input "sowy"
click at [1298, 88] on div "warehouse__samples__popova__ SOWY" at bounding box center [1342, 86] width 170 height 15
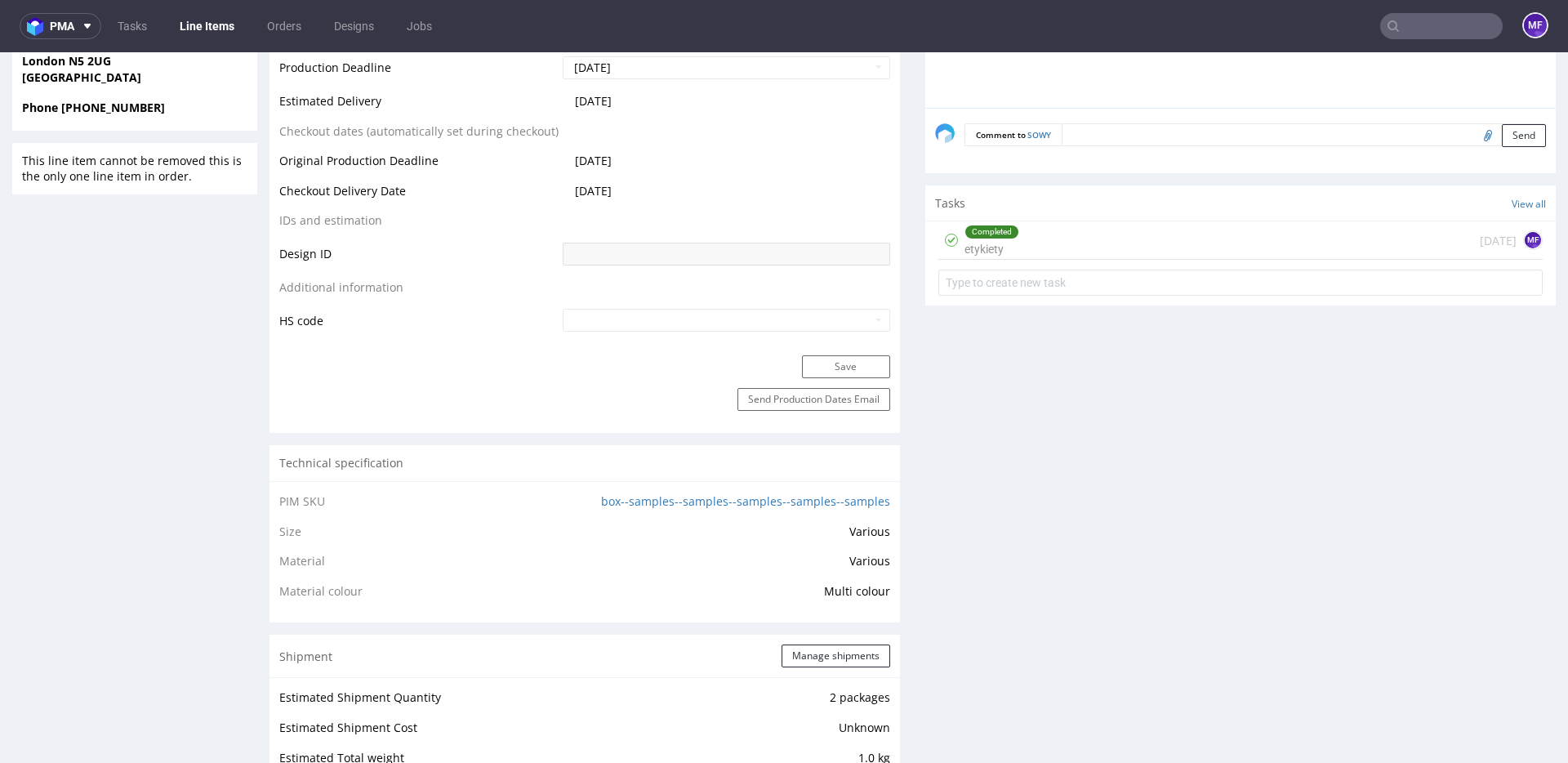
scroll to position [857, 0]
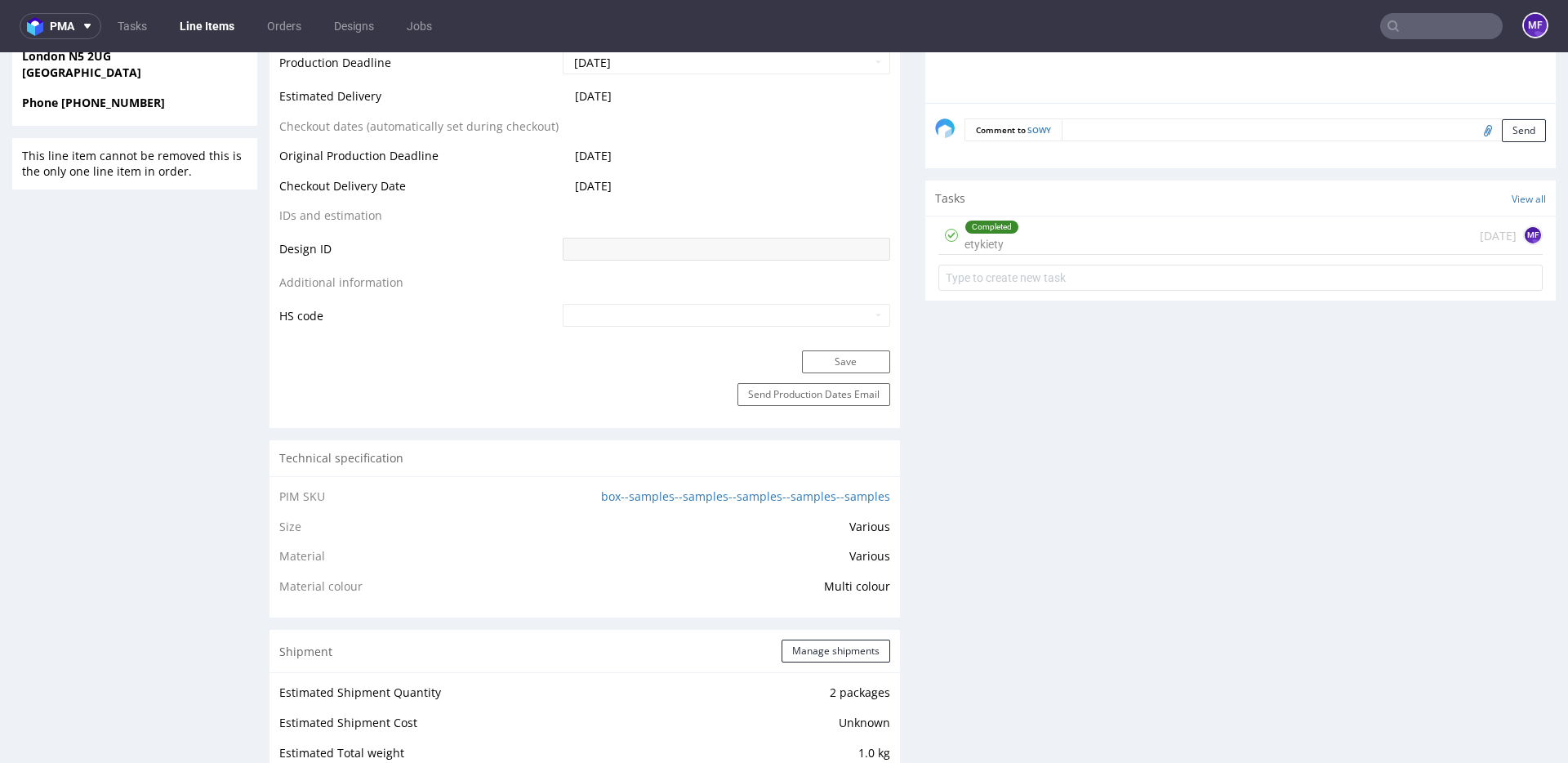
click at [1065, 245] on div "Completed etykiety [DATE] MF" at bounding box center [1241, 235] width 604 height 39
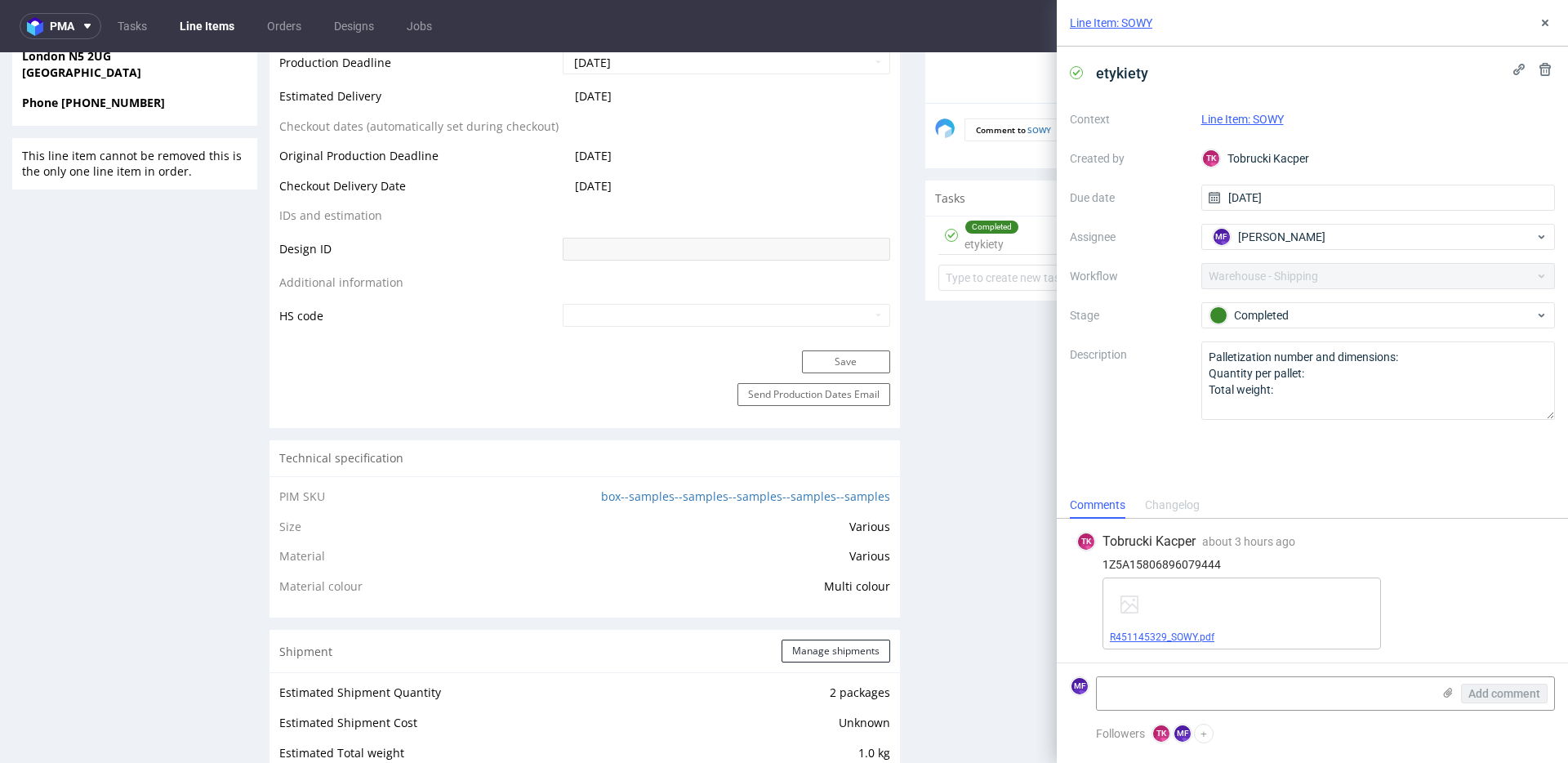
click at [1181, 636] on link "R451145329_SOWY.pdf" at bounding box center [1162, 636] width 104 height 11
click at [989, 454] on div "Production Files - Design Spit Spit request impossible Box design not found, un…" at bounding box center [1241, 734] width 630 height 2307
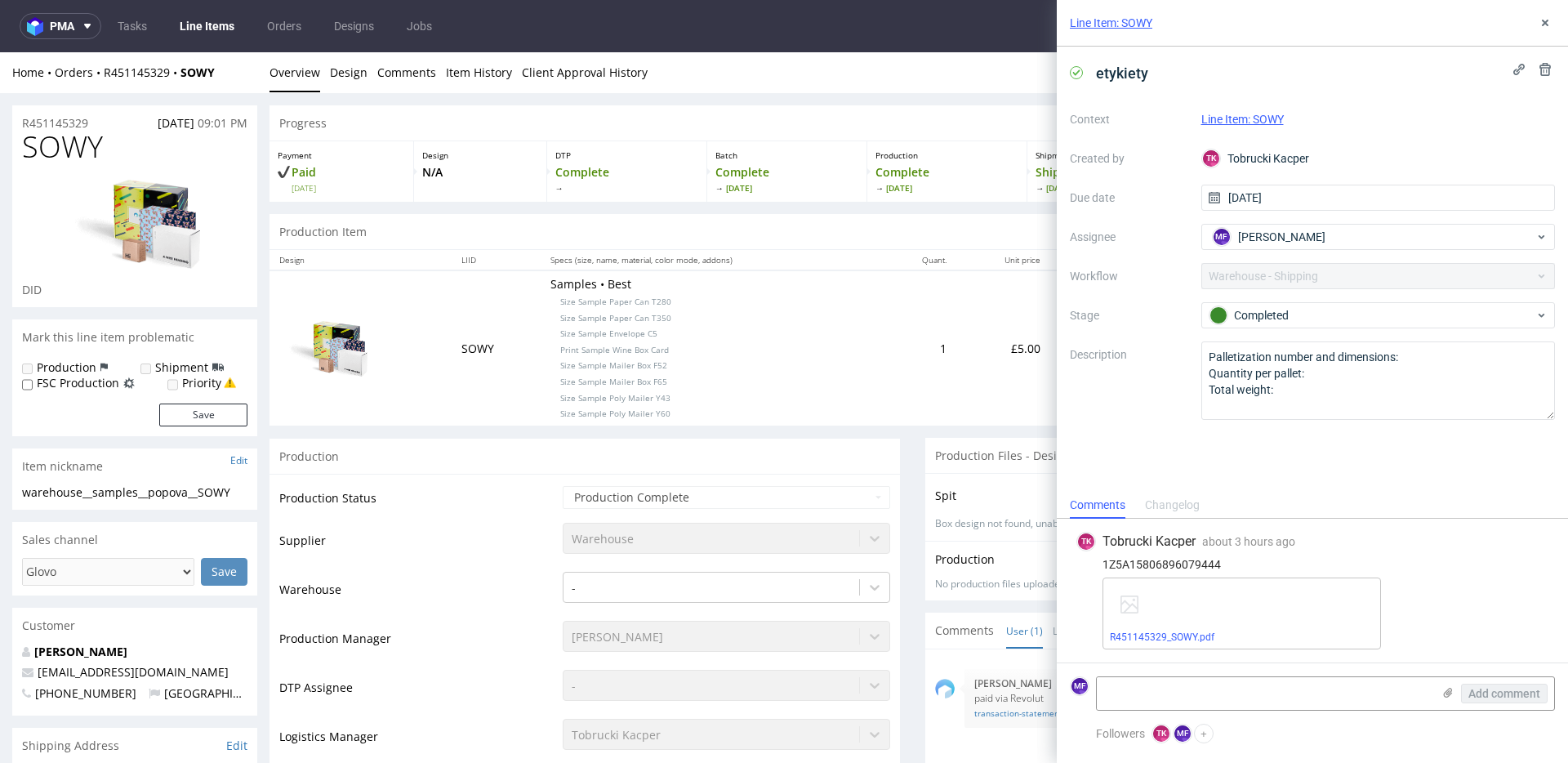
click at [1260, 563] on div "1Z5A15806896079444" at bounding box center [1312, 564] width 472 height 13
click at [1305, 238] on span "[PERSON_NAME]" at bounding box center [1282, 237] width 88 height 16
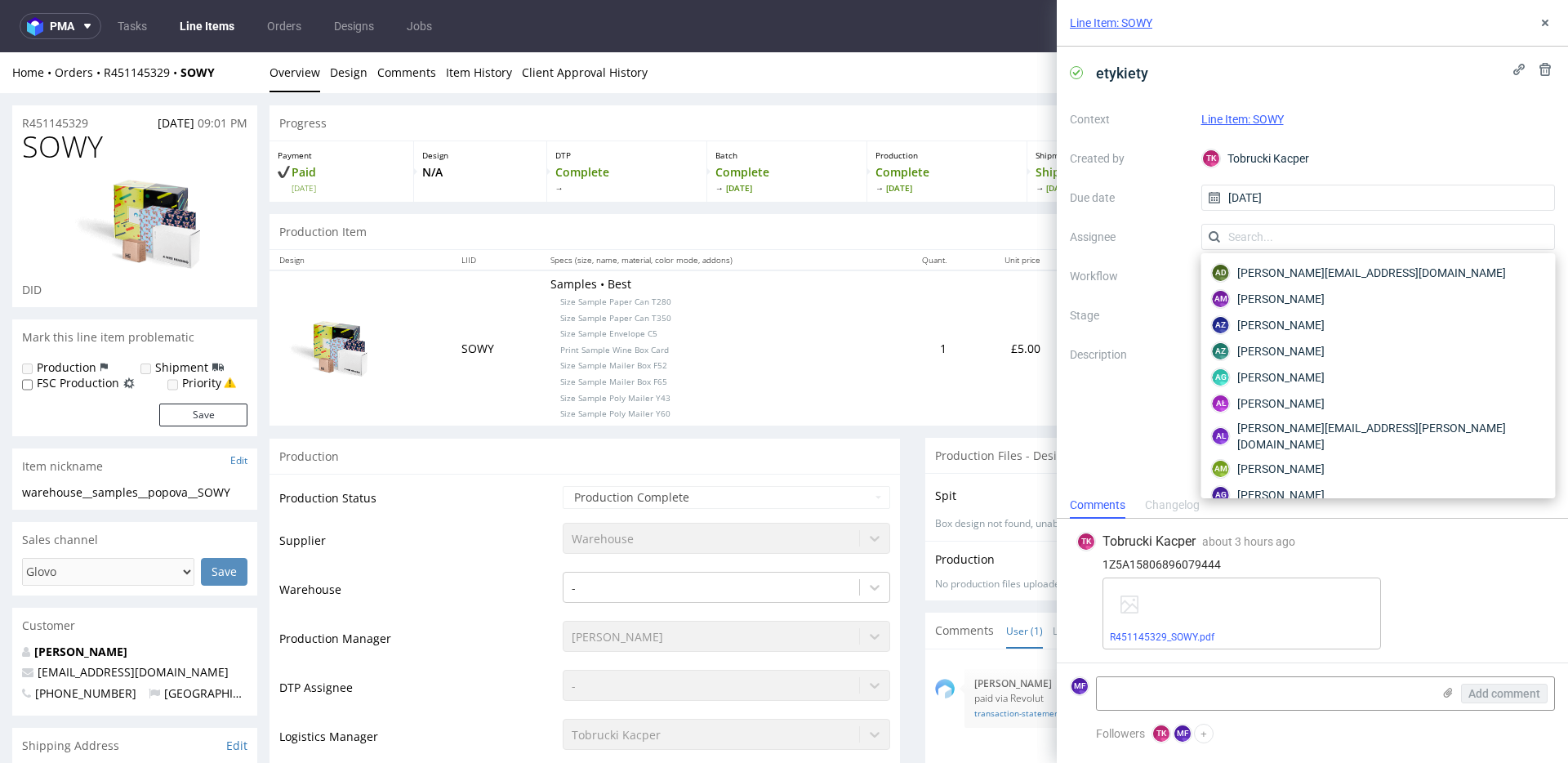
scroll to position [2903, 0]
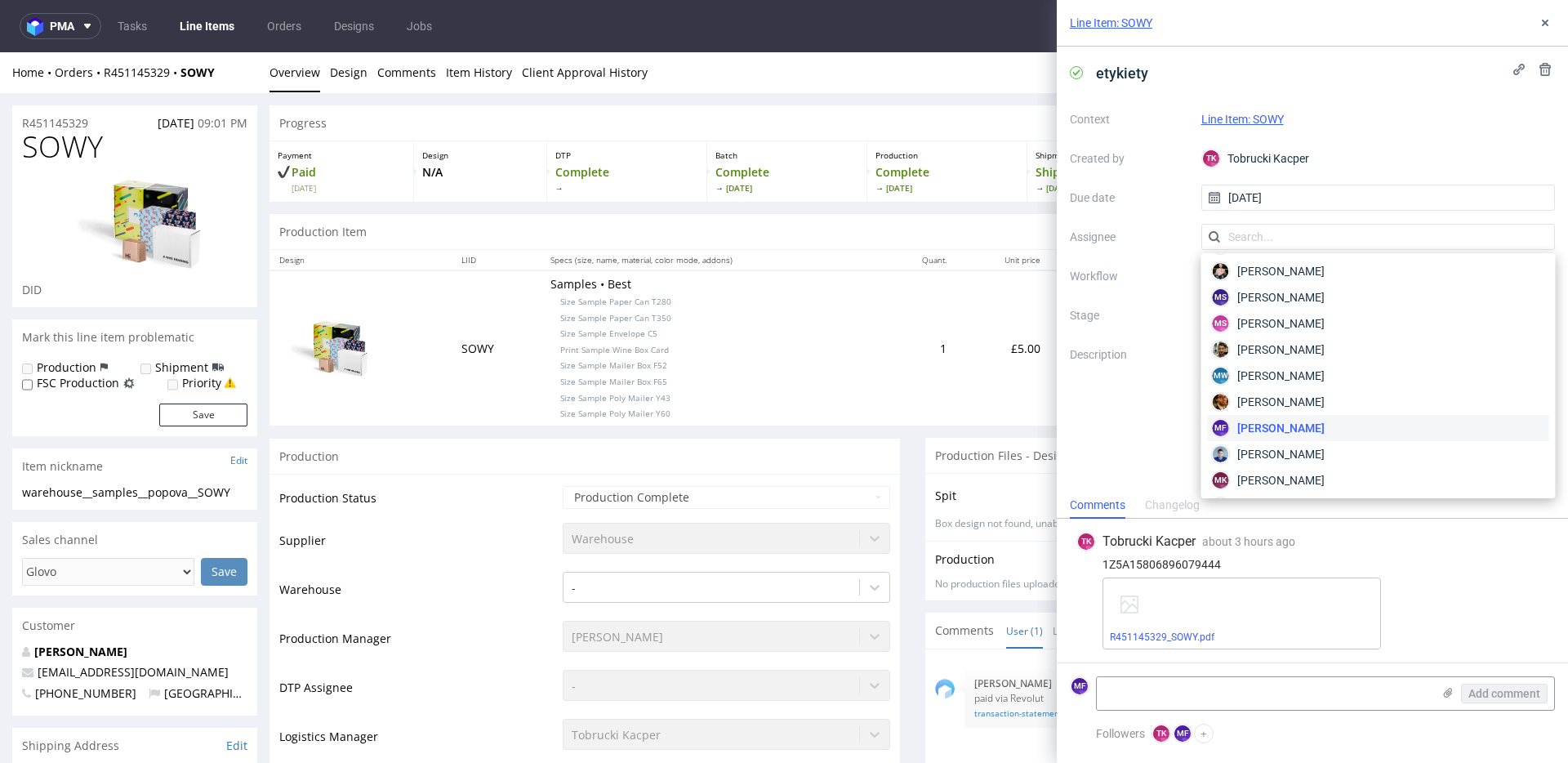
click at [1156, 392] on label "Description" at bounding box center [1130, 380] width 119 height 71
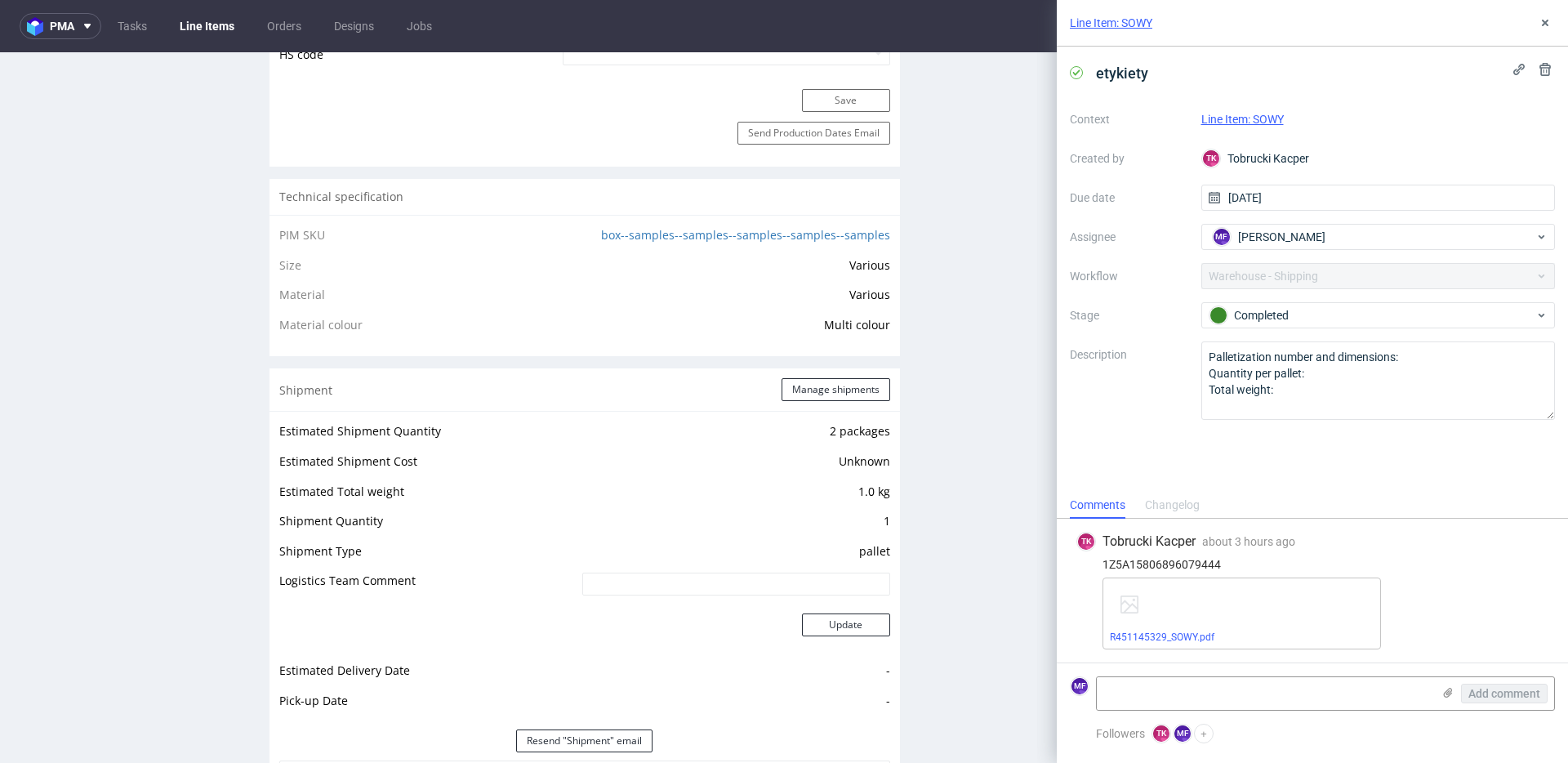
scroll to position [1116, 0]
click at [814, 389] on button "Manage shipments" at bounding box center [836, 392] width 108 height 23
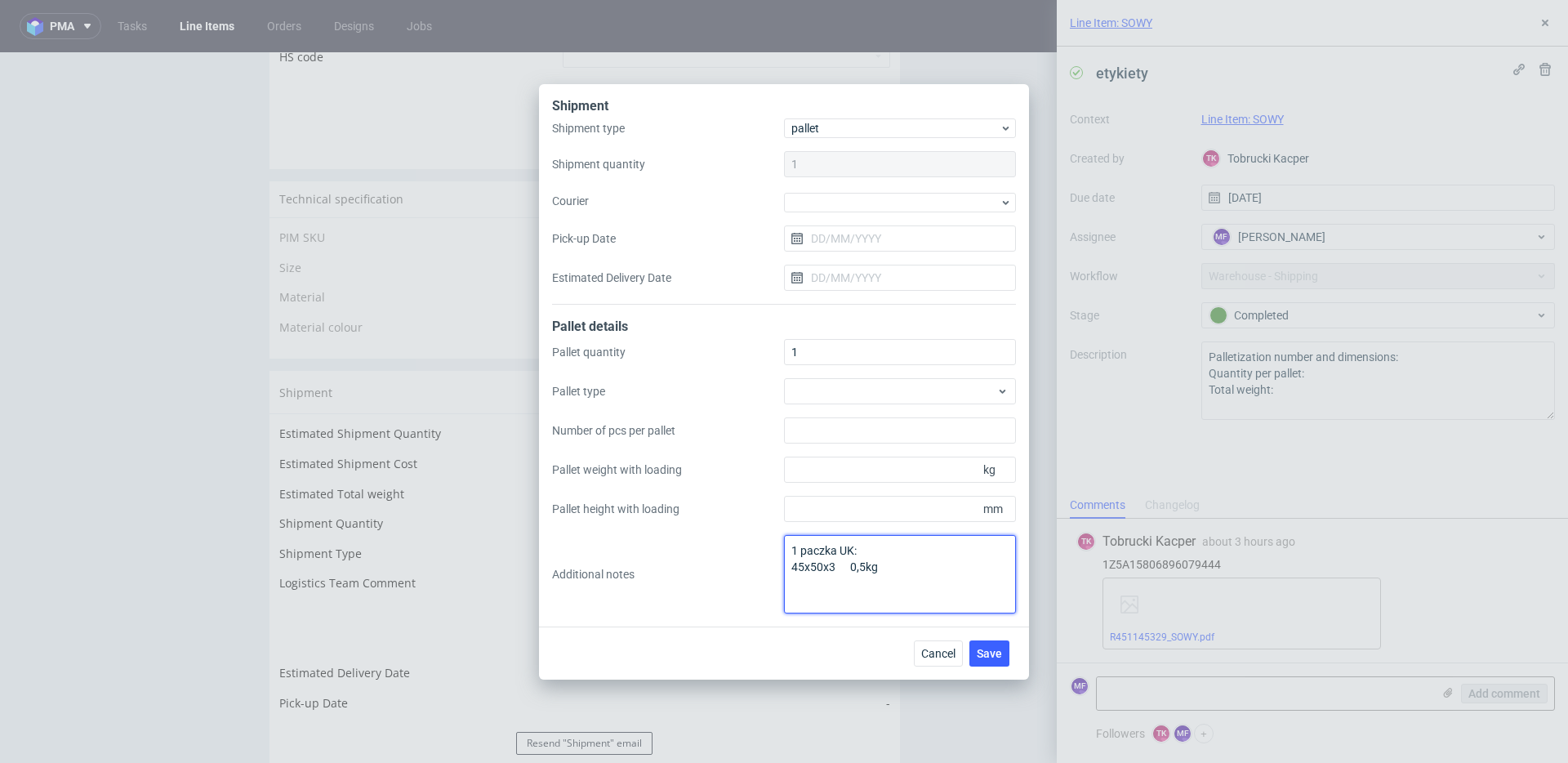
drag, startPoint x: 796, startPoint y: 549, endPoint x: 785, endPoint y: 549, distance: 11.0
click at [785, 549] on textarea "1 paczka UK: 45x50x3 0,5kg" at bounding box center [900, 574] width 232 height 78
click at [835, 551] on textarea "2 paczka UK: 45x50x3 0,5kg" at bounding box center [900, 574] width 232 height 78
type textarea "2 paczki UK: 45x50x3 0,5kg"
click at [945, 648] on span "Cancel" at bounding box center [939, 653] width 34 height 11
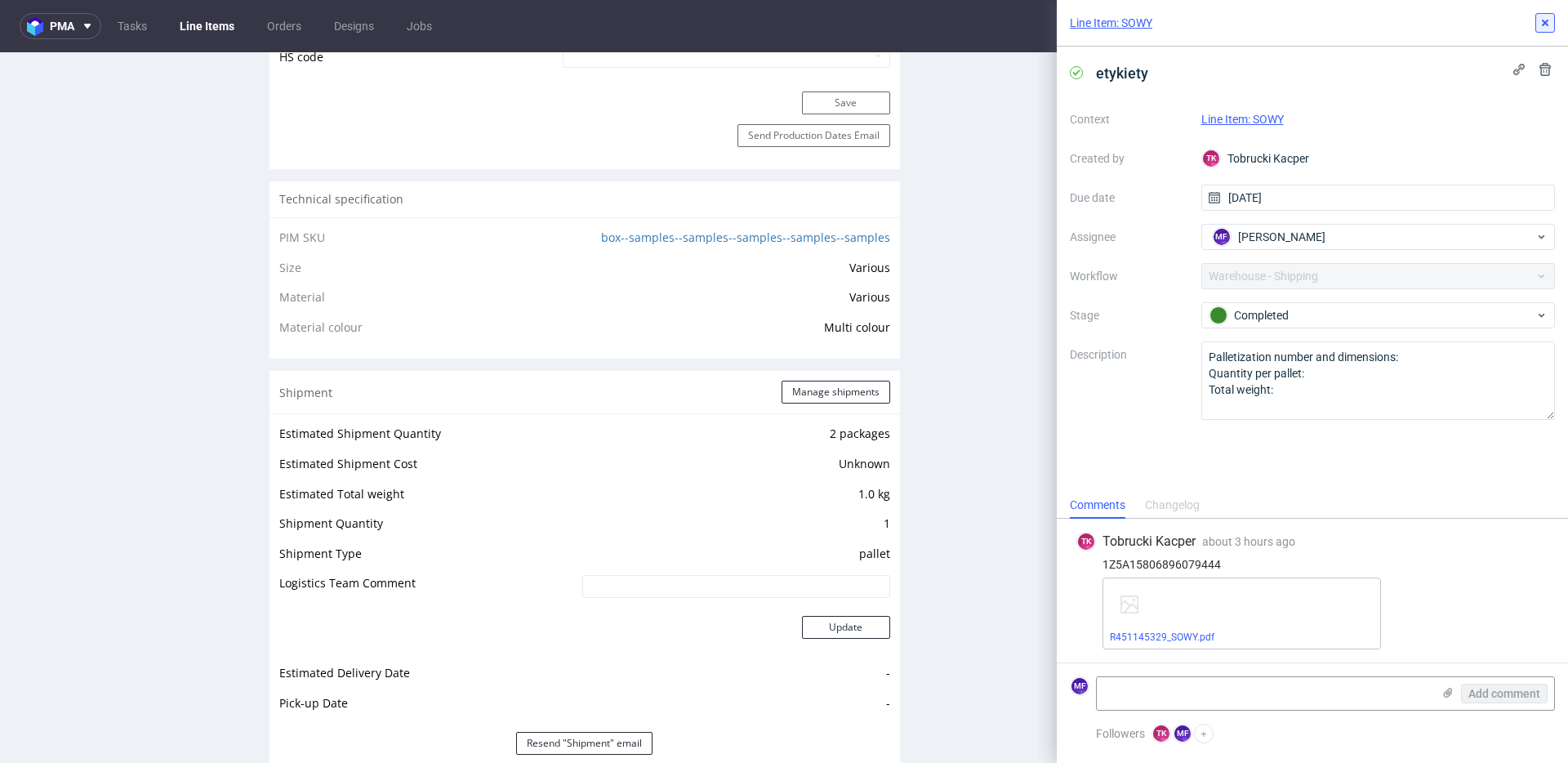
click at [1549, 30] on button at bounding box center [1545, 22] width 20 height 20
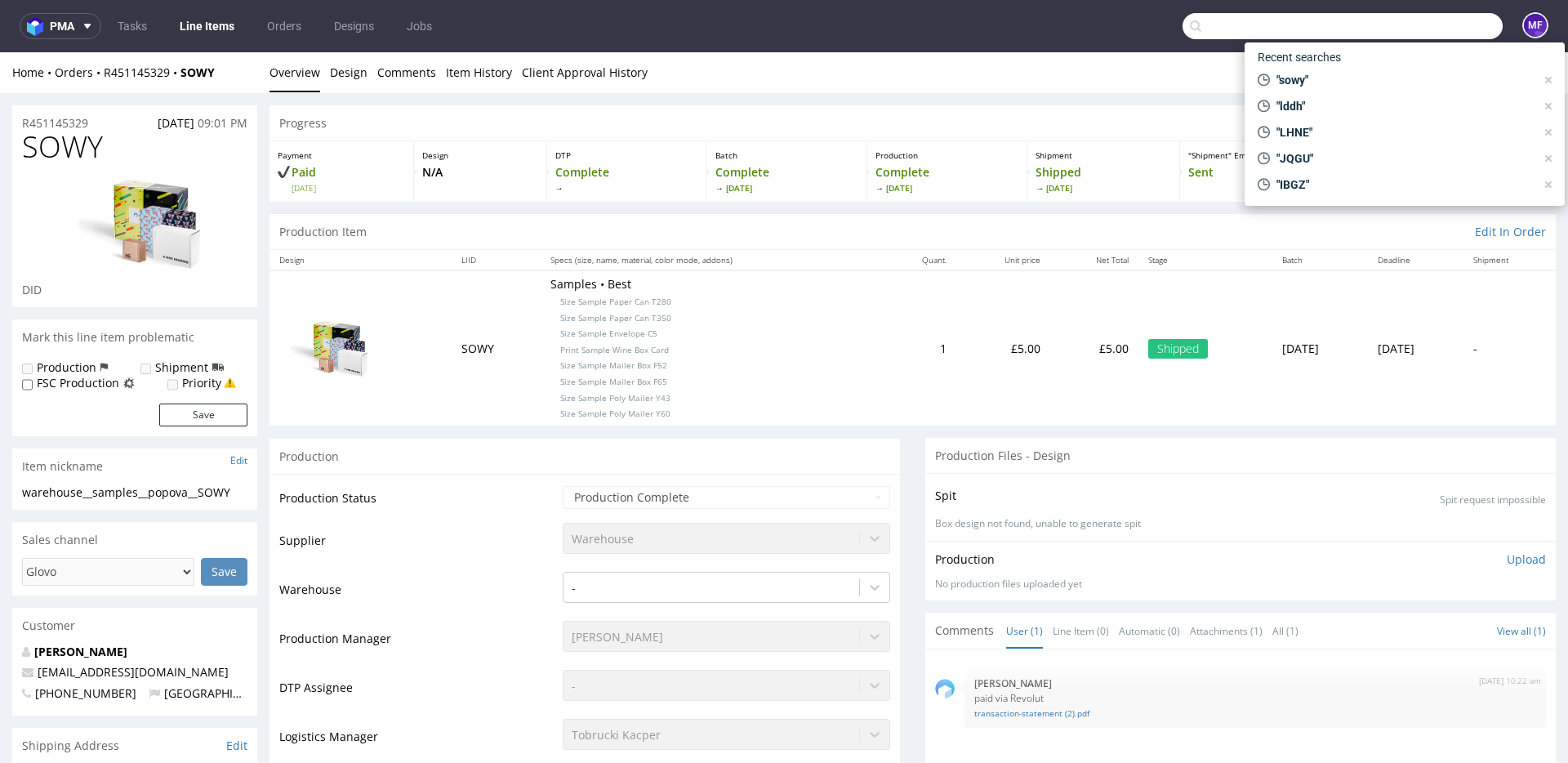
click at [1423, 32] on input "text" at bounding box center [1343, 26] width 320 height 26
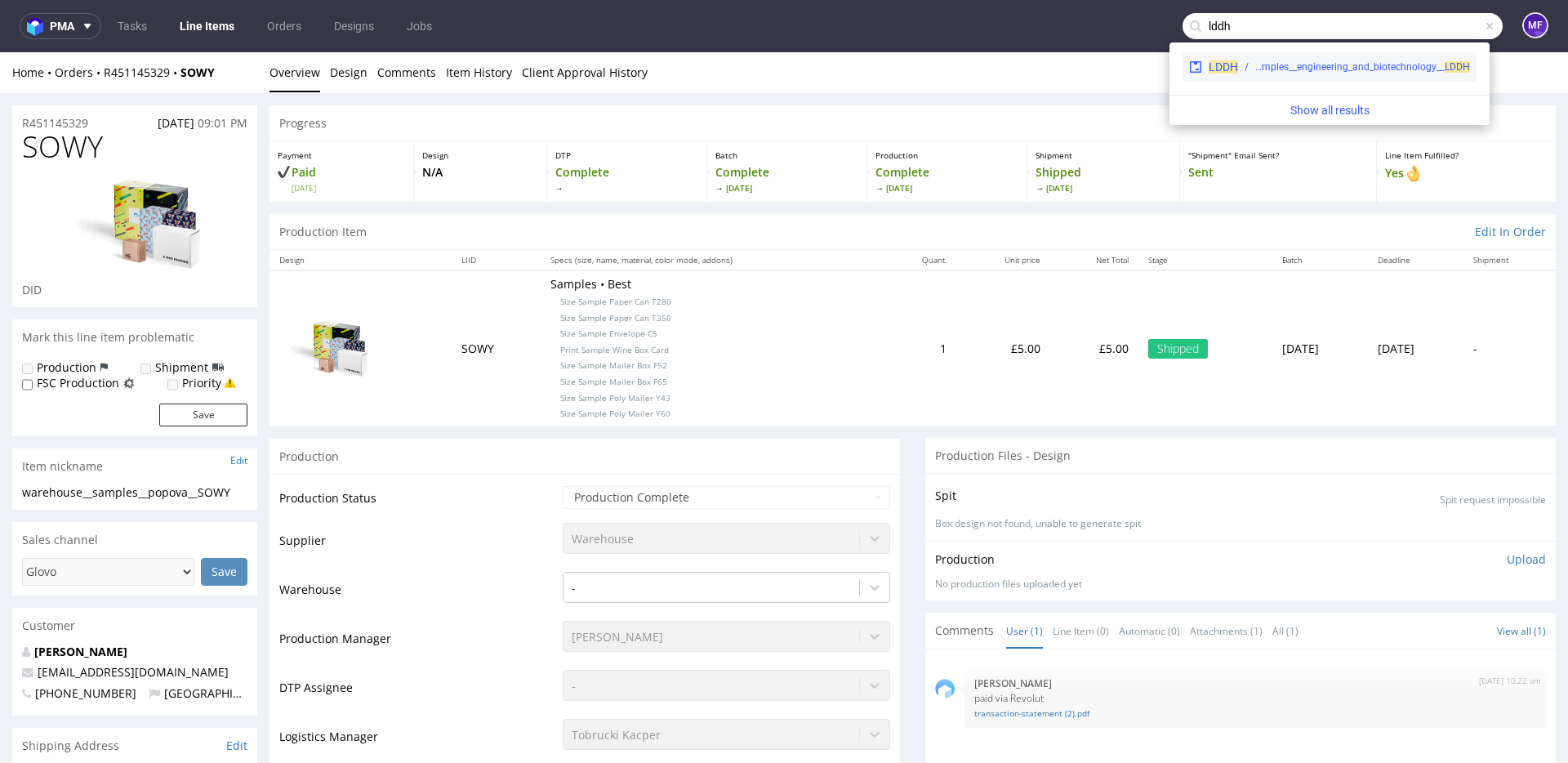
type input "lddh"
click at [1387, 69] on div "warehouse__samples__engineering_and_biotechnology__ LDDH" at bounding box center [1362, 66] width 214 height 15
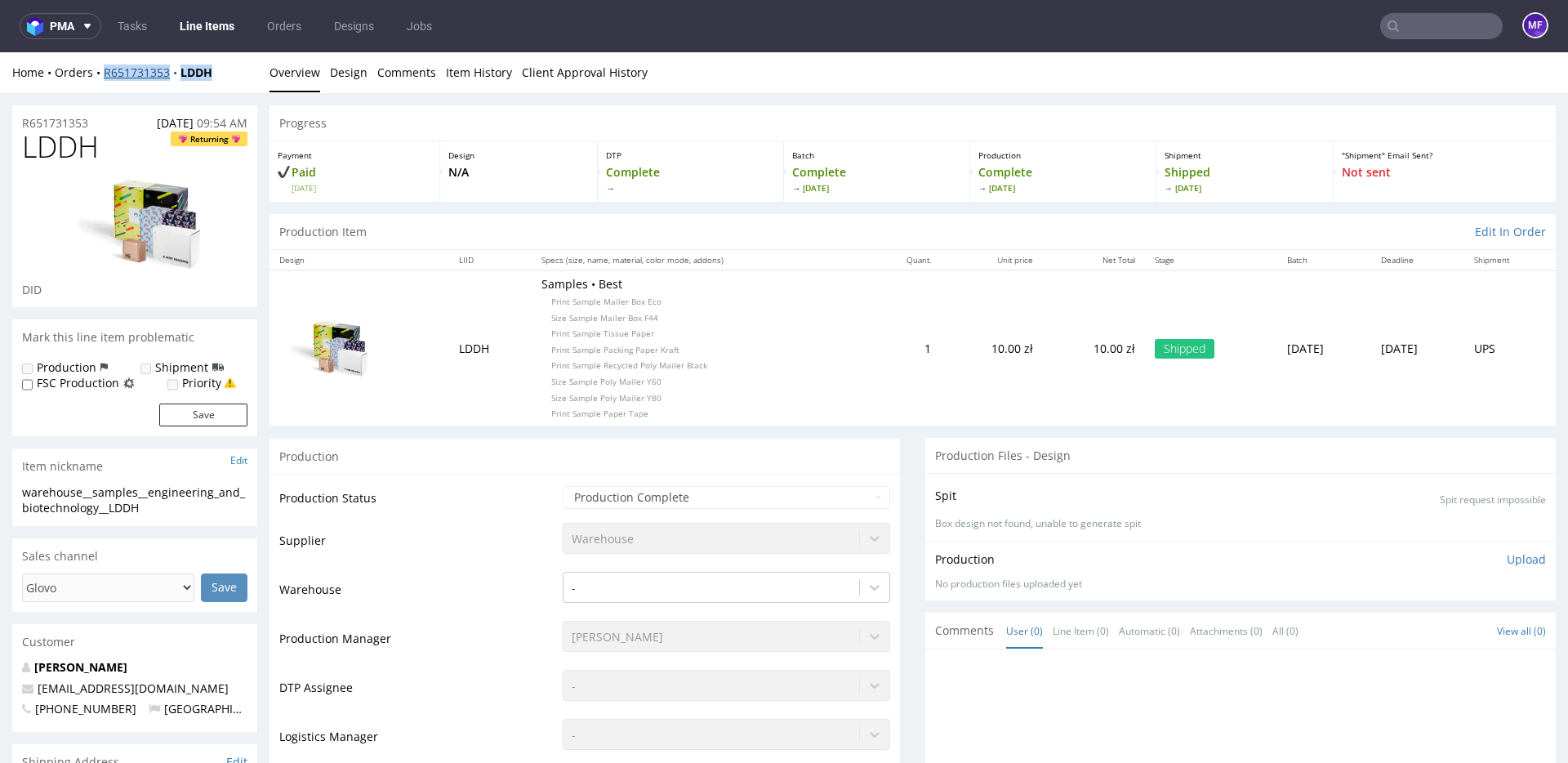
drag, startPoint x: 219, startPoint y: 72, endPoint x: 103, endPoint y: 72, distance: 116.0
click at [103, 72] on div "Home Orders R651731353 LDDH" at bounding box center [134, 72] width 245 height 16
copy div "R651731353 LDDH"
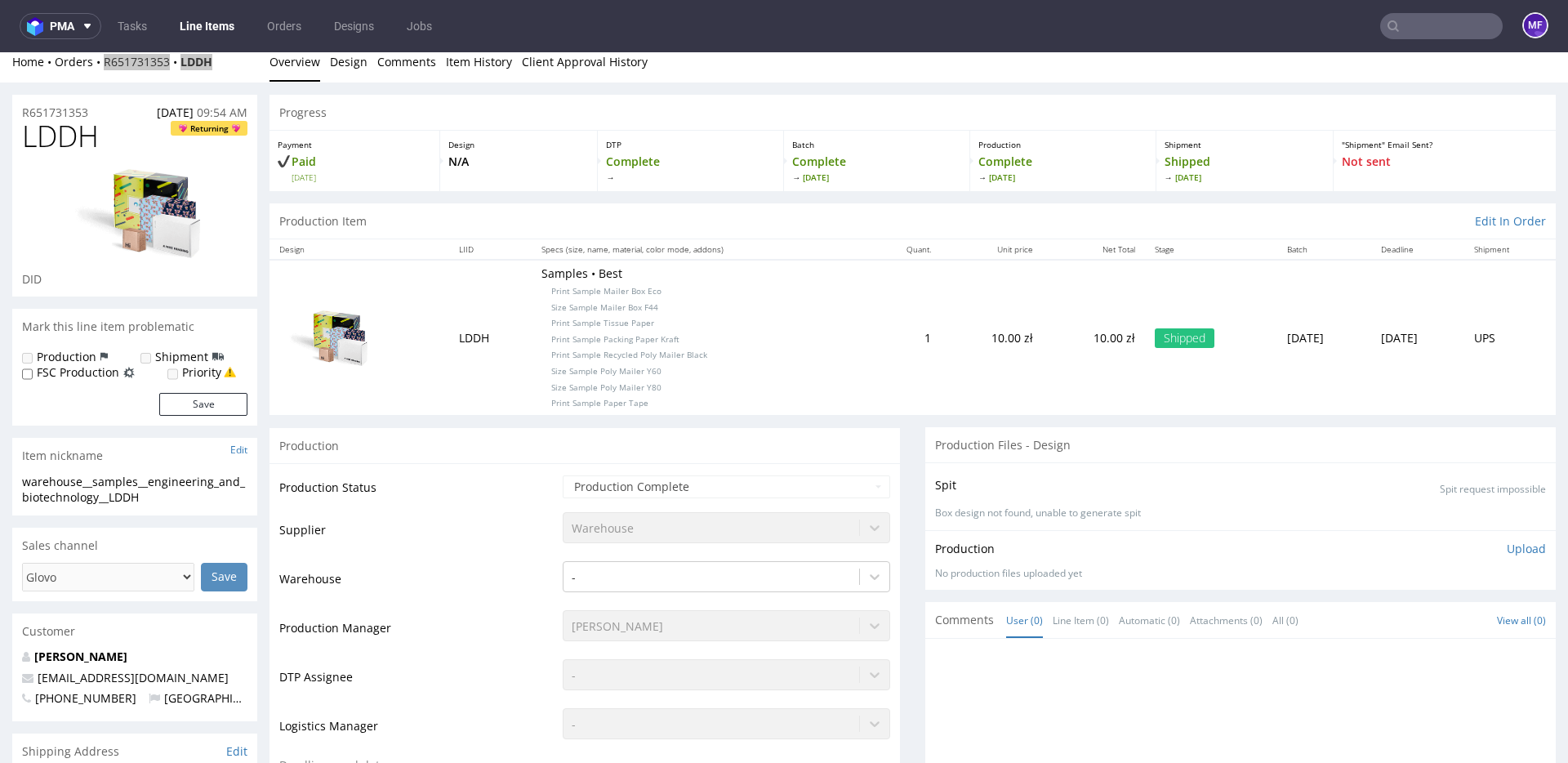
scroll to position [24, 0]
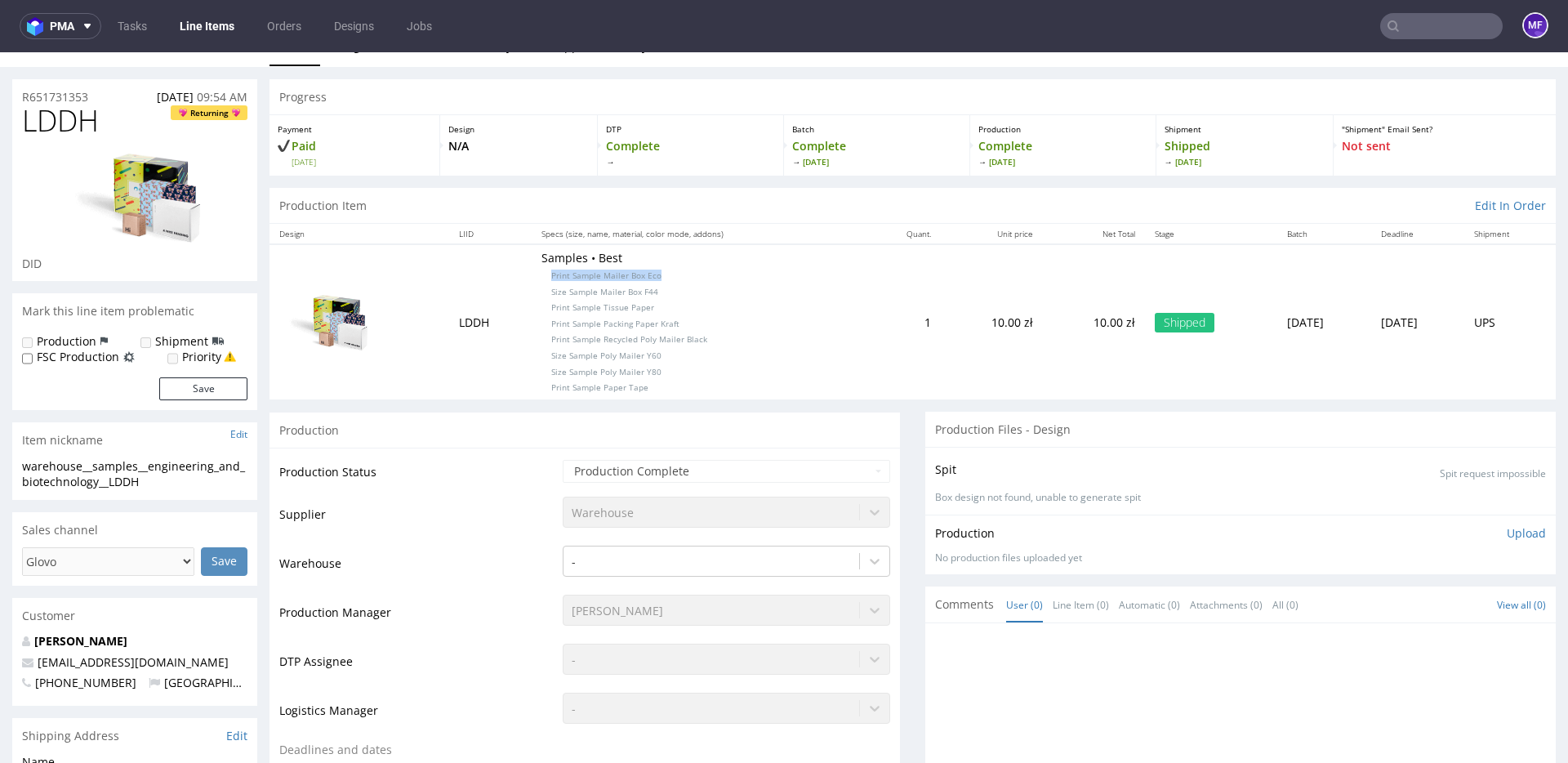
drag, startPoint x: 644, startPoint y: 280, endPoint x: 518, endPoint y: 278, distance: 126.0
click at [532, 278] on td "Samples • Best Print Sample Mailer Box Eco Size Sample Mailer Box F44 Print Sam…" at bounding box center [700, 321] width 336 height 154
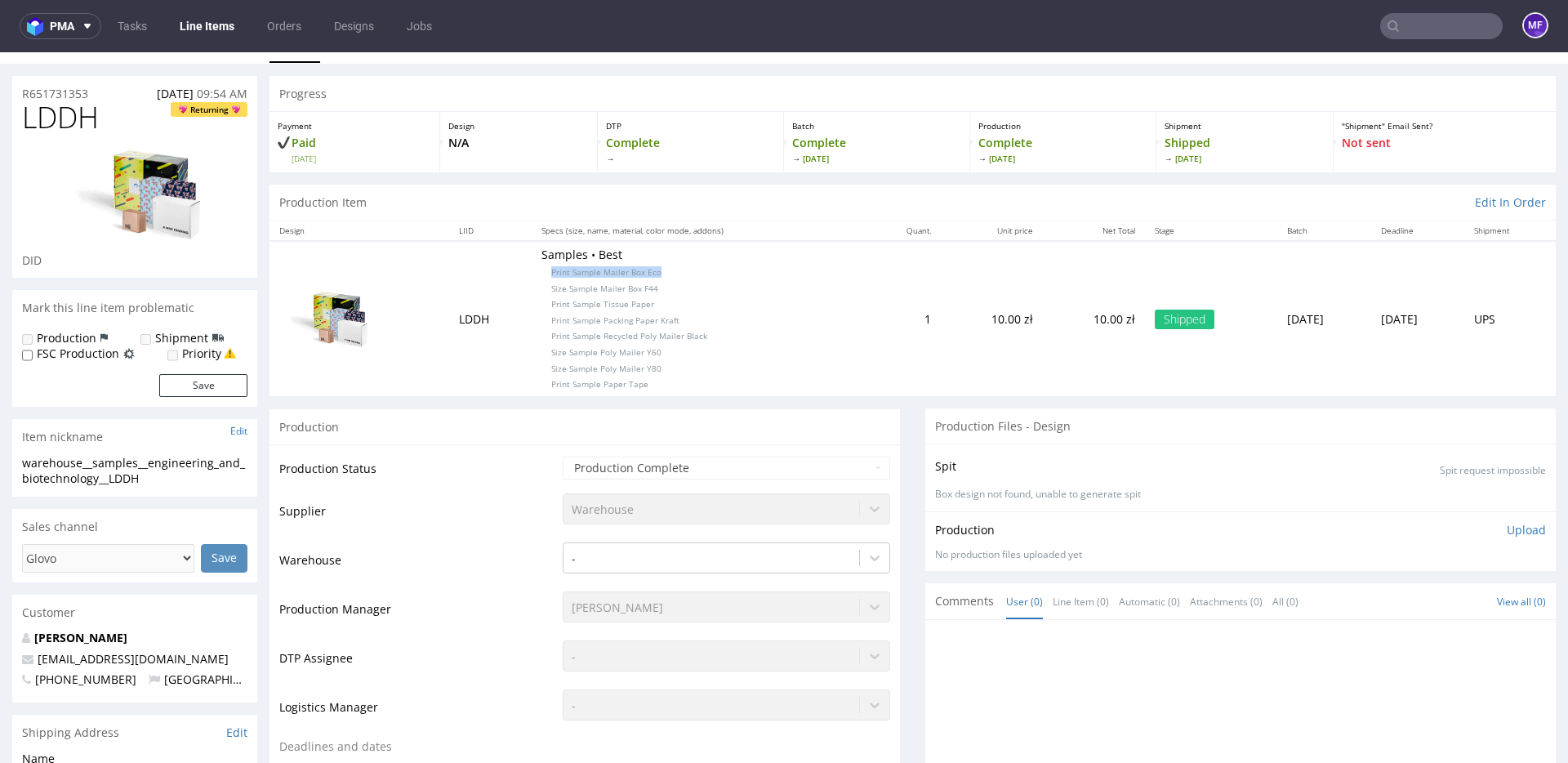
copy span "Print Sample Mailer Box Eco"
drag, startPoint x: 652, startPoint y: 288, endPoint x: 523, endPoint y: 289, distance: 129.0
click at [542, 289] on p "Samples • Best Print Sample Mailer Box Eco Size Sample Mailer Box F44 Print Sam…" at bounding box center [699, 318] width 316 height 144
copy span "Size Sample Mailer Box F44"
drag, startPoint x: 623, startPoint y: 306, endPoint x: 517, endPoint y: 302, distance: 106.1
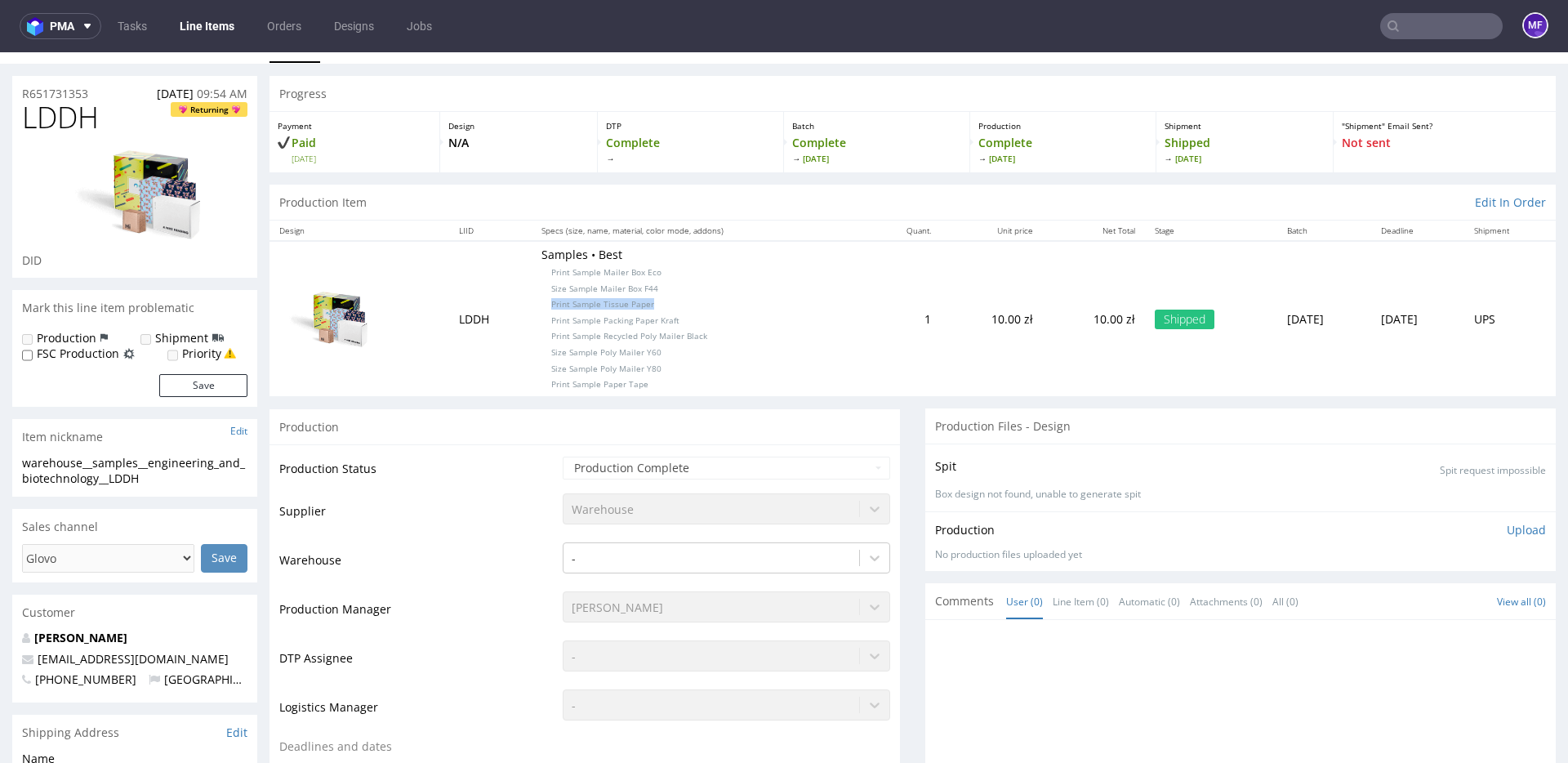
click at [532, 302] on td "Samples • Best Print Sample Mailer Box Eco Size Sample Mailer Box F44 Print Sam…" at bounding box center [700, 318] width 336 height 154
copy span "Print Sample Tissue Paper"
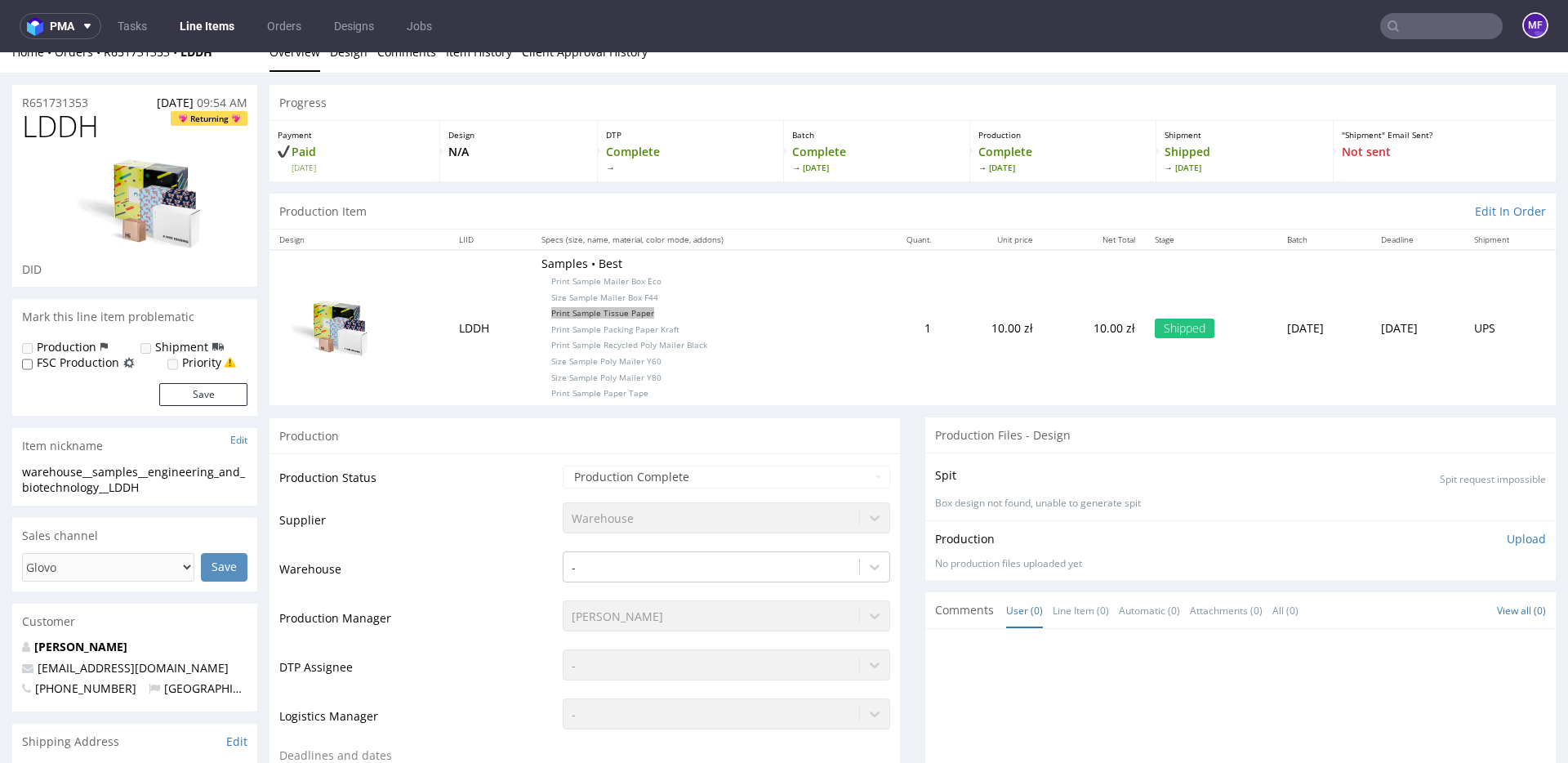
scroll to position [22, 0]
drag, startPoint x: 669, startPoint y: 326, endPoint x: 530, endPoint y: 330, distance: 139.1
click at [542, 330] on p "Samples • Best Print Sample Mailer Box Eco Size Sample Mailer Box F44 Print Sam…" at bounding box center [699, 326] width 316 height 144
copy span "Print Sample Packing Paper Kraft"
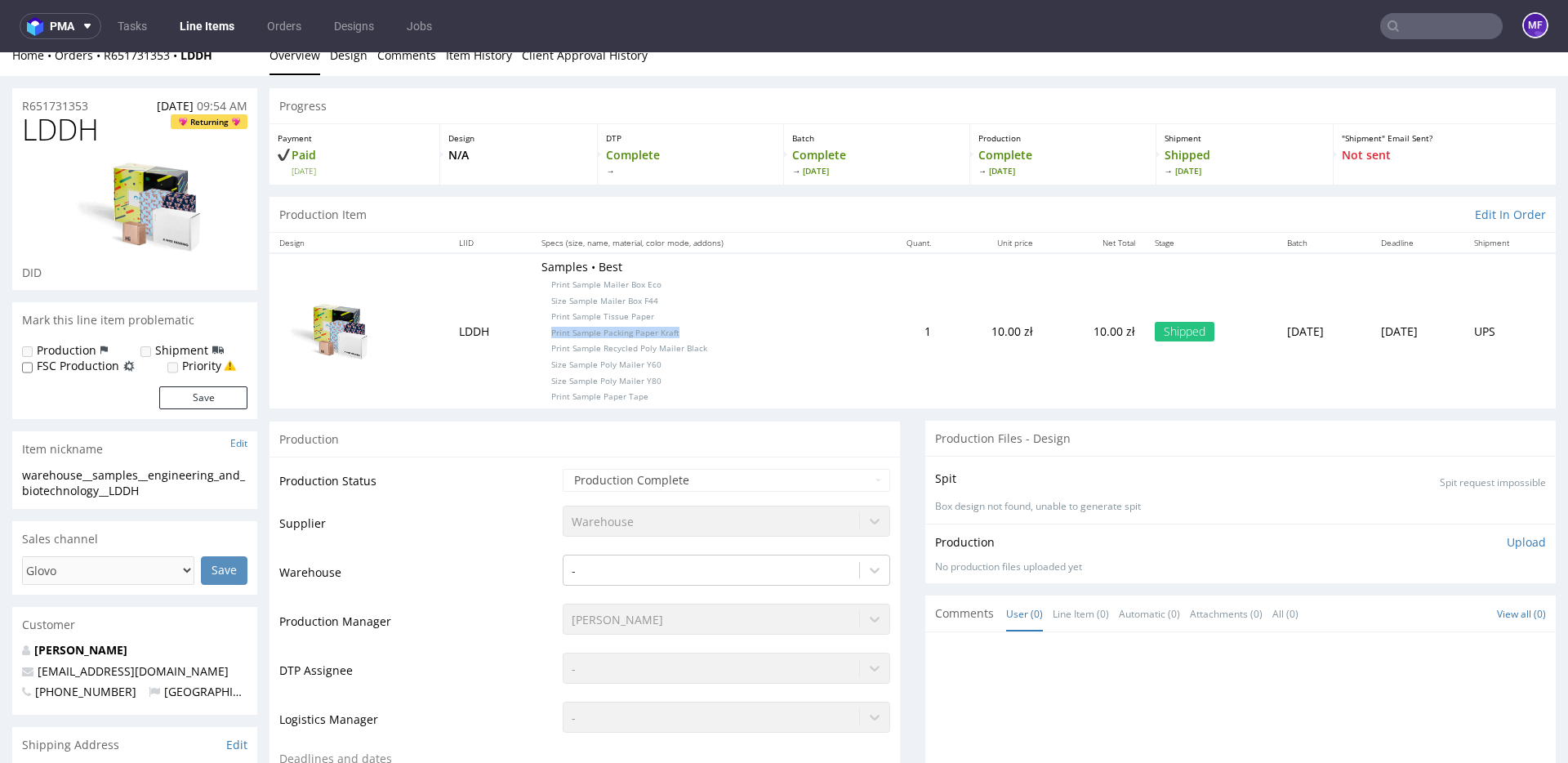
scroll to position [16, 0]
drag, startPoint x: 696, startPoint y: 350, endPoint x: 526, endPoint y: 351, distance: 170.0
click at [542, 351] on p "Samples • Best Print Sample Mailer Box Eco Size Sample Mailer Box F44 Print Sam…" at bounding box center [699, 332] width 316 height 144
copy span "Print Sample Recycled Poly Mailer Black"
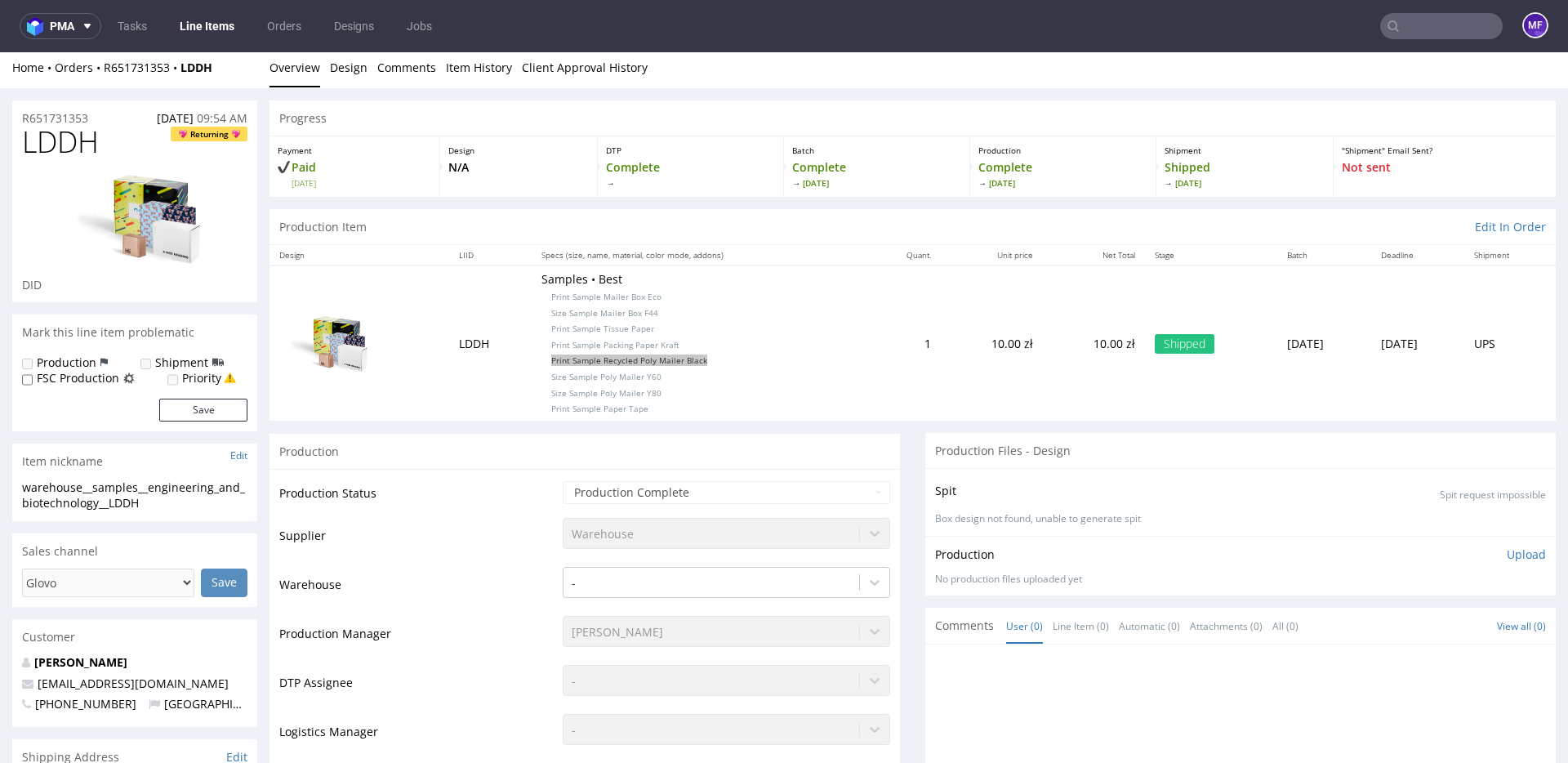
scroll to position [8, 0]
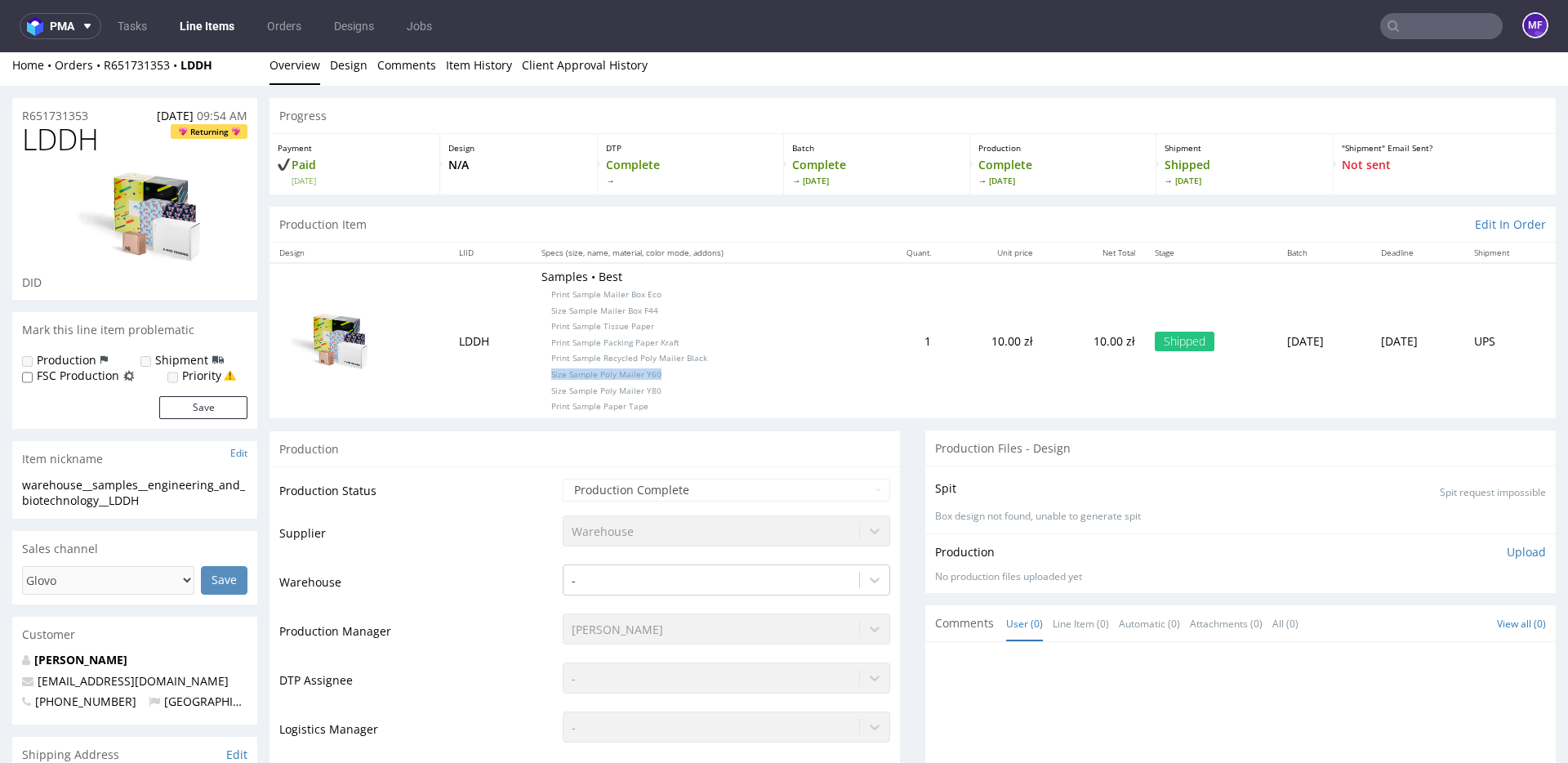
drag, startPoint x: 658, startPoint y: 376, endPoint x: 521, endPoint y: 374, distance: 137.0
click at [542, 374] on p "Samples • Best Print Sample Mailer Box Eco Size Sample Mailer Box F44 Print Sam…" at bounding box center [699, 340] width 316 height 144
copy span "Size Sample Poly Mailer Y60"
drag, startPoint x: 648, startPoint y: 390, endPoint x: 528, endPoint y: 389, distance: 120.0
click at [542, 389] on p "Samples • Best Print Sample Mailer Box Eco Size Sample Mailer Box F44 Print Sam…" at bounding box center [699, 340] width 316 height 144
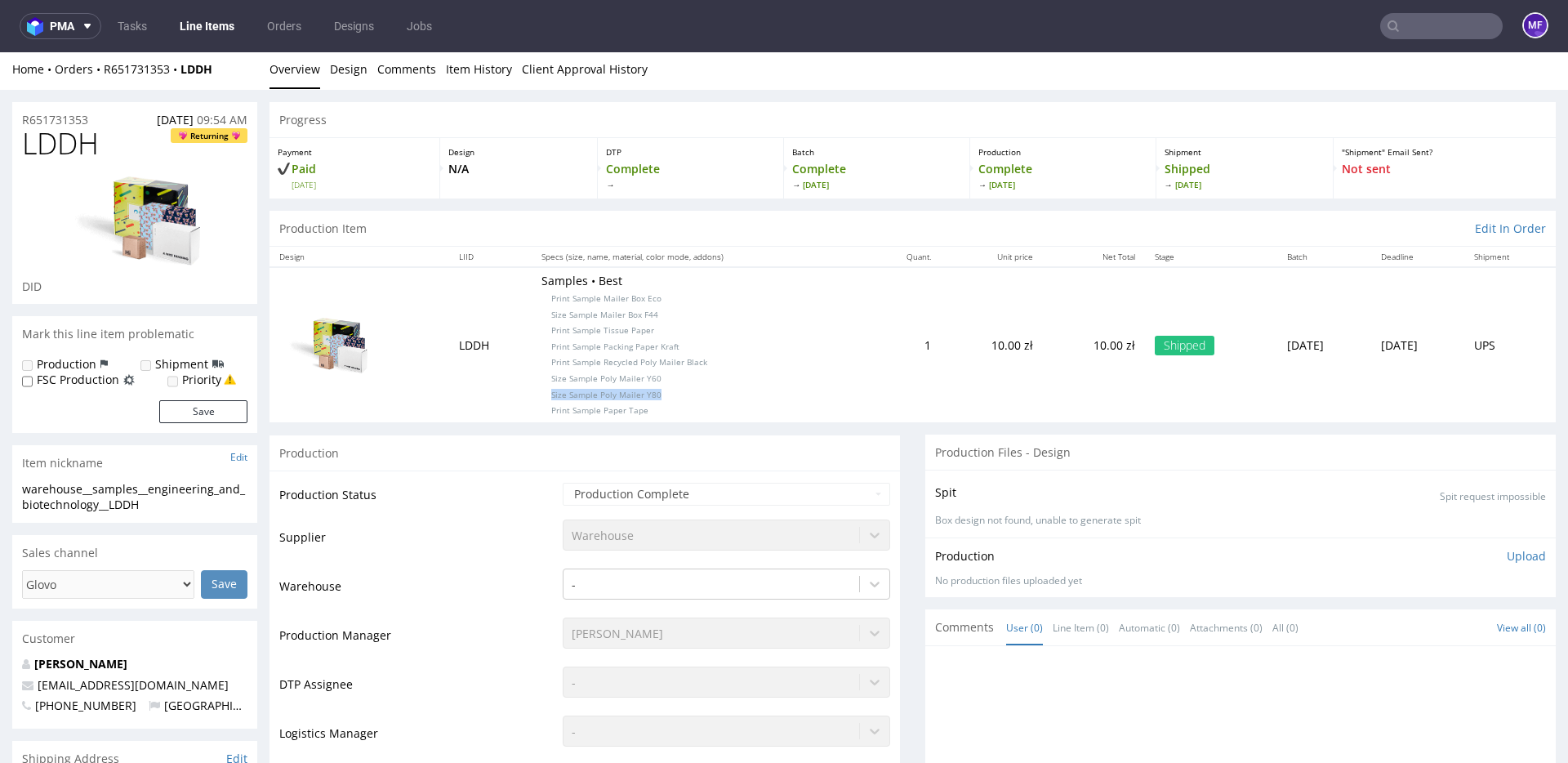
scroll to position [3, 0]
copy span "Size Sample Poly Mailer Y80"
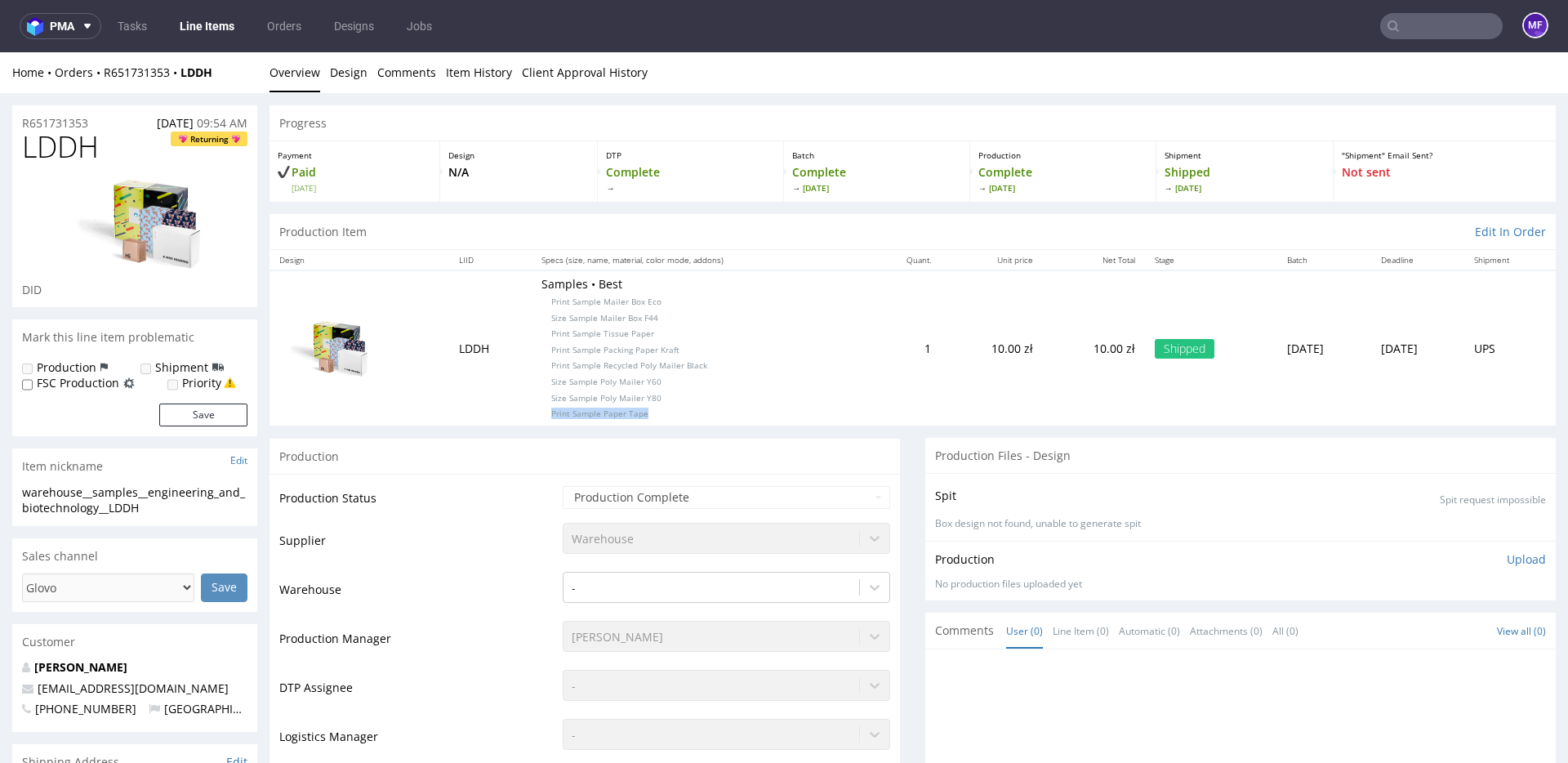
drag, startPoint x: 640, startPoint y: 420, endPoint x: 520, endPoint y: 416, distance: 120.1
click at [542, 416] on p "Samples • Best Print Sample Mailer Box Eco Size Sample Mailer Box F44 Print Sam…" at bounding box center [699, 348] width 316 height 144
copy span "Print Sample Paper Tape"
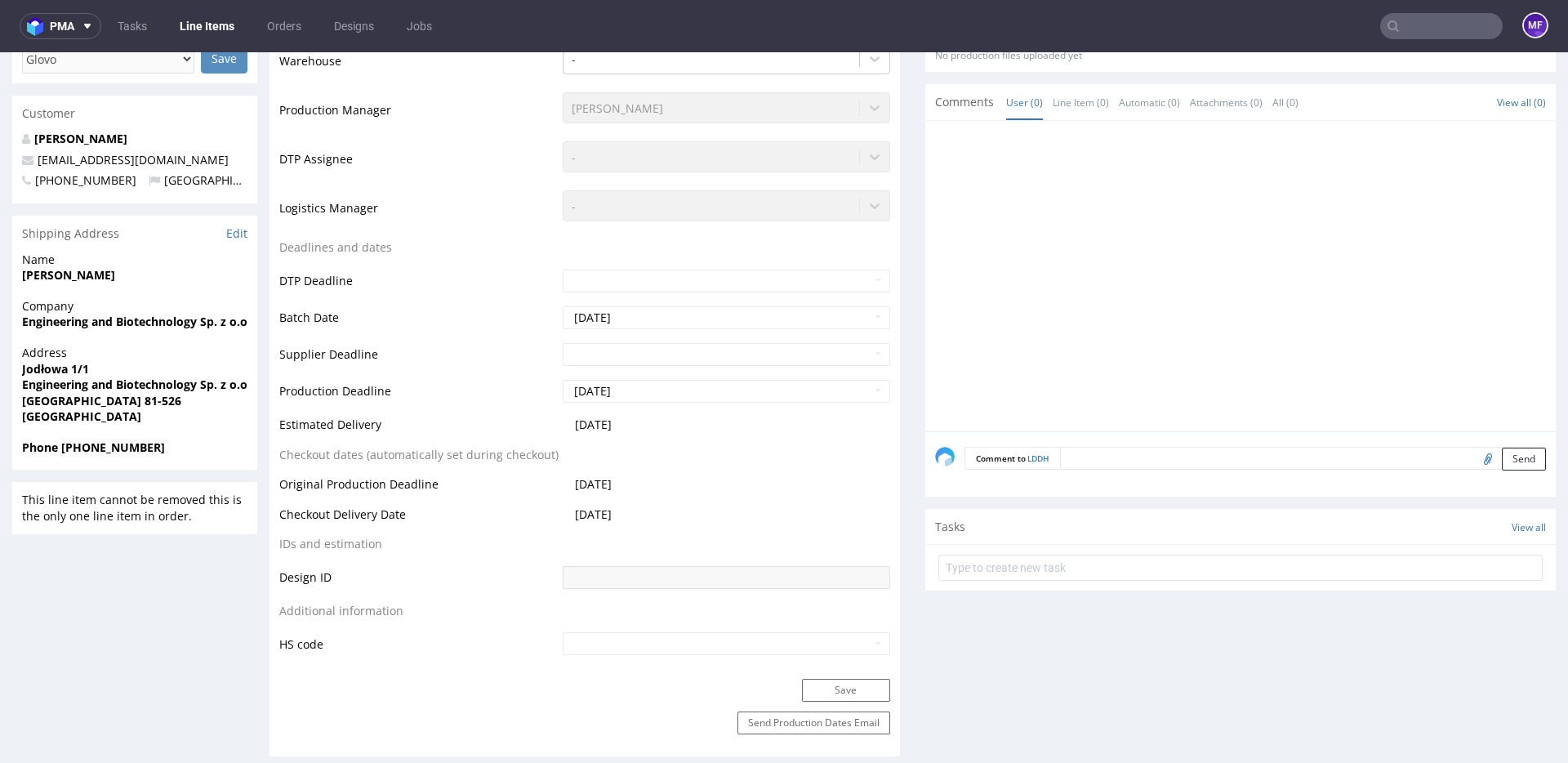
scroll to position [530, 0]
drag, startPoint x: 84, startPoint y: 279, endPoint x: 21, endPoint y: 280, distance: 63.0
click at [21, 280] on div "Name [PERSON_NAME]" at bounding box center [134, 274] width 245 height 47
drag, startPoint x: 248, startPoint y: 320, endPoint x: 23, endPoint y: 319, distance: 225.0
click at [23, 319] on div "Company Engineering and Biotechnology Sp. z o.o." at bounding box center [134, 320] width 245 height 47
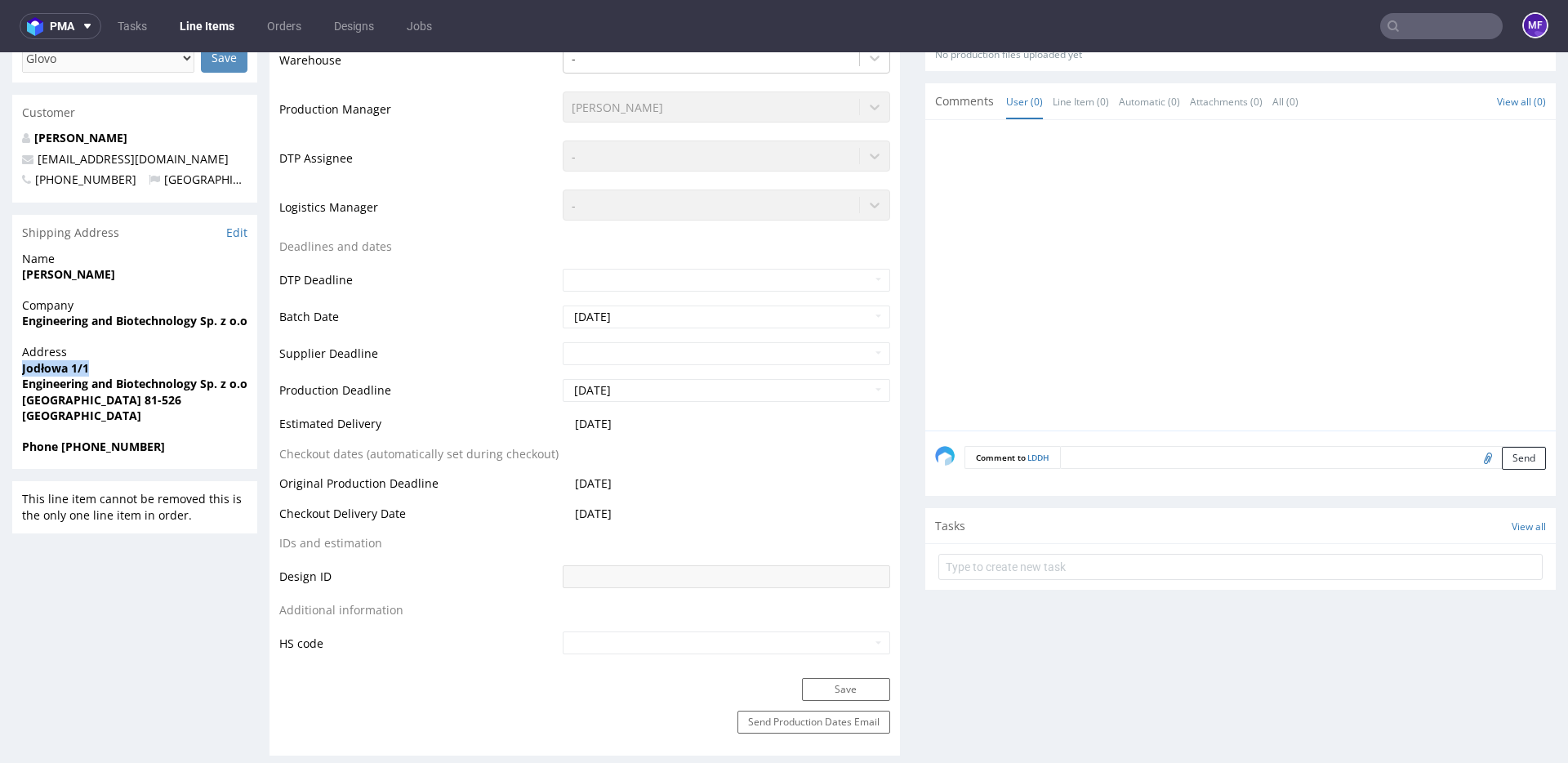
drag, startPoint x: 89, startPoint y: 365, endPoint x: 23, endPoint y: 369, distance: 66.1
click at [23, 369] on span "Jodłowa 1/1" at bounding box center [135, 368] width 226 height 16
drag, startPoint x: 110, startPoint y: 400, endPoint x: 65, endPoint y: 402, distance: 45.0
click at [65, 402] on span "[GEOGRAPHIC_DATA] 81-526" at bounding box center [135, 400] width 226 height 16
drag, startPoint x: 152, startPoint y: 450, endPoint x: 59, endPoint y: 450, distance: 93.0
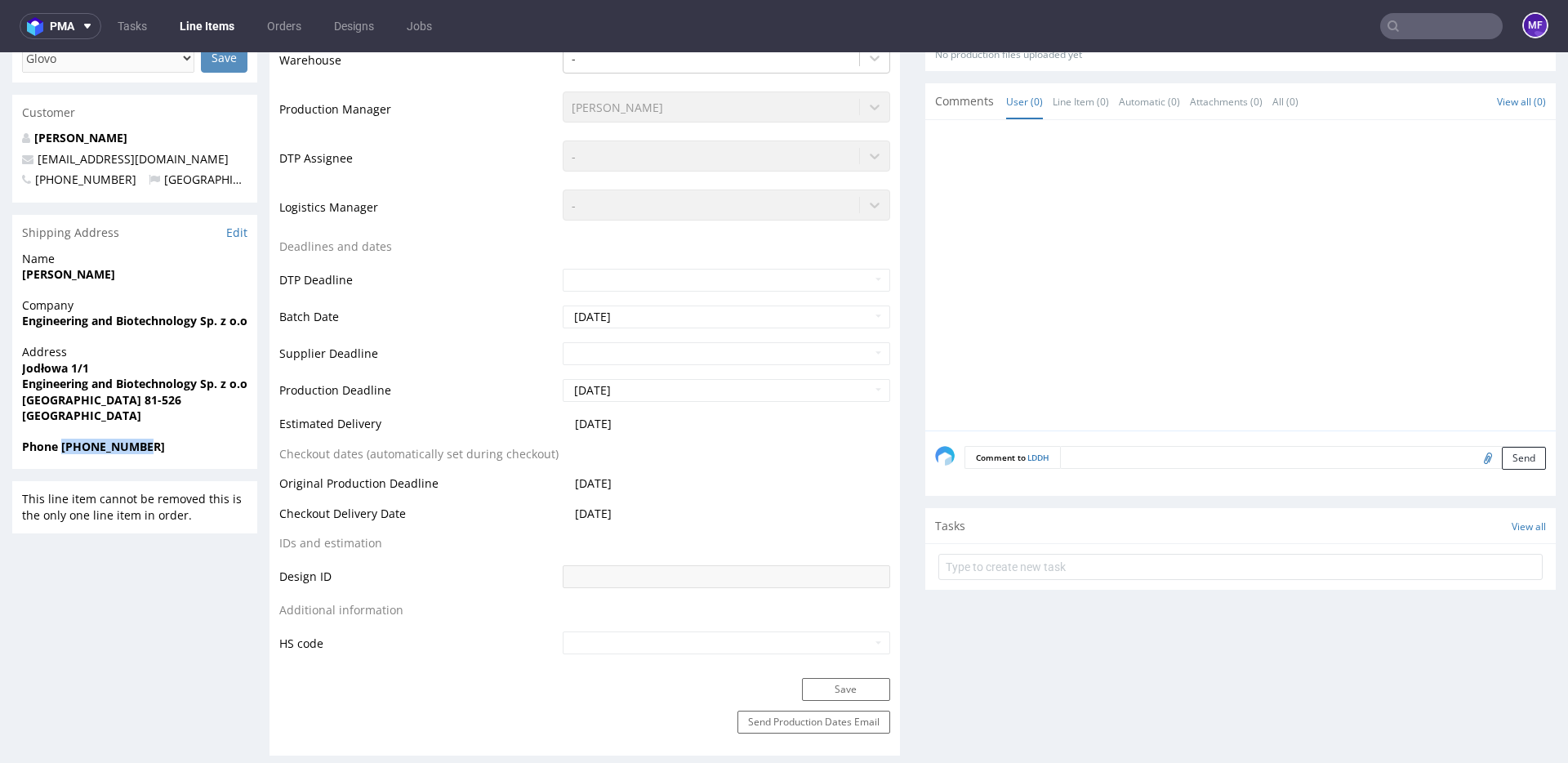
click at [59, 450] on span "Phone [PHONE_NUMBER]" at bounding box center [135, 446] width 226 height 16
drag, startPoint x: 160, startPoint y: 158, endPoint x: 39, endPoint y: 158, distance: 121.0
click at [39, 158] on p "[EMAIL_ADDRESS][DOMAIN_NAME]" at bounding box center [135, 160] width 226 height 16
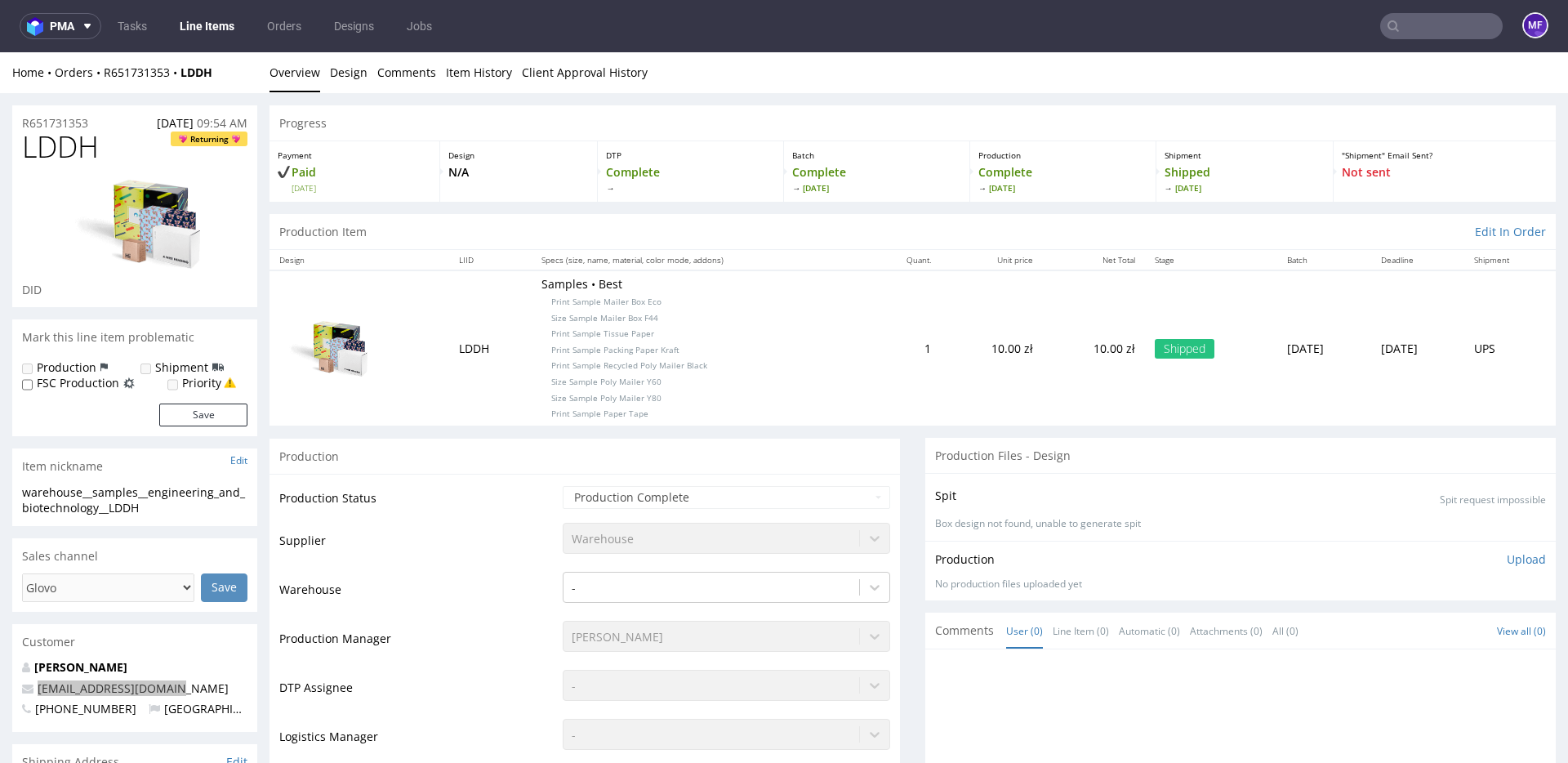
scroll to position [9, 0]
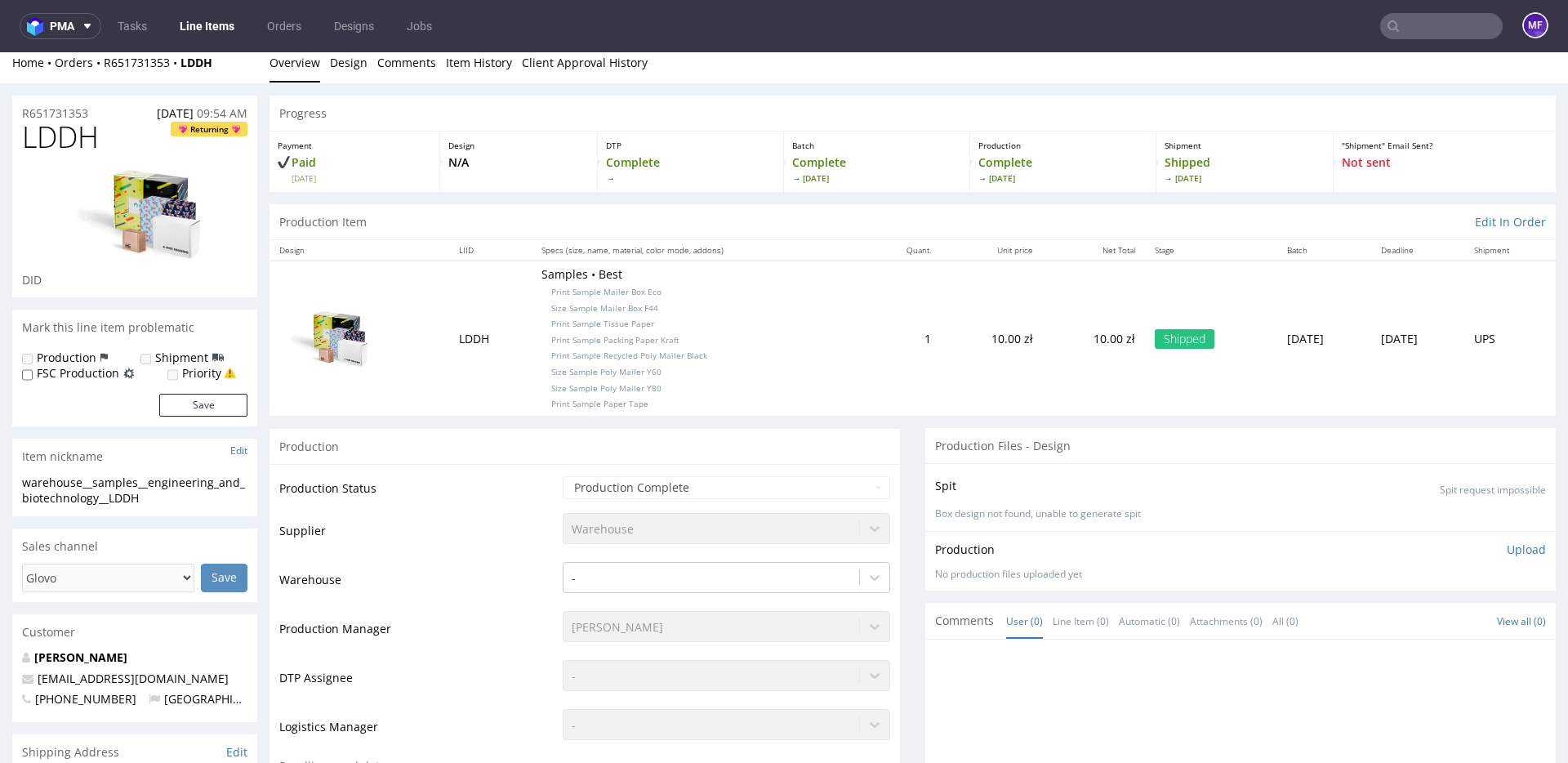
click at [232, 78] on div "Home Orders R651731353 LDDH Overview Design Comments Item History Client Approv…" at bounding box center [784, 62] width 1568 height 40
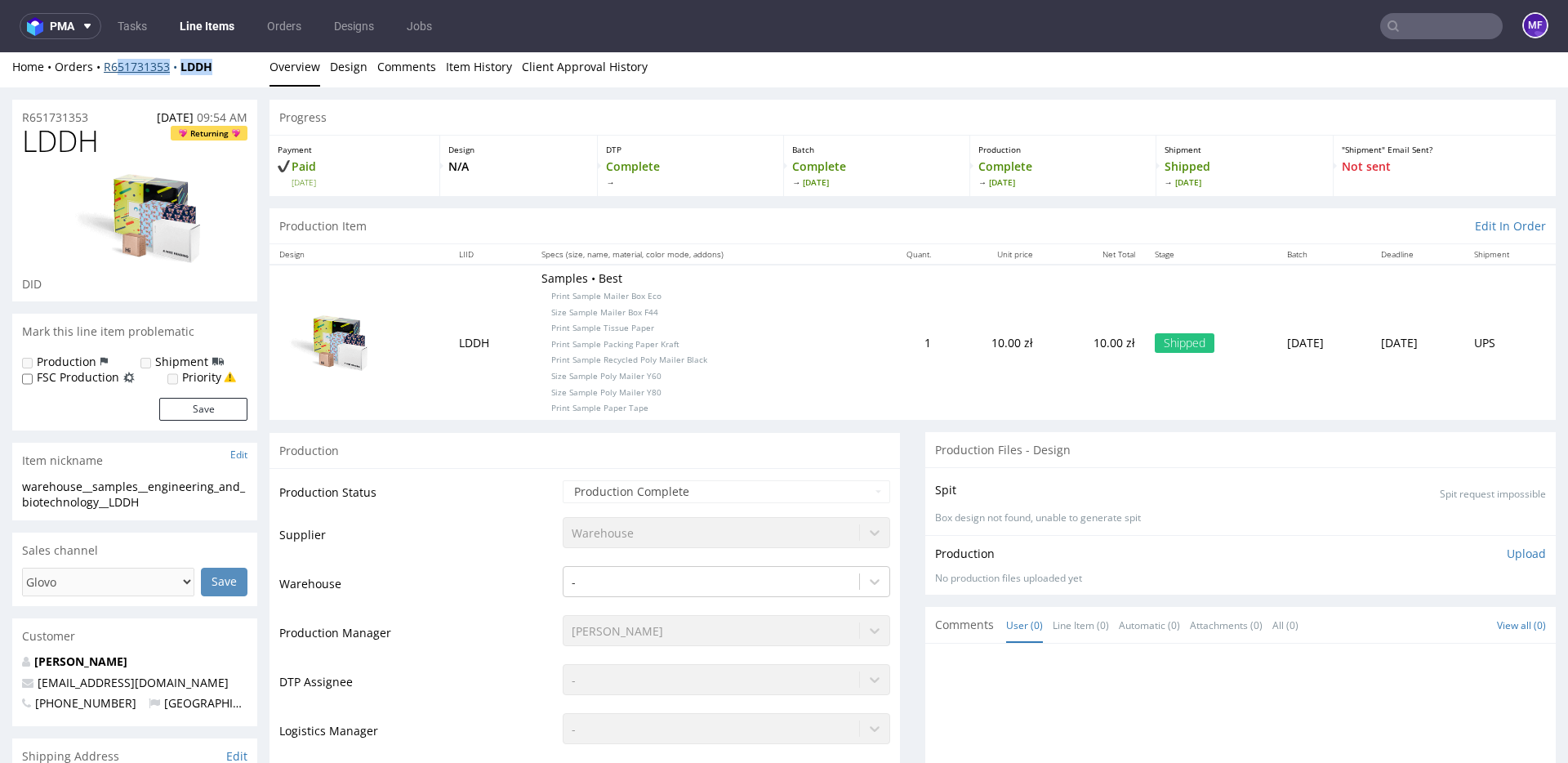
scroll to position [0, 0]
drag, startPoint x: 227, startPoint y: 68, endPoint x: 104, endPoint y: 71, distance: 123.0
click at [104, 71] on div "Home Orders R651731353 LDDH" at bounding box center [134, 66] width 245 height 16
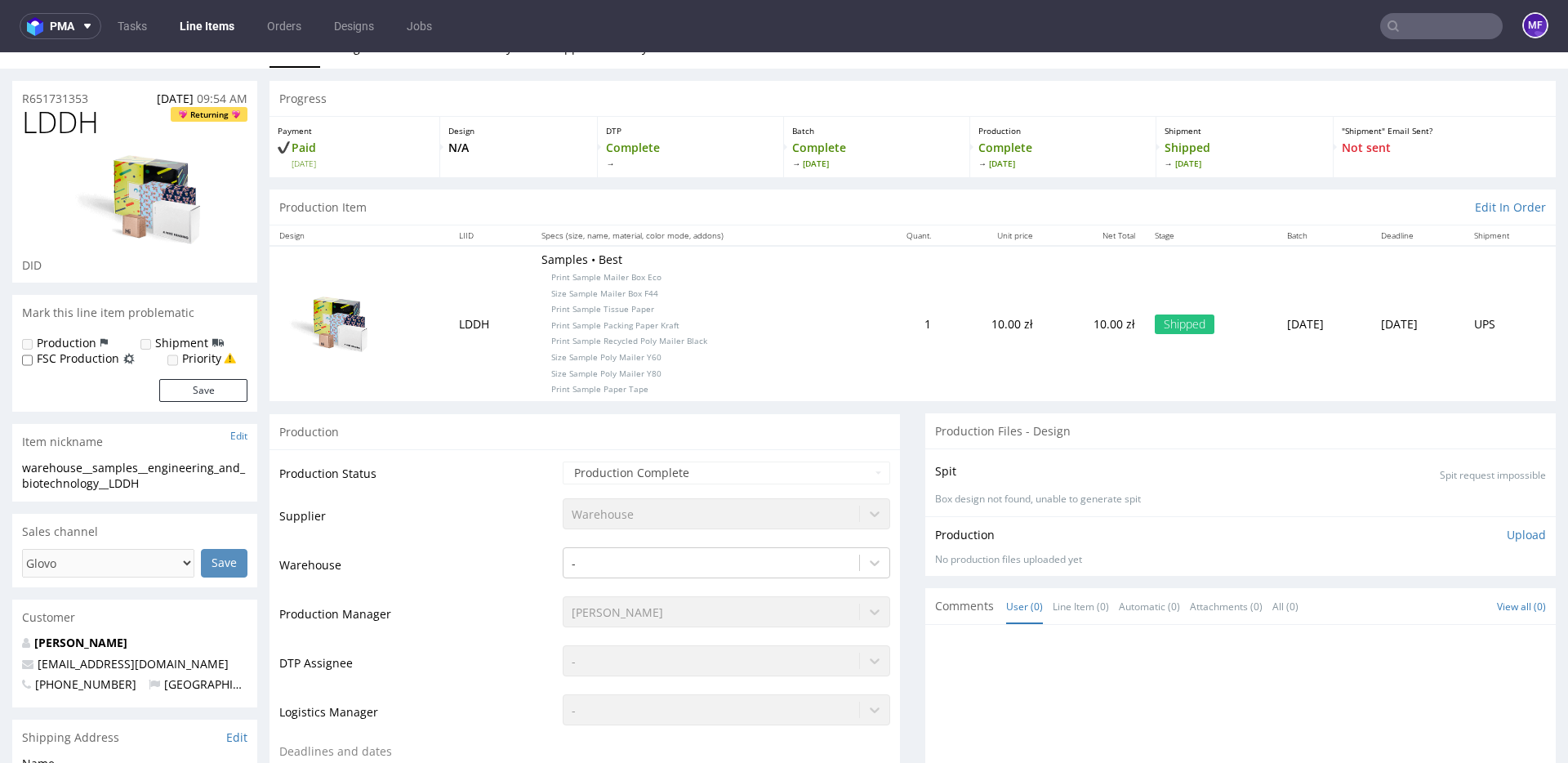
click at [378, 136] on div "Payment Paid [DATE]" at bounding box center [355, 147] width 170 height 60
